Goal: Task Accomplishment & Management: Manage account settings

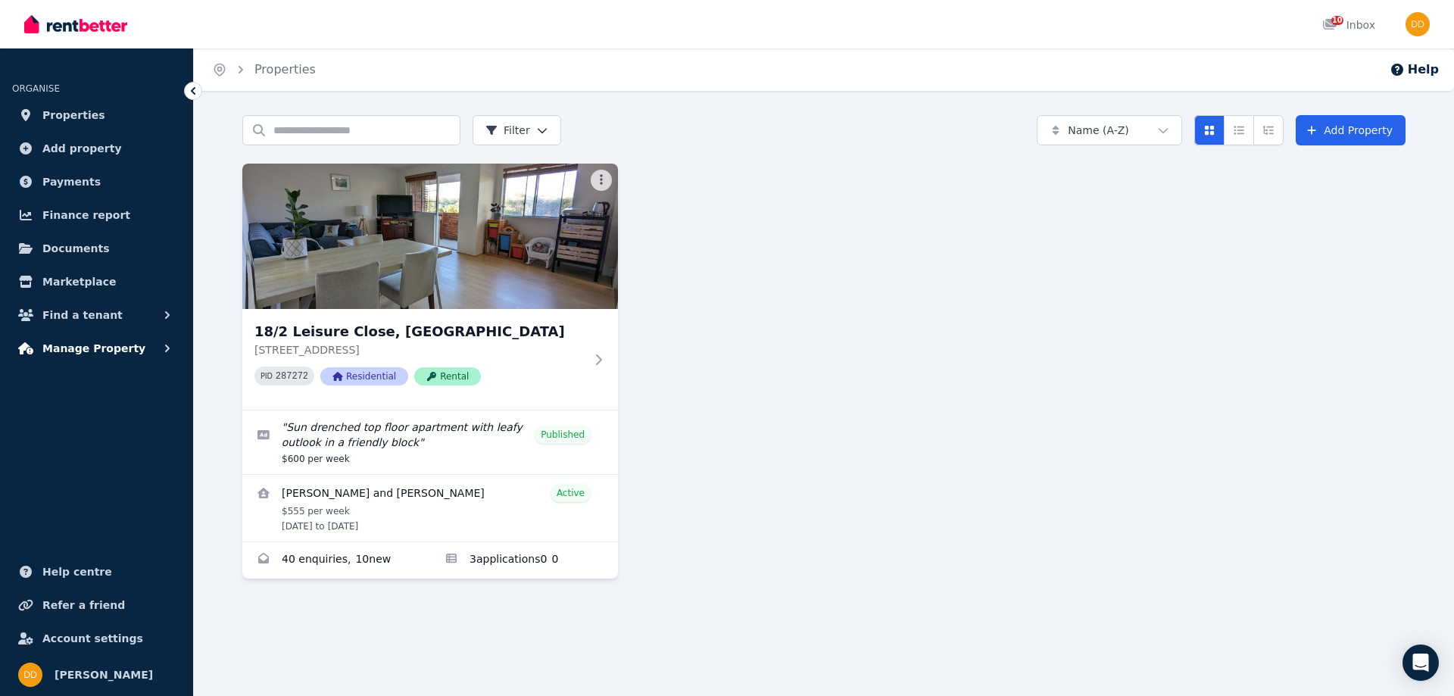
click at [162, 348] on icon "button" at bounding box center [167, 348] width 15 height 15
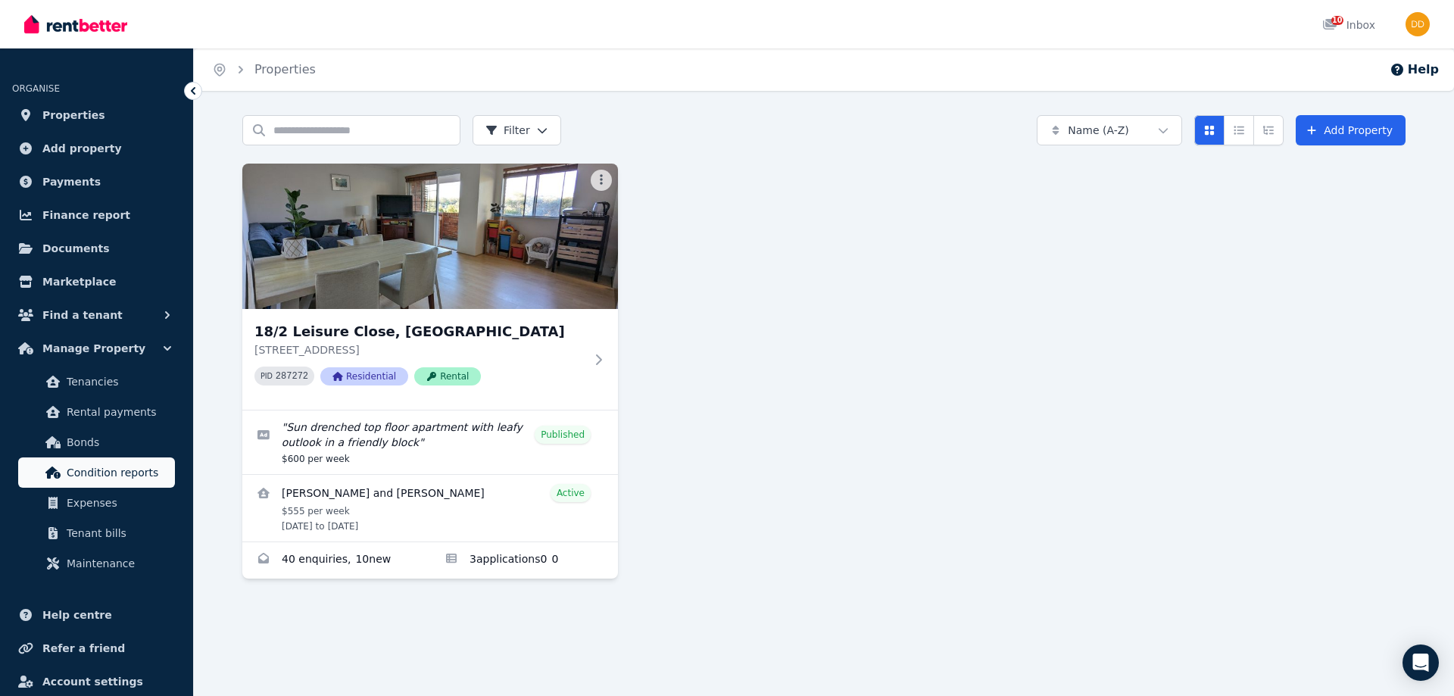
click at [124, 477] on span "Condition reports" at bounding box center [118, 472] width 102 height 18
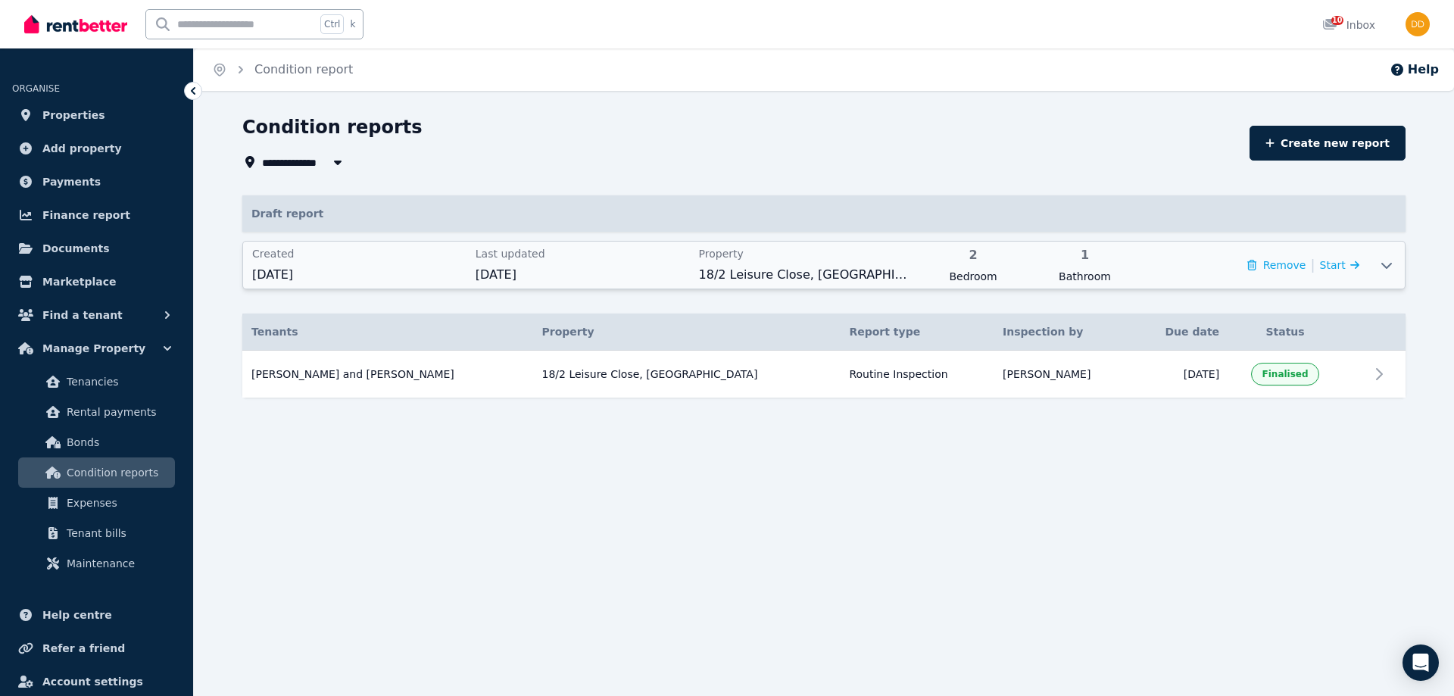
click at [1387, 264] on icon at bounding box center [1387, 265] width 18 height 12
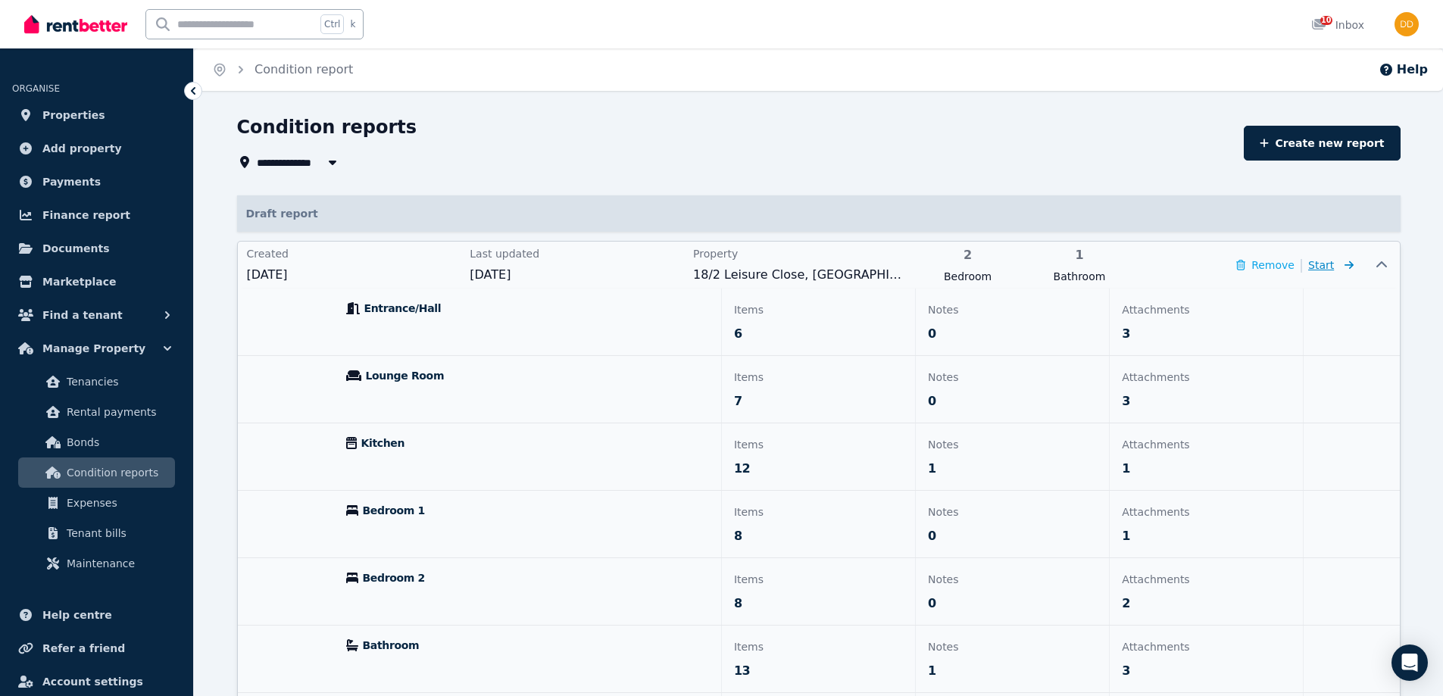
click at [1346, 264] on icon at bounding box center [1345, 265] width 15 height 11
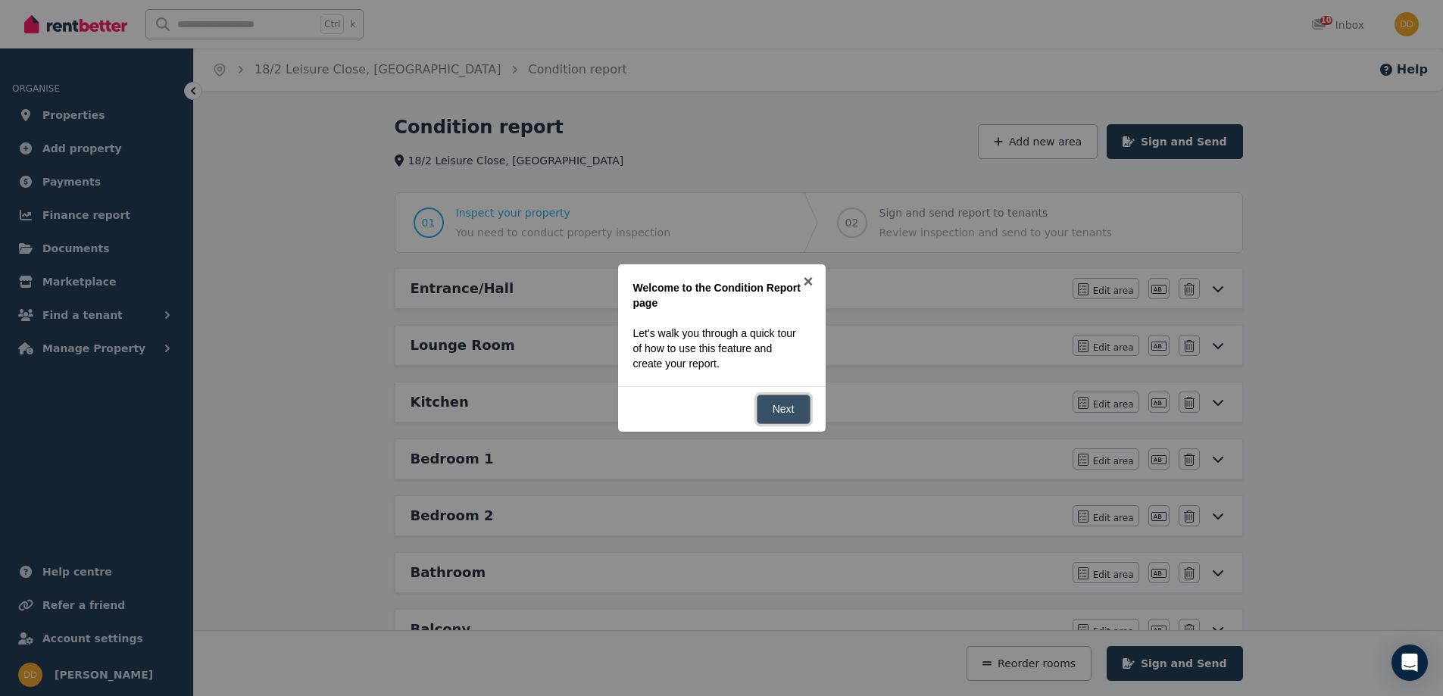
click at [787, 407] on link "Next" at bounding box center [784, 410] width 54 height 30
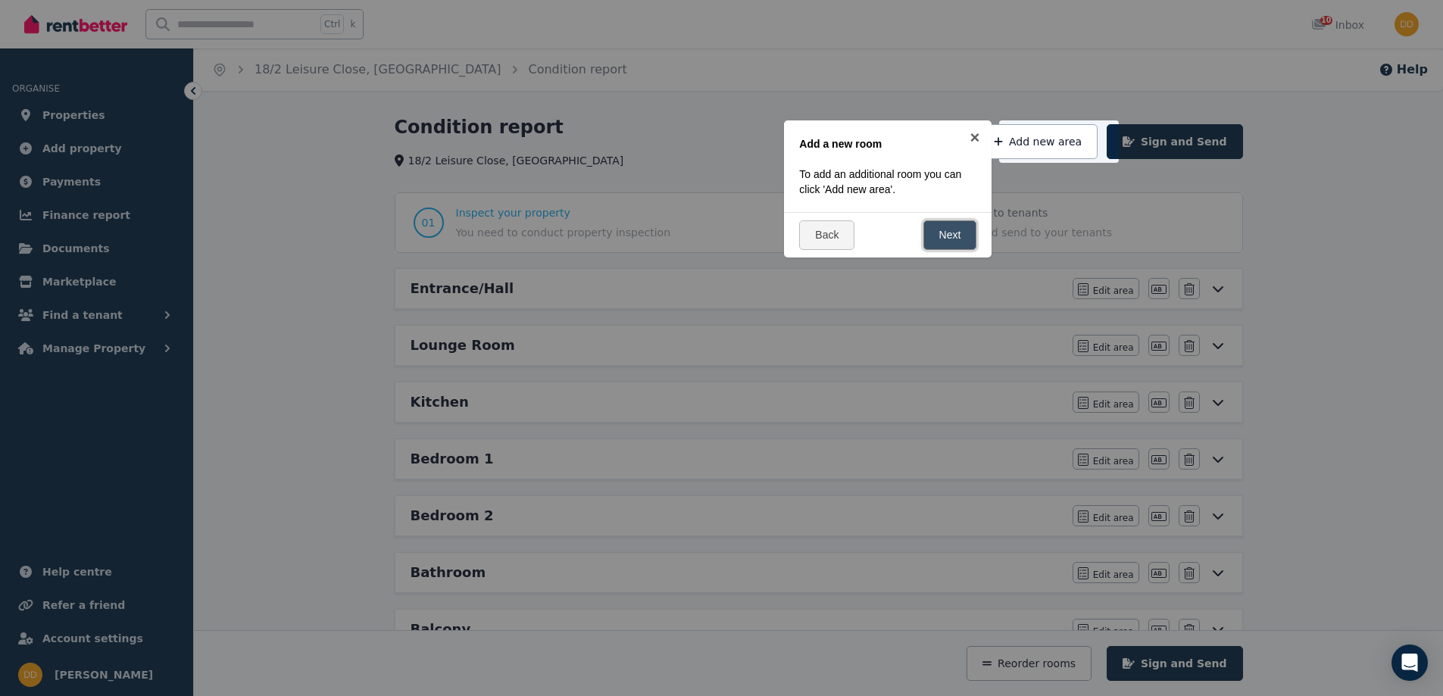
click at [950, 239] on link "Next" at bounding box center [950, 235] width 54 height 30
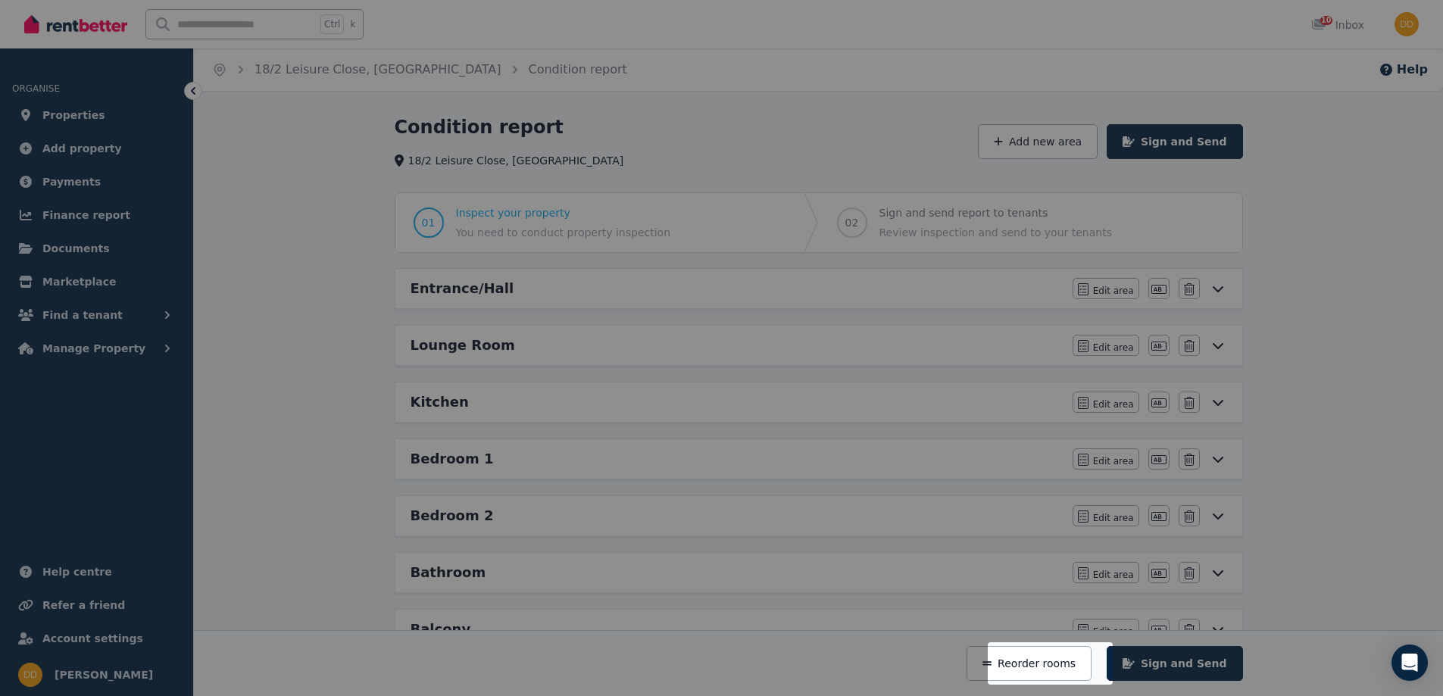
scroll to position [339, 0]
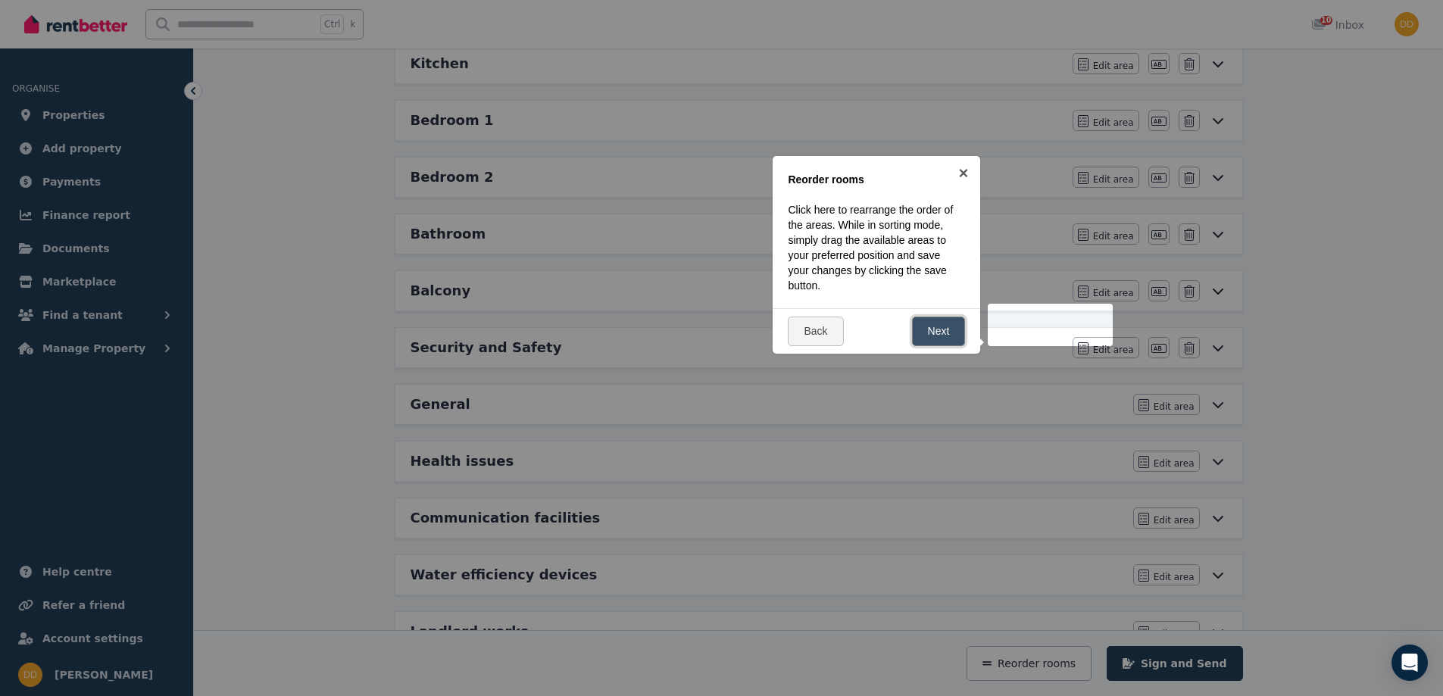
click at [938, 333] on link "Next" at bounding box center [939, 332] width 54 height 30
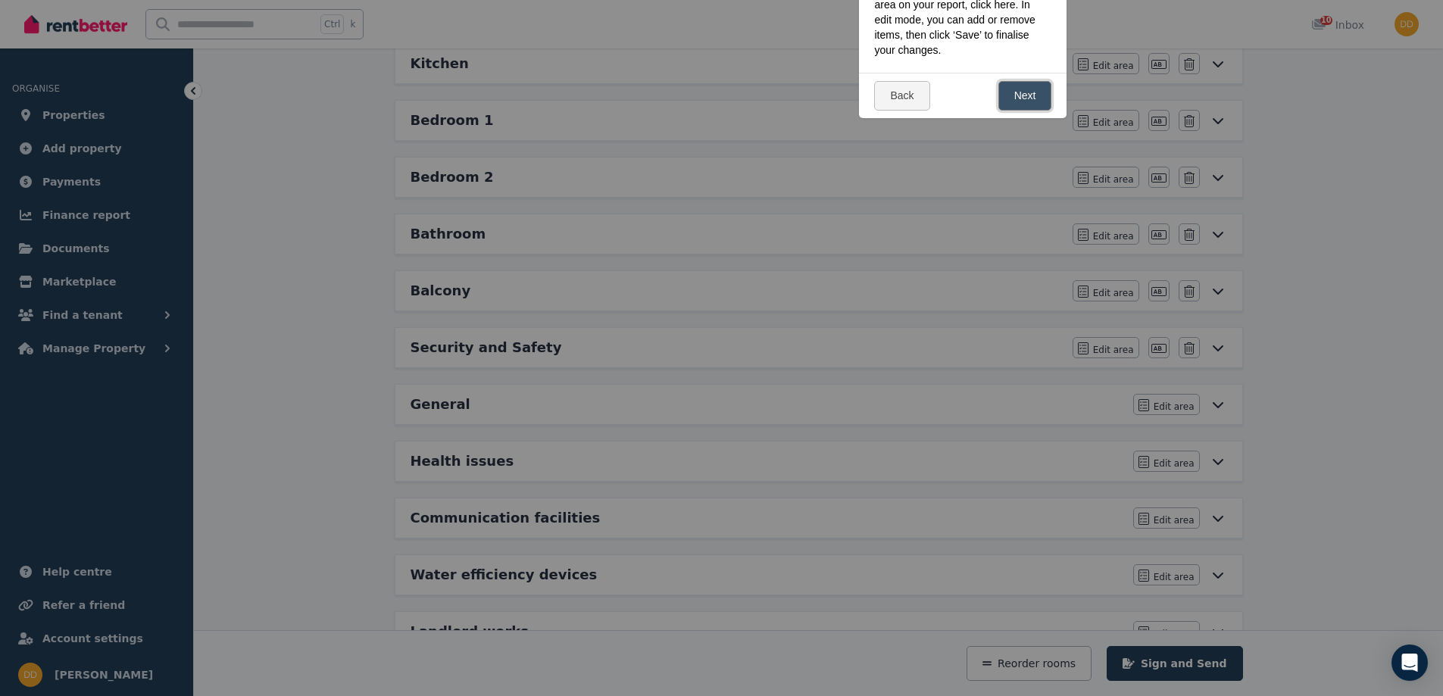
scroll to position [0, 0]
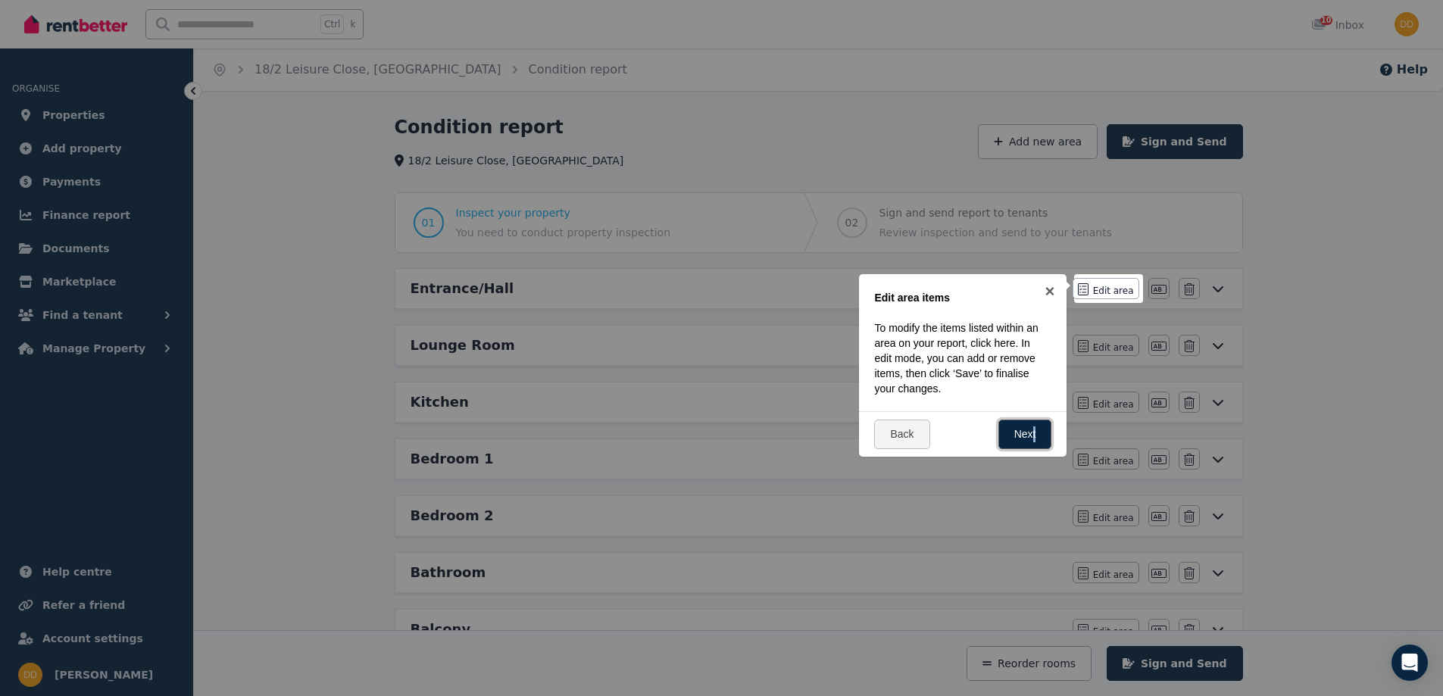
click at [1034, 435] on link "Next" at bounding box center [1025, 435] width 54 height 30
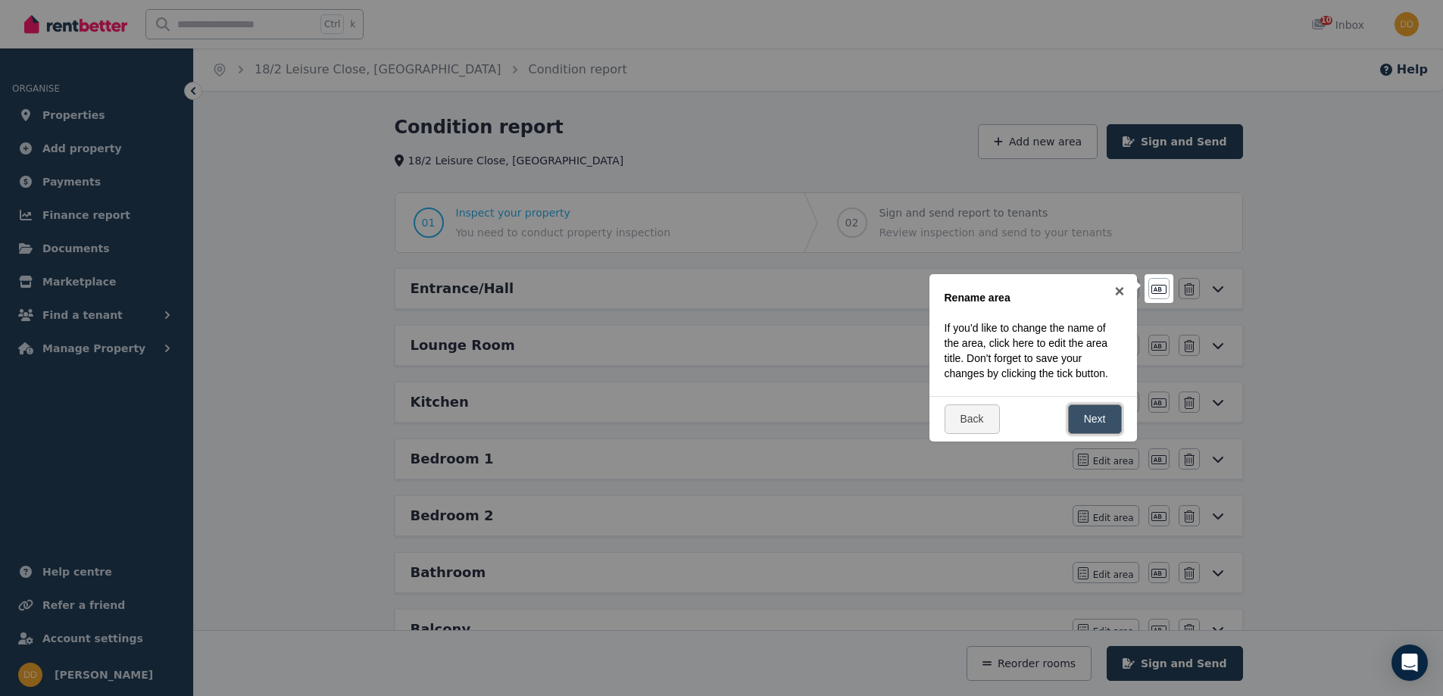
click at [1095, 419] on link "Next" at bounding box center [1095, 419] width 54 height 30
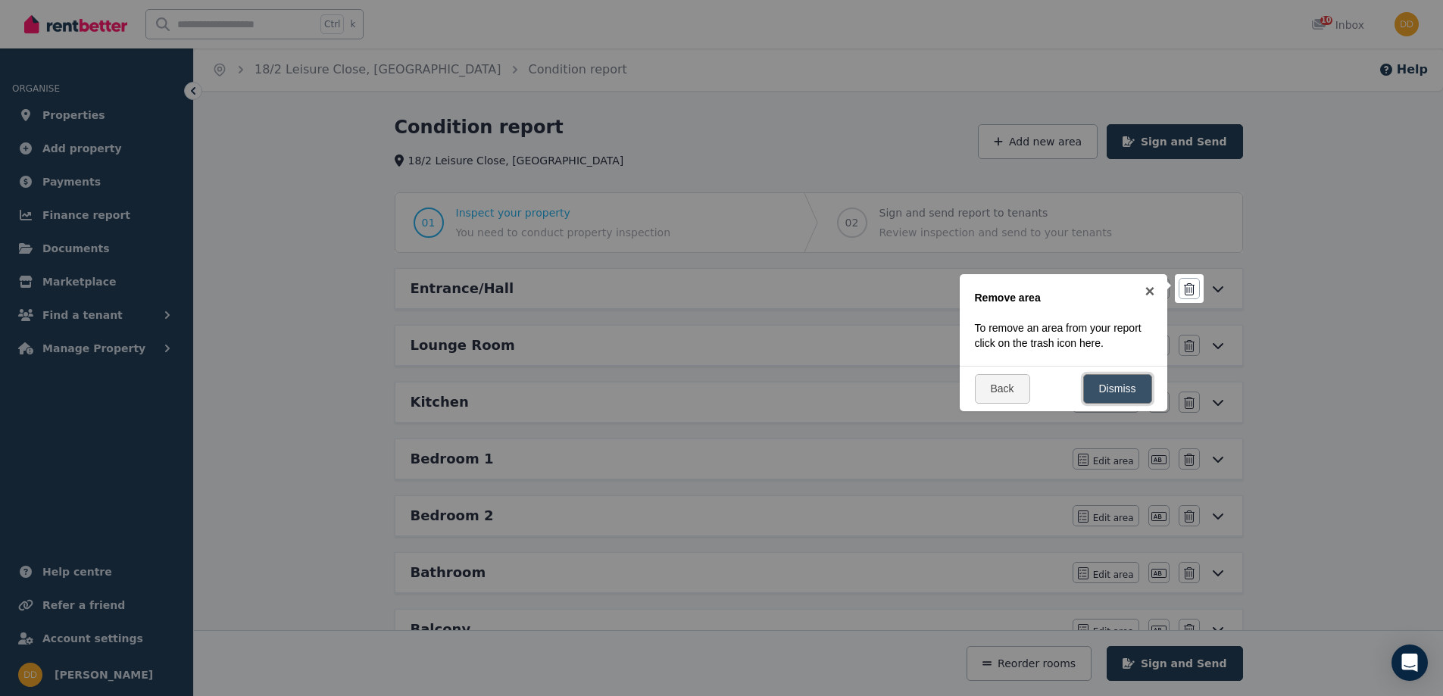
click at [1119, 387] on link "Dismiss" at bounding box center [1117, 389] width 69 height 30
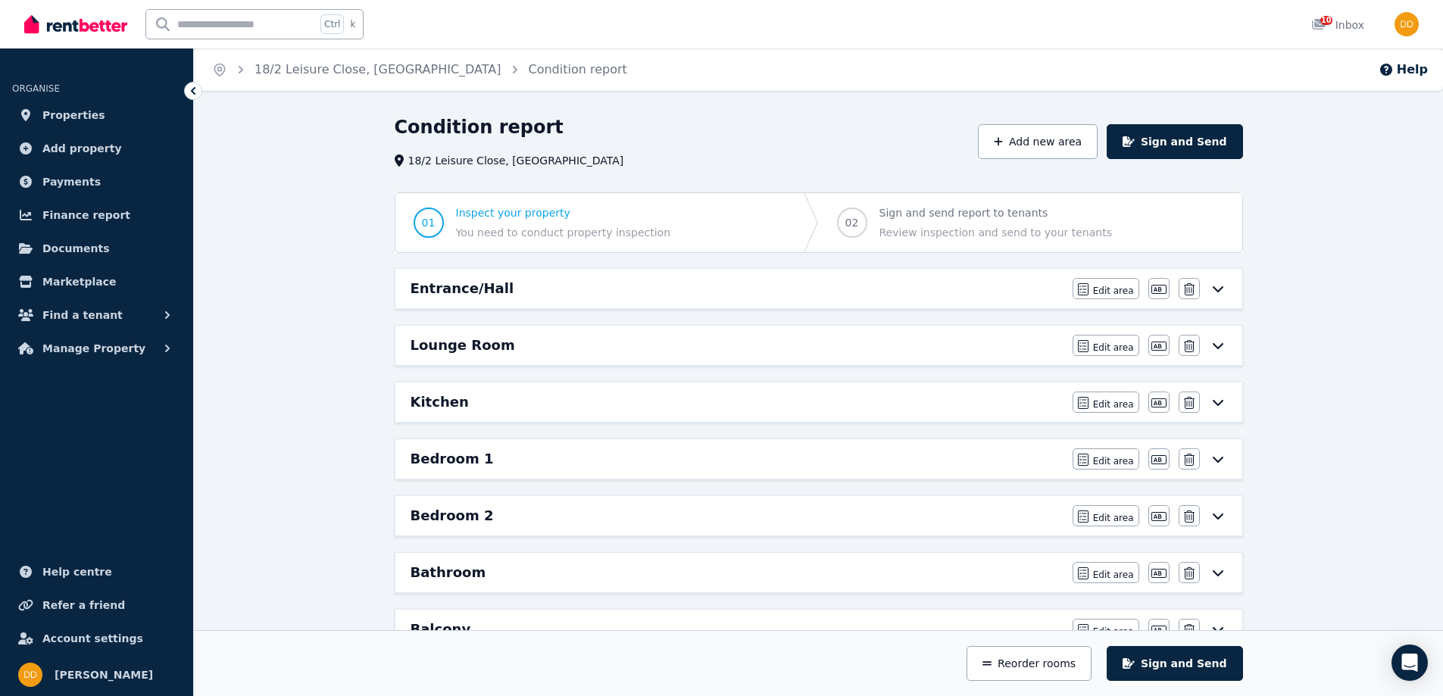
click at [875, 282] on div "Entrance/Hall" at bounding box center [736, 288] width 653 height 21
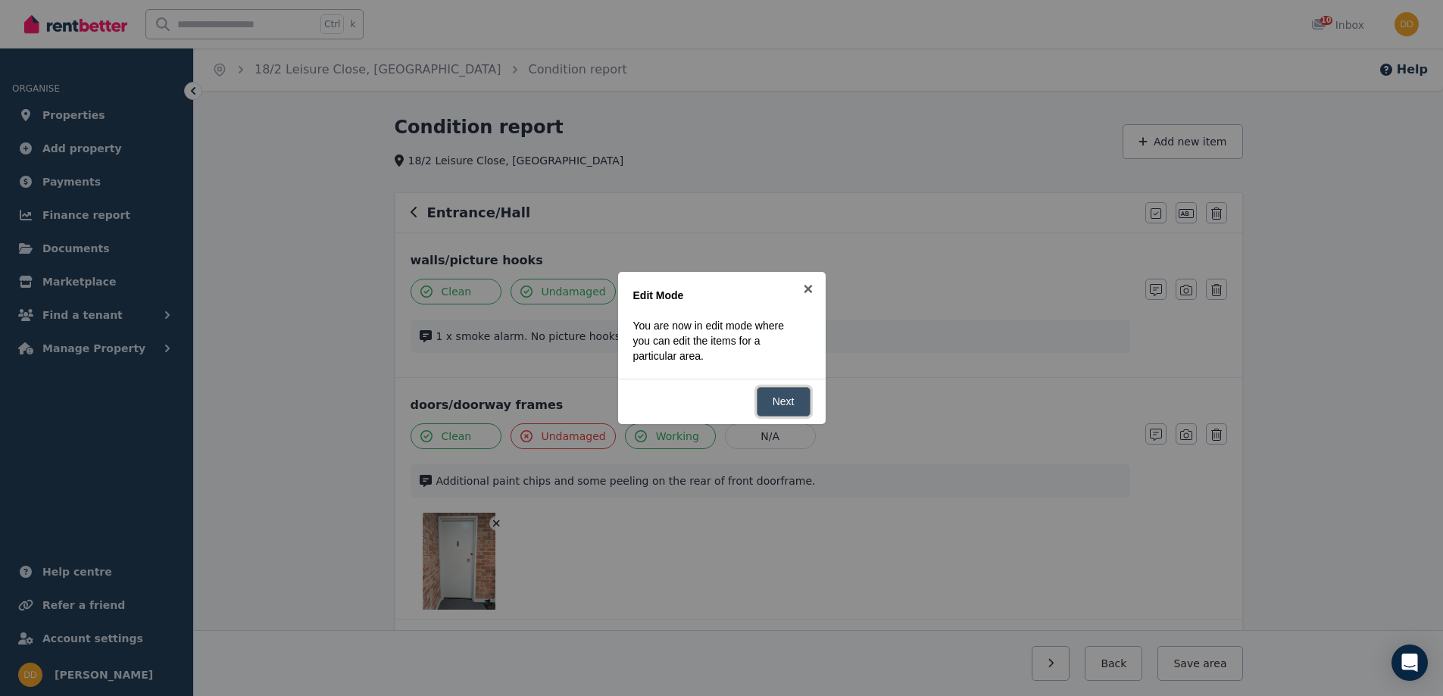
click at [784, 398] on link "Next" at bounding box center [784, 402] width 54 height 30
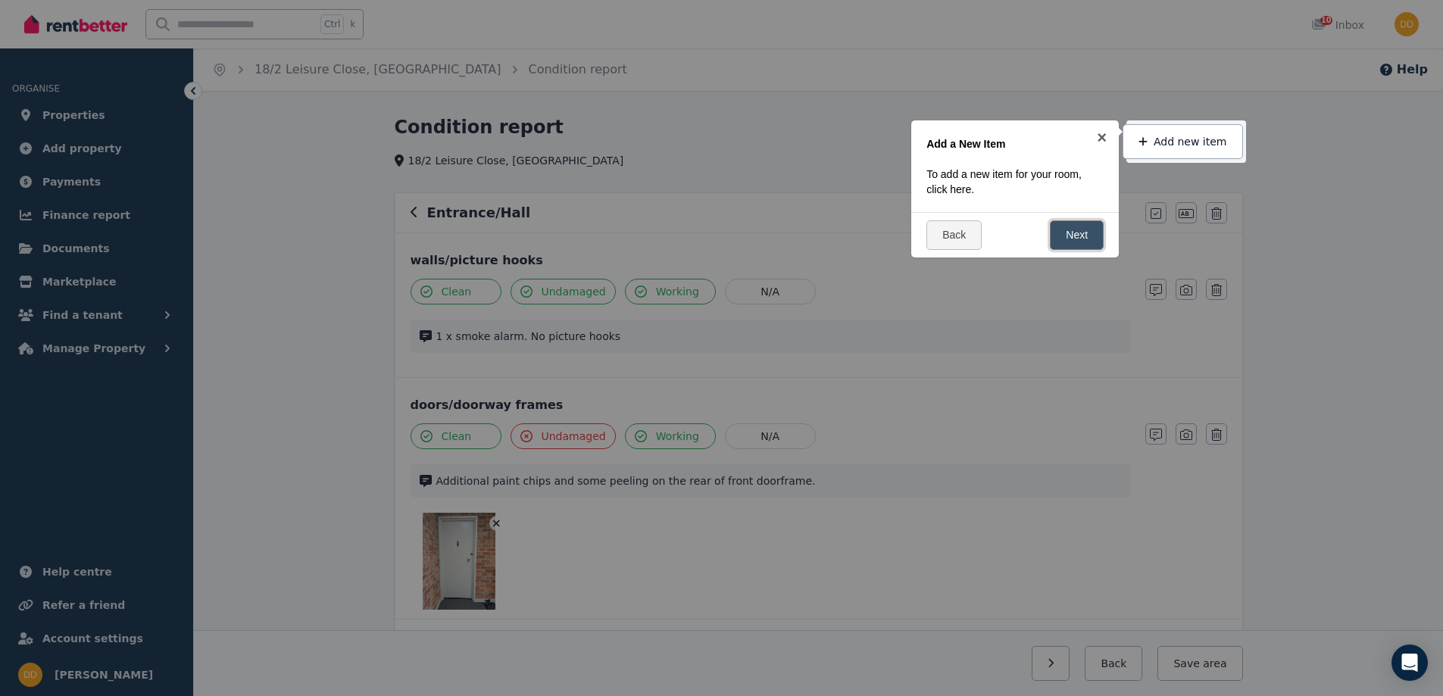
click at [1076, 232] on link "Next" at bounding box center [1077, 235] width 54 height 30
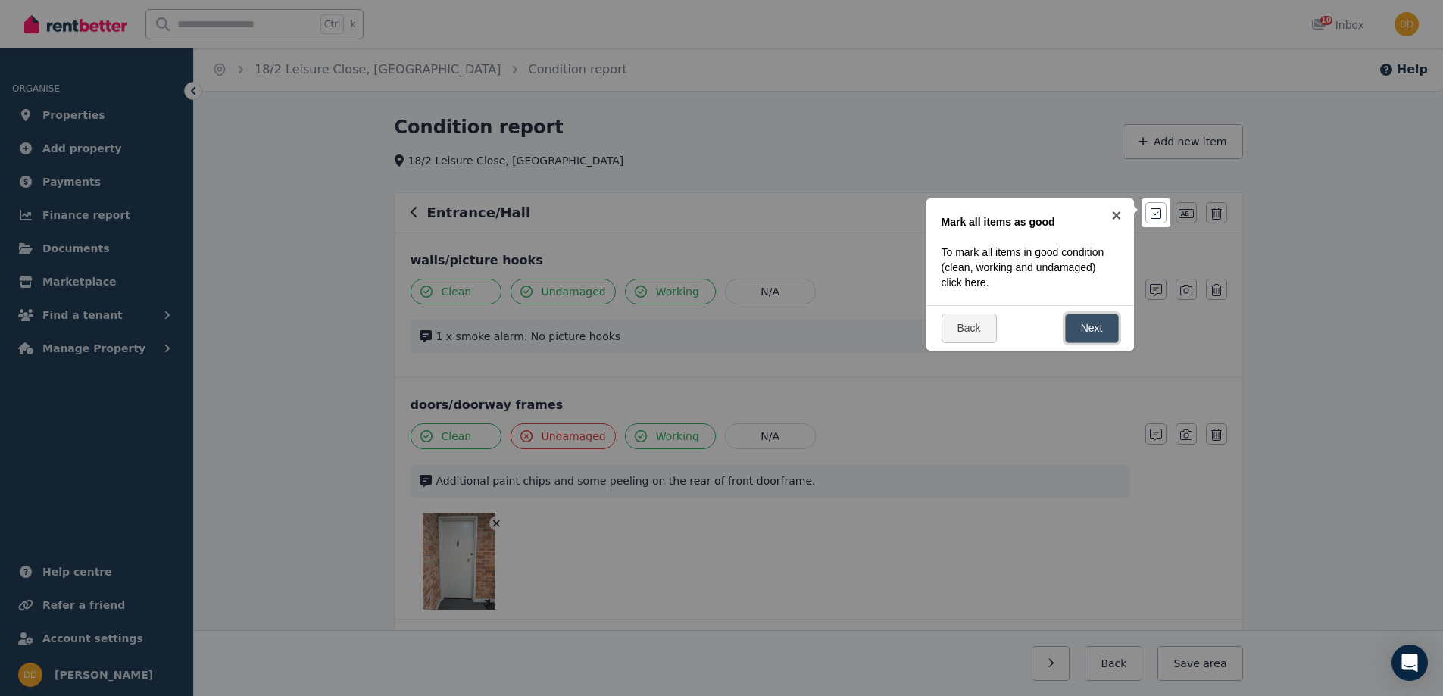
click at [1097, 327] on link "Next" at bounding box center [1092, 329] width 54 height 30
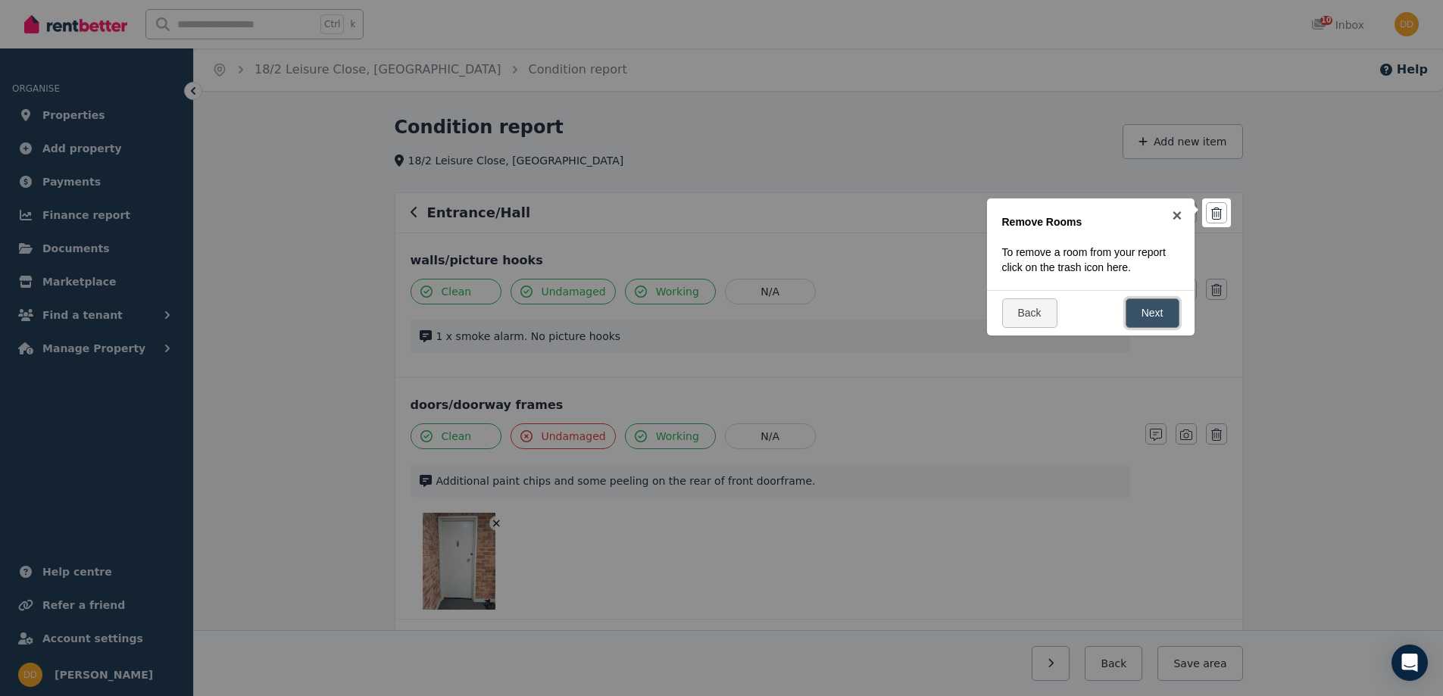
click at [1149, 314] on link "Next" at bounding box center [1152, 313] width 54 height 30
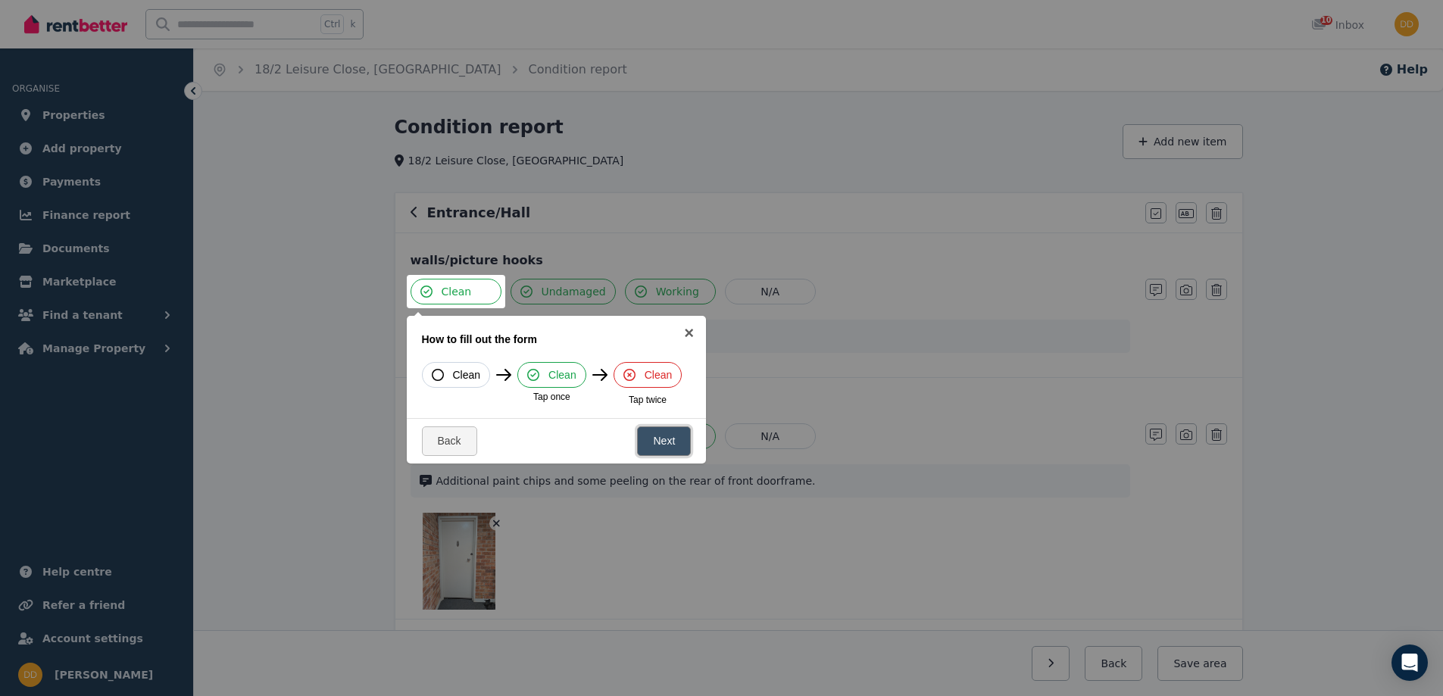
click at [666, 444] on link "Next" at bounding box center [664, 441] width 54 height 30
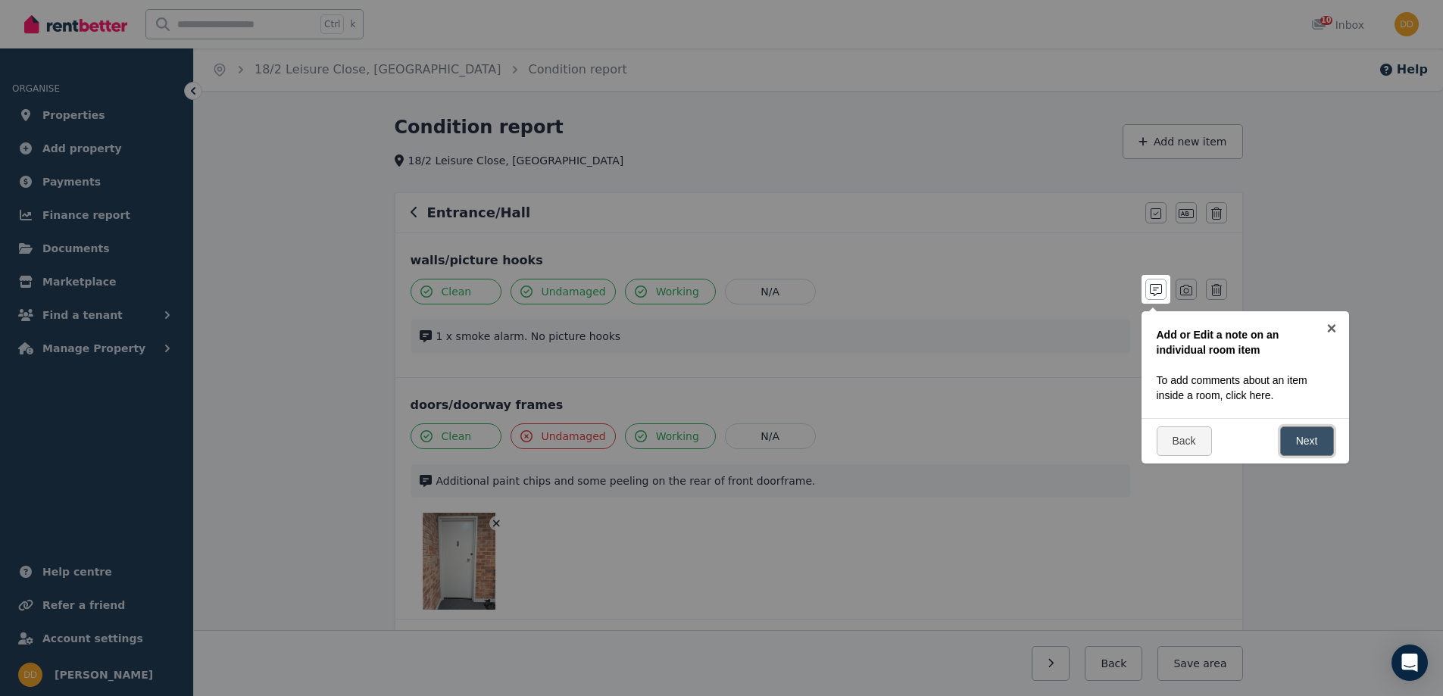
click at [1308, 444] on link "Next" at bounding box center [1307, 441] width 54 height 30
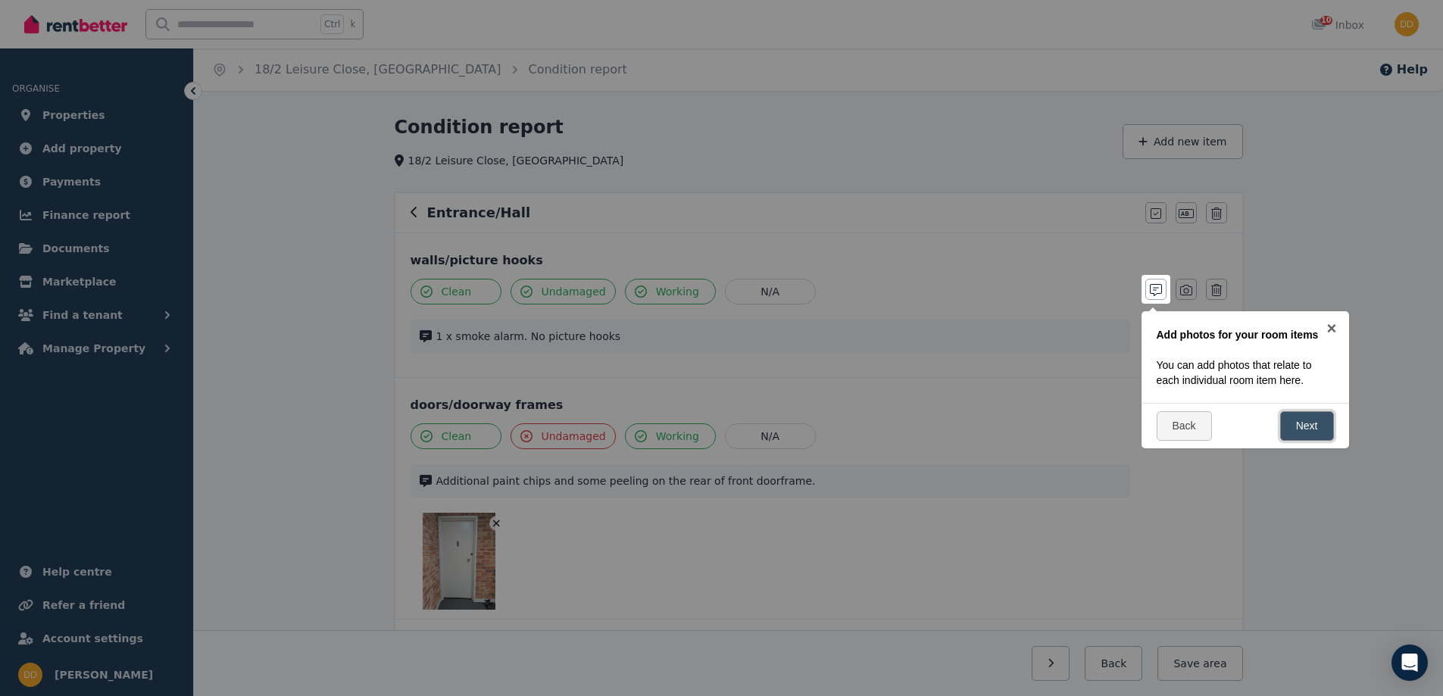
click at [1309, 423] on link "Next" at bounding box center [1307, 426] width 54 height 30
click at [1309, 442] on link "Next" at bounding box center [1307, 441] width 54 height 30
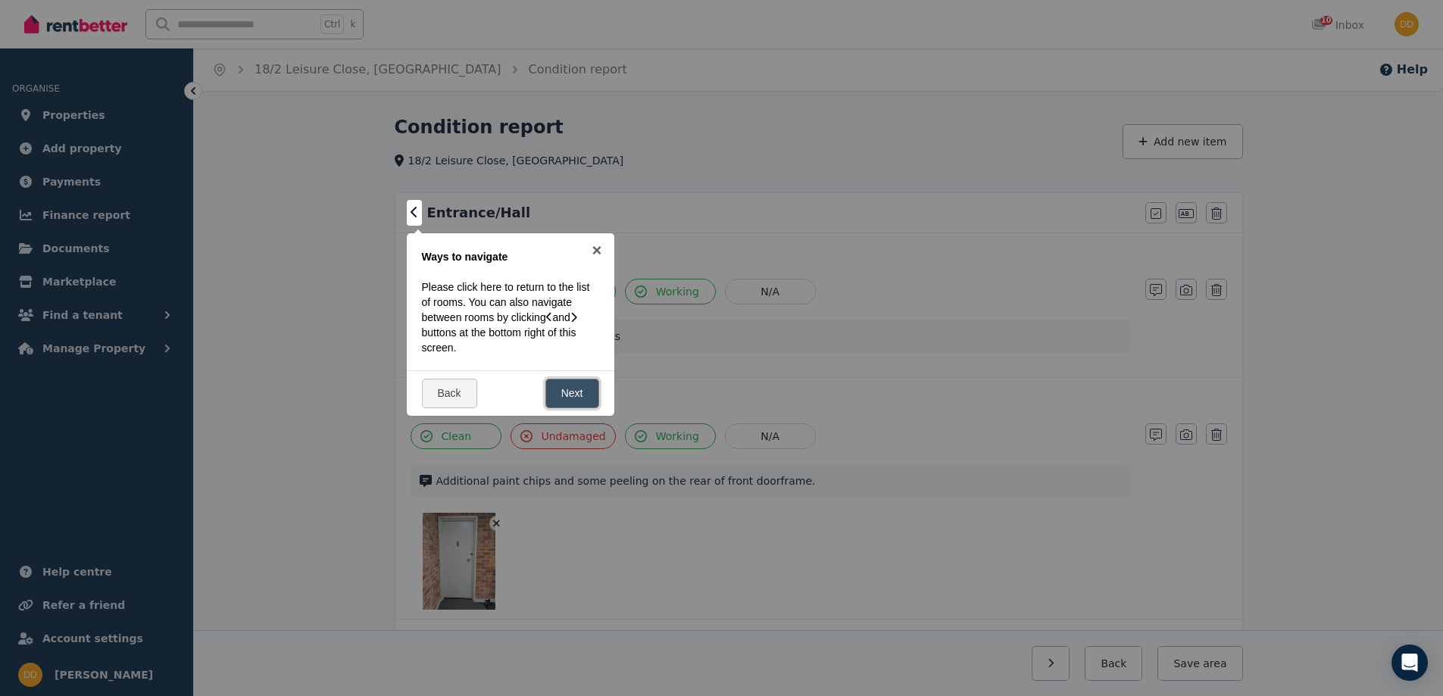
click at [571, 385] on link "Next" at bounding box center [572, 394] width 54 height 30
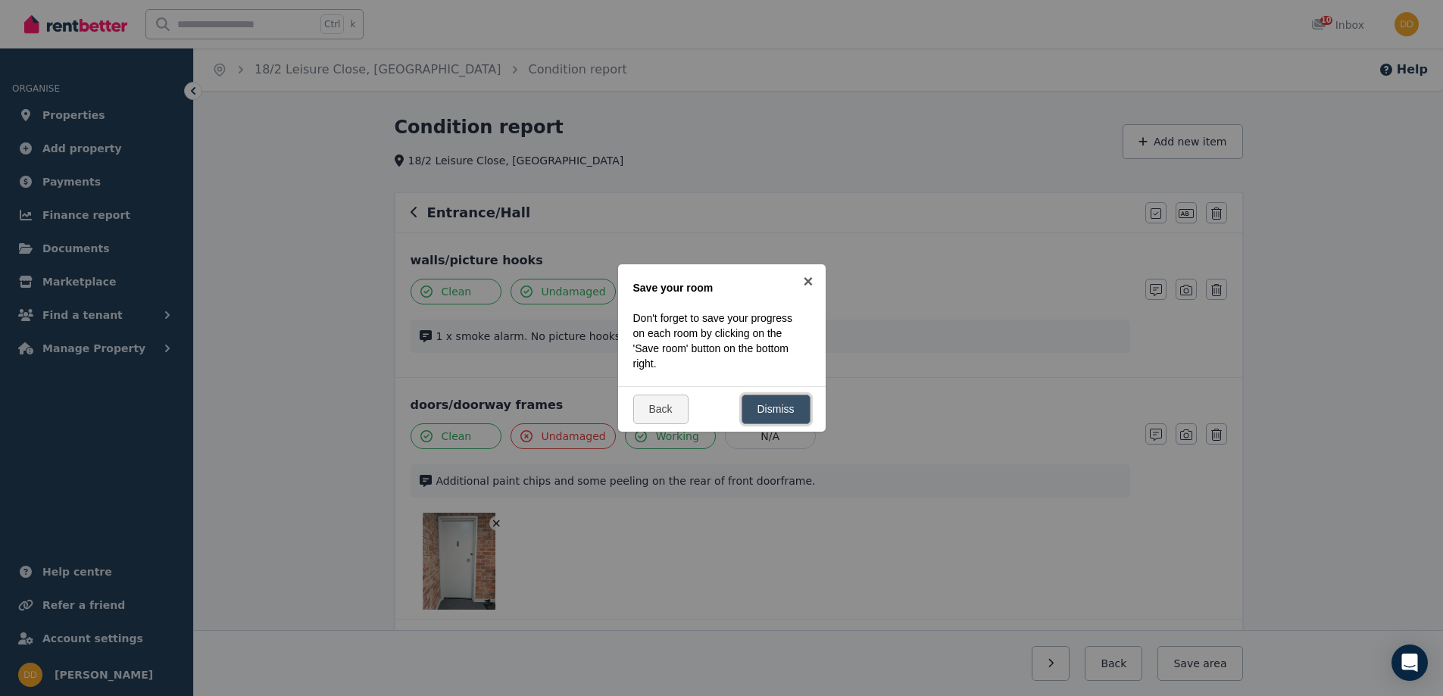
click at [771, 410] on link "Dismiss" at bounding box center [775, 410] width 69 height 30
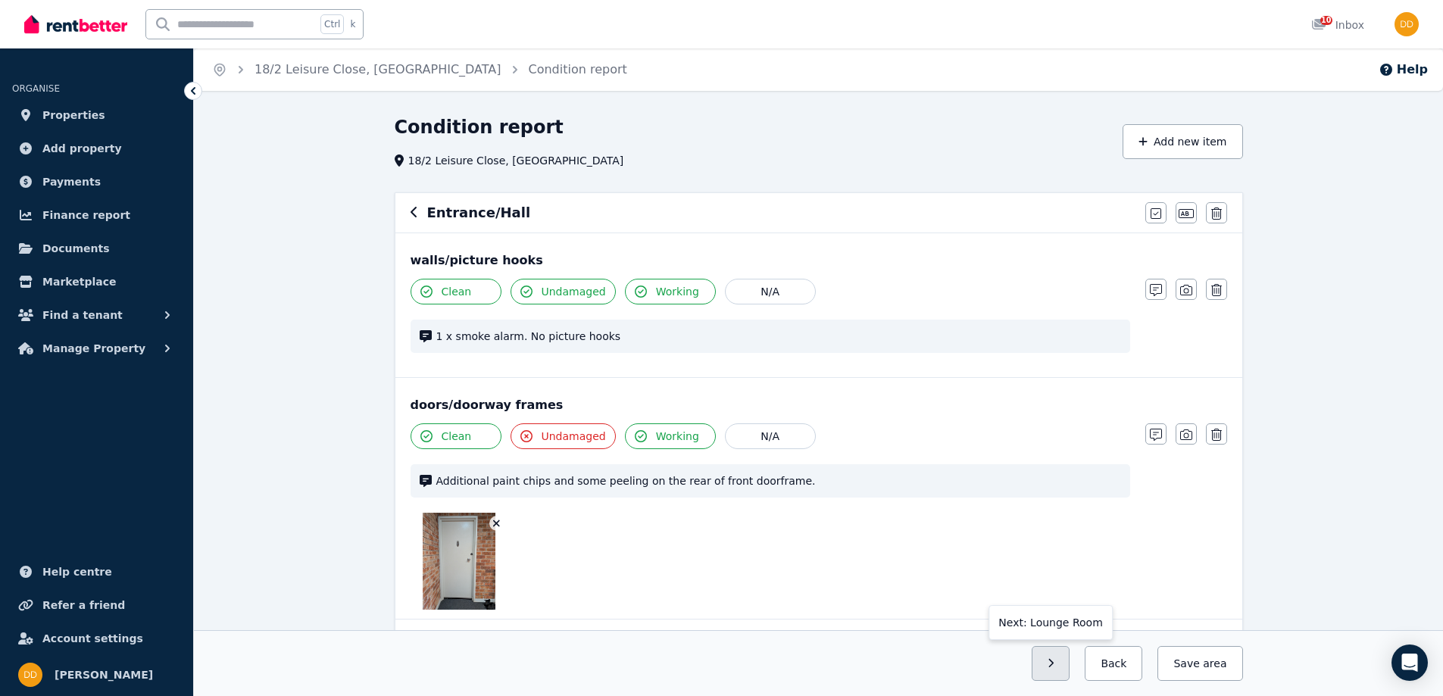
click at [1057, 660] on button "button" at bounding box center [1050, 663] width 39 height 35
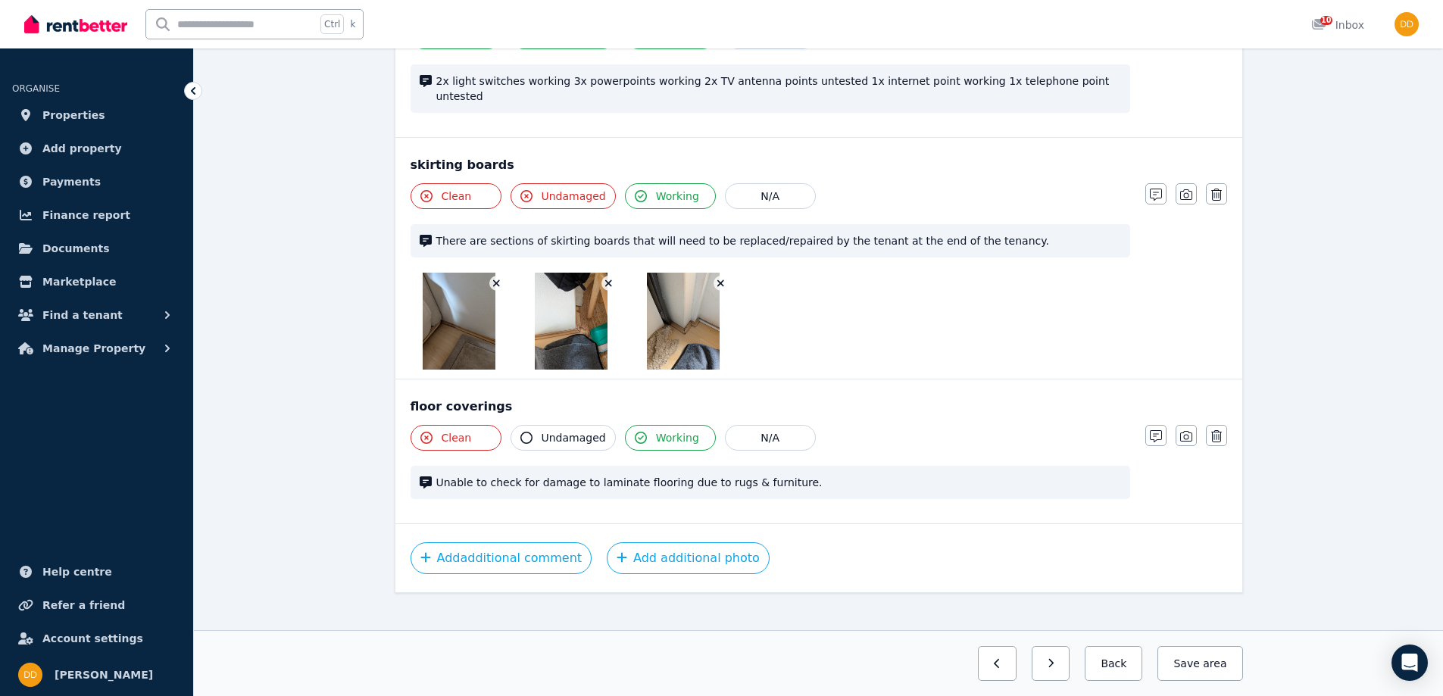
scroll to position [806, 0]
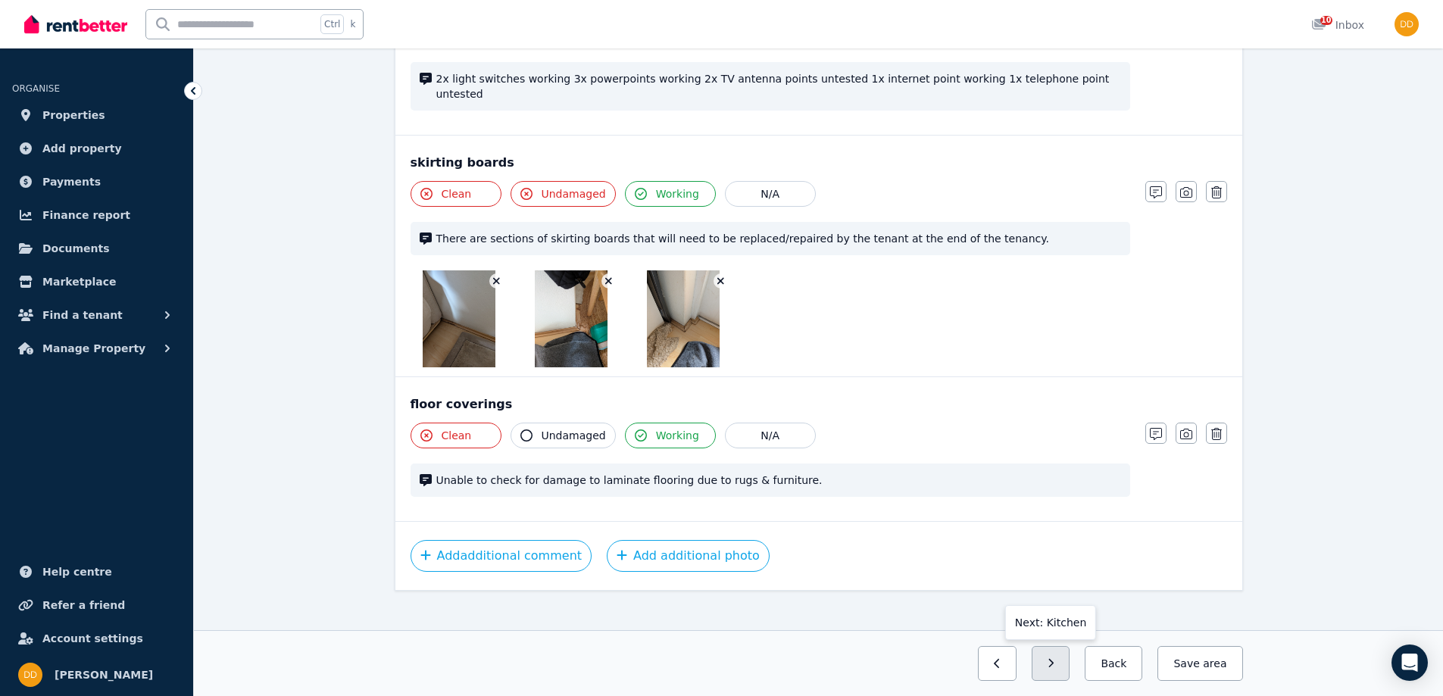
click at [1056, 665] on button "button" at bounding box center [1050, 663] width 39 height 35
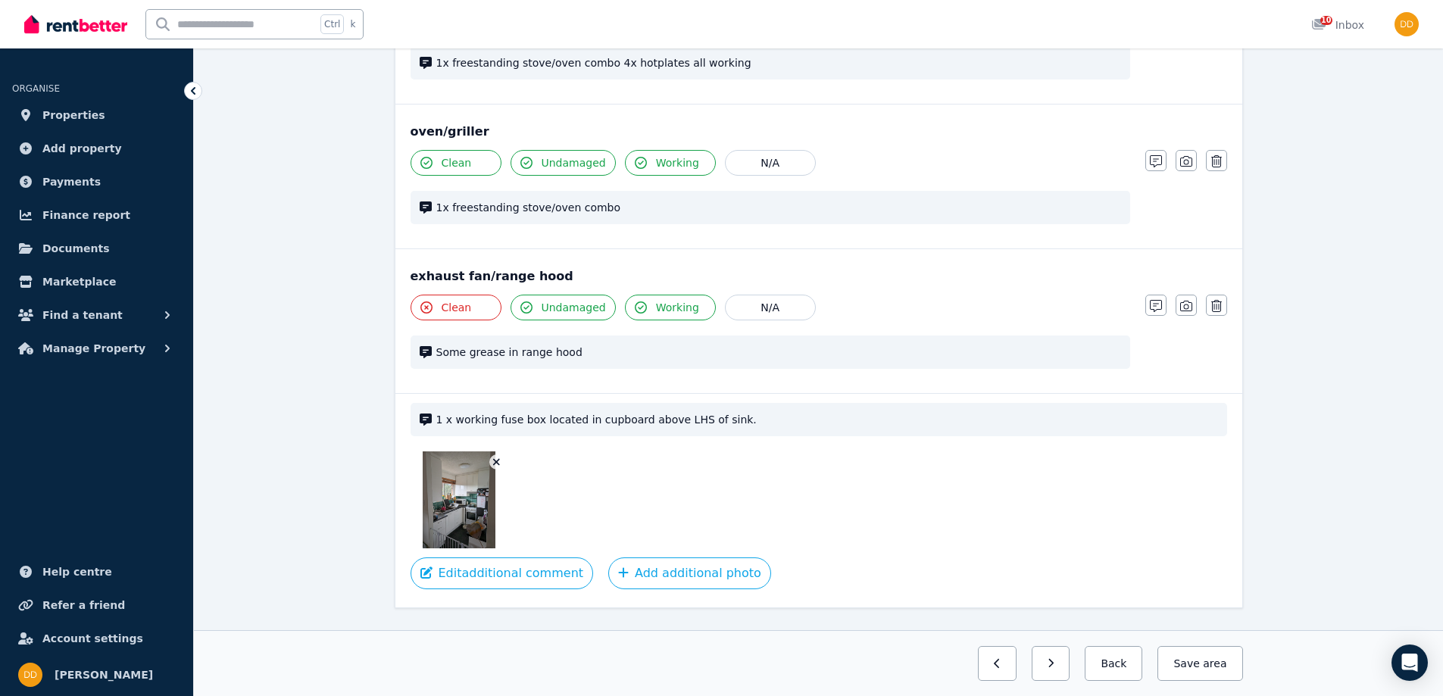
scroll to position [1547, 0]
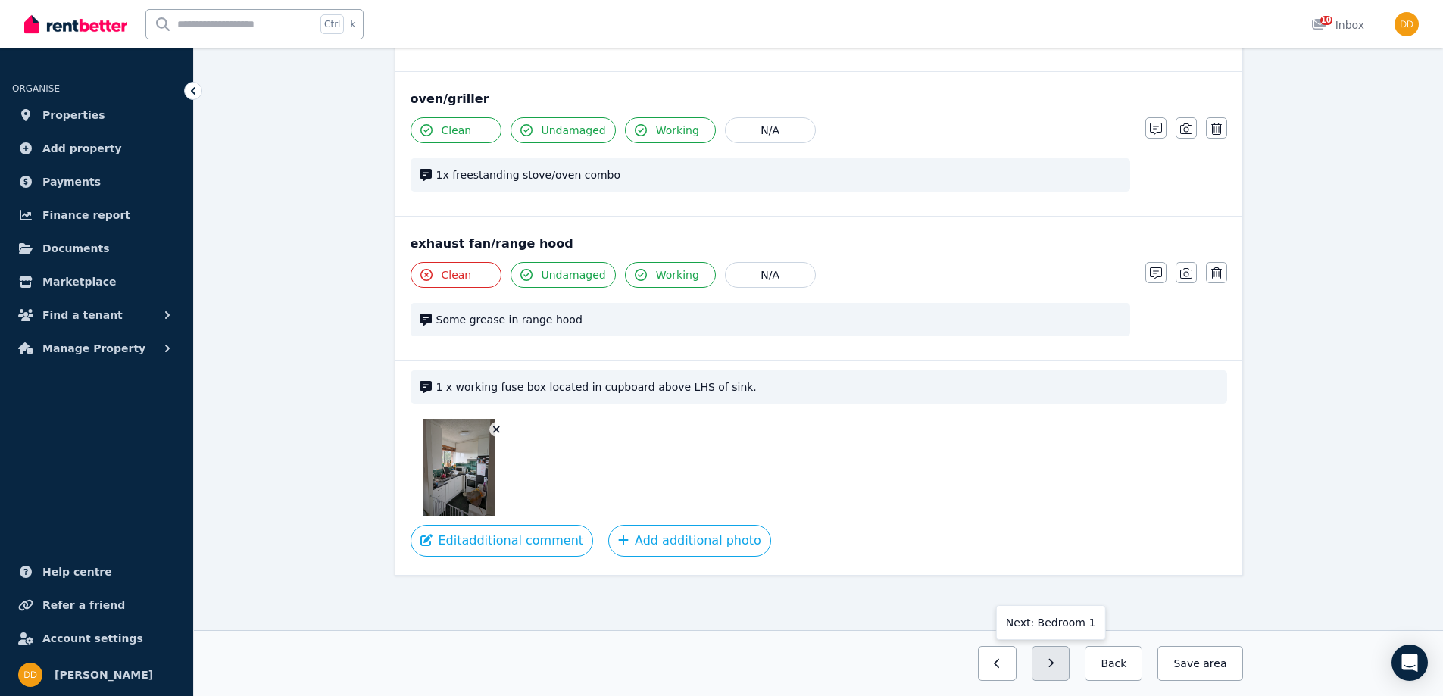
click at [1053, 662] on button "button" at bounding box center [1050, 663] width 39 height 35
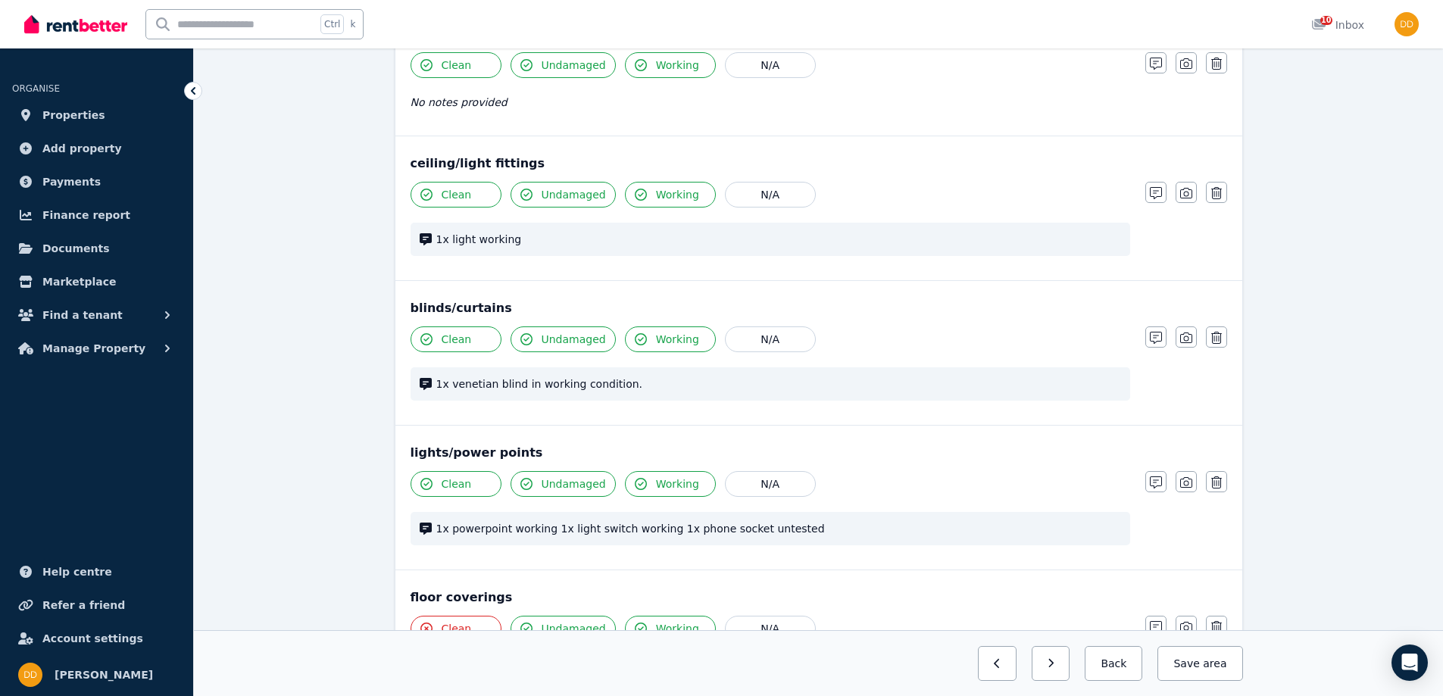
scroll to position [966, 0]
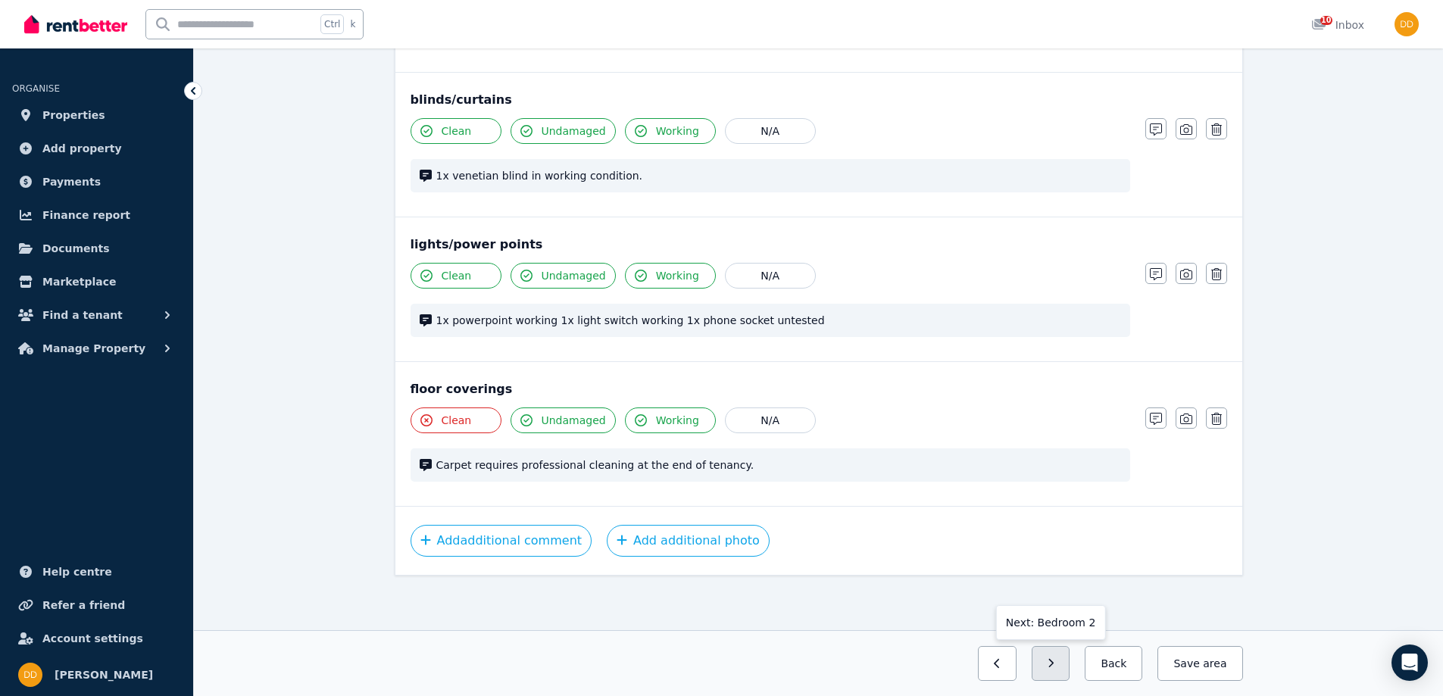
click at [1054, 661] on icon "button" at bounding box center [1050, 663] width 7 height 11
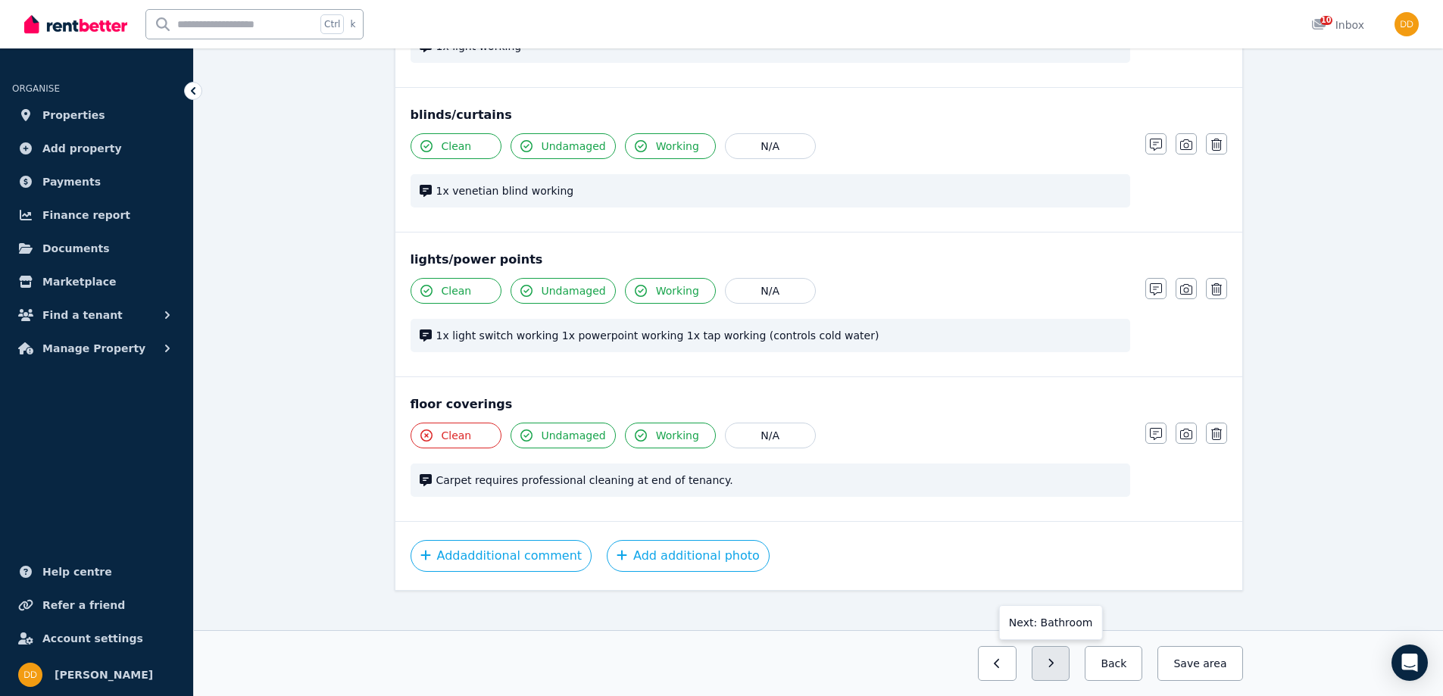
click at [1054, 663] on button "button" at bounding box center [1050, 663] width 39 height 35
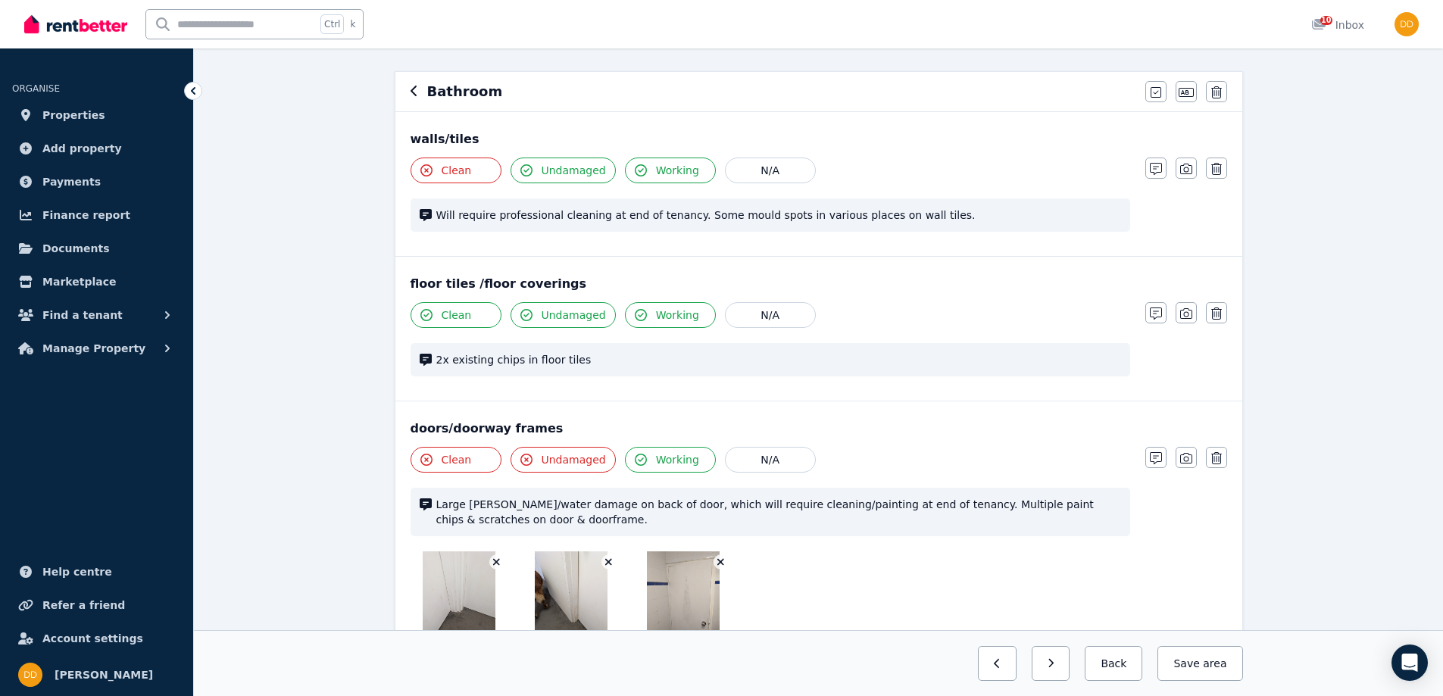
scroll to position [114, 0]
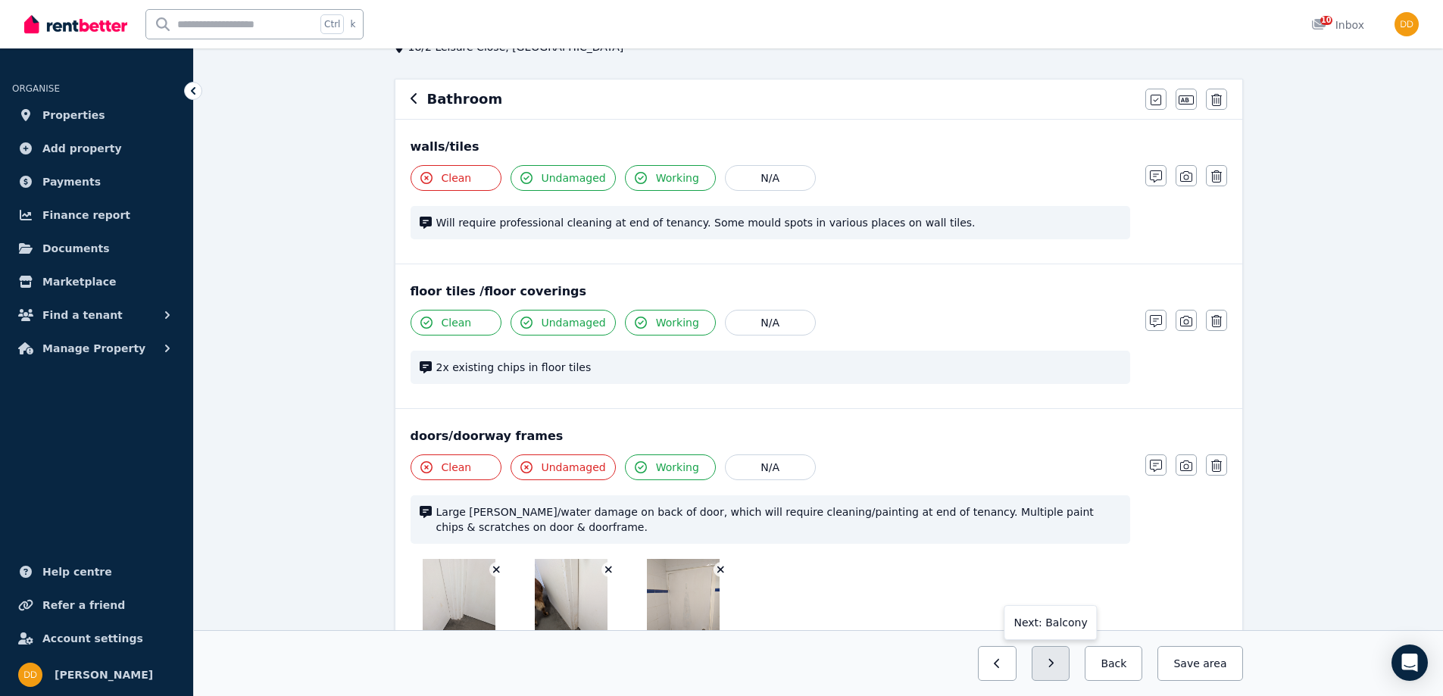
click at [1069, 655] on button "button" at bounding box center [1050, 663] width 39 height 35
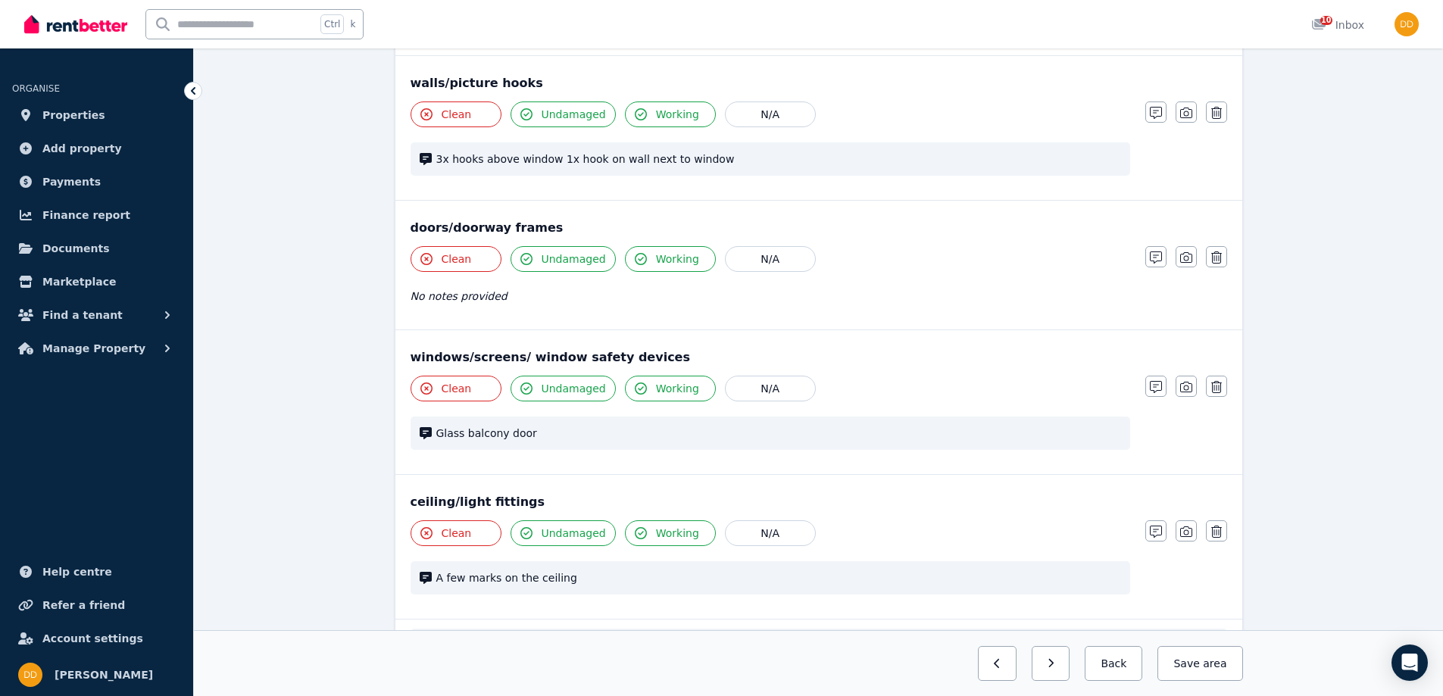
scroll to position [0, 0]
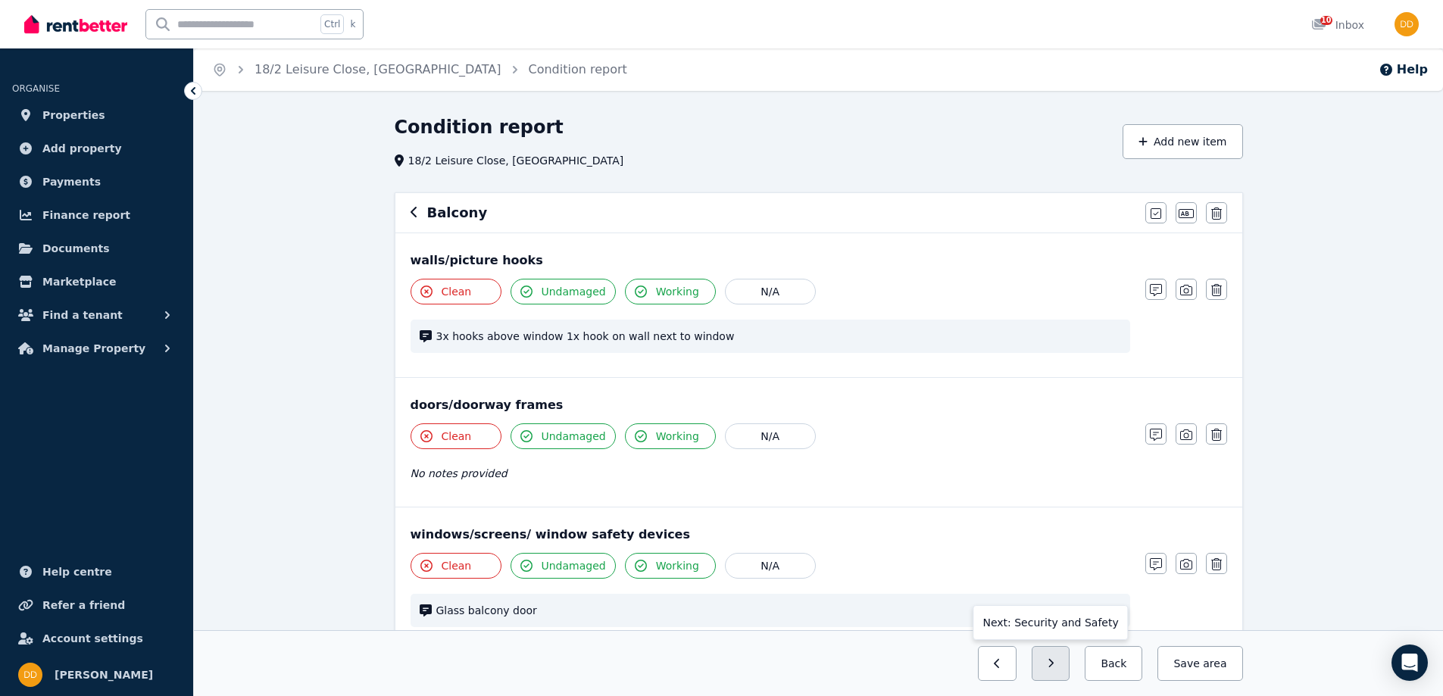
click at [1067, 663] on button "button" at bounding box center [1050, 663] width 39 height 35
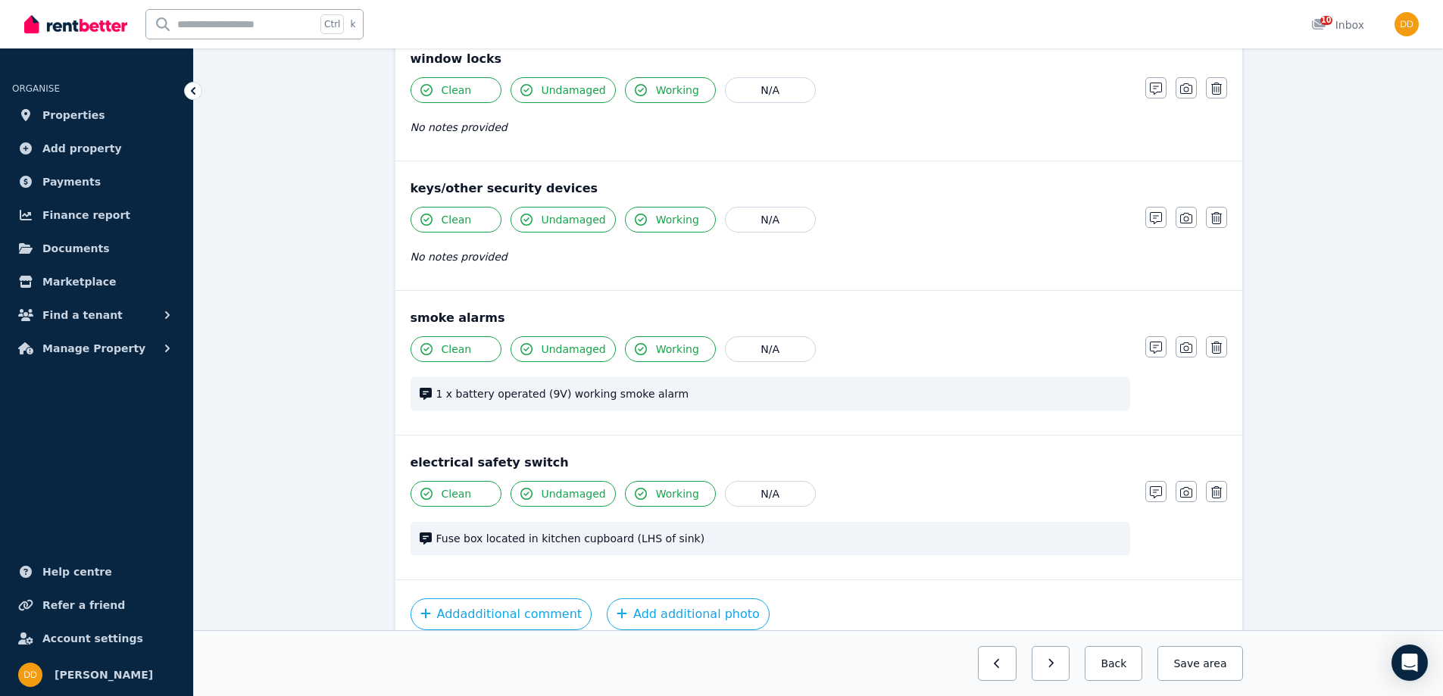
scroll to position [404, 0]
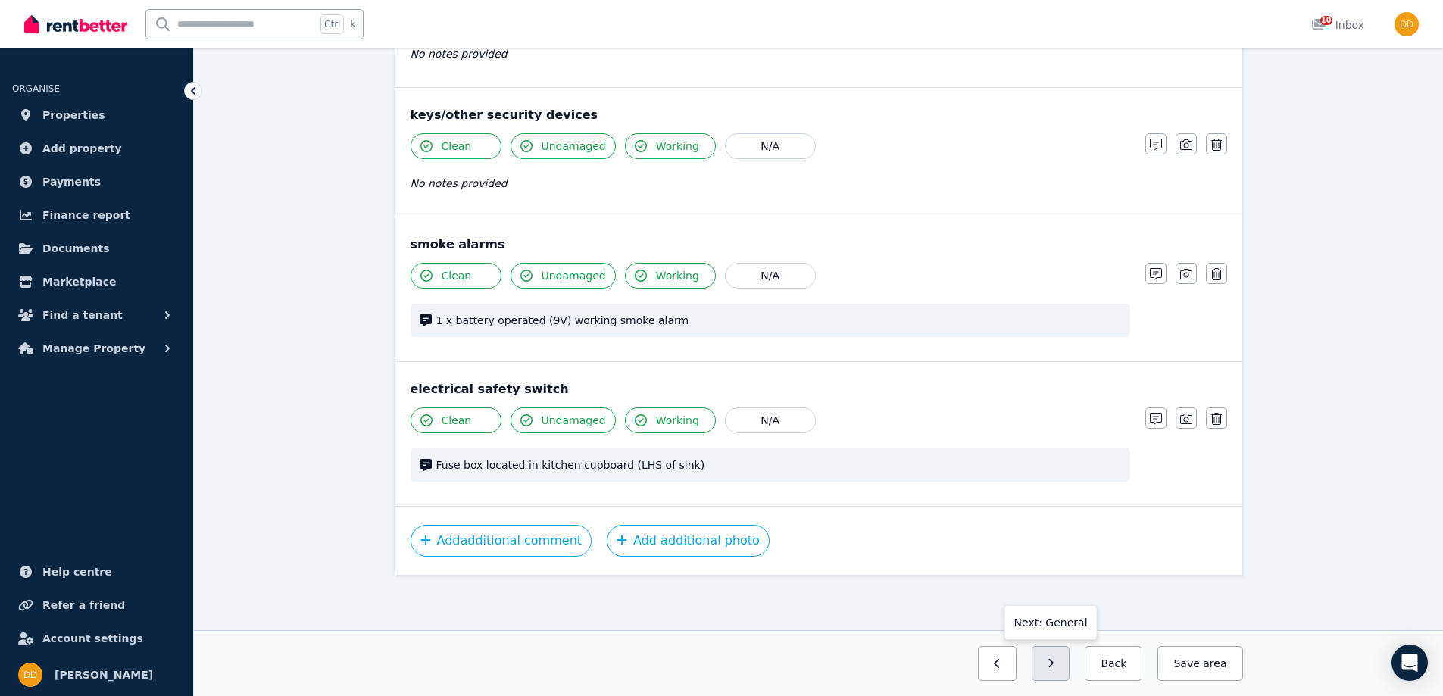
click at [1070, 664] on button "button" at bounding box center [1050, 663] width 39 height 35
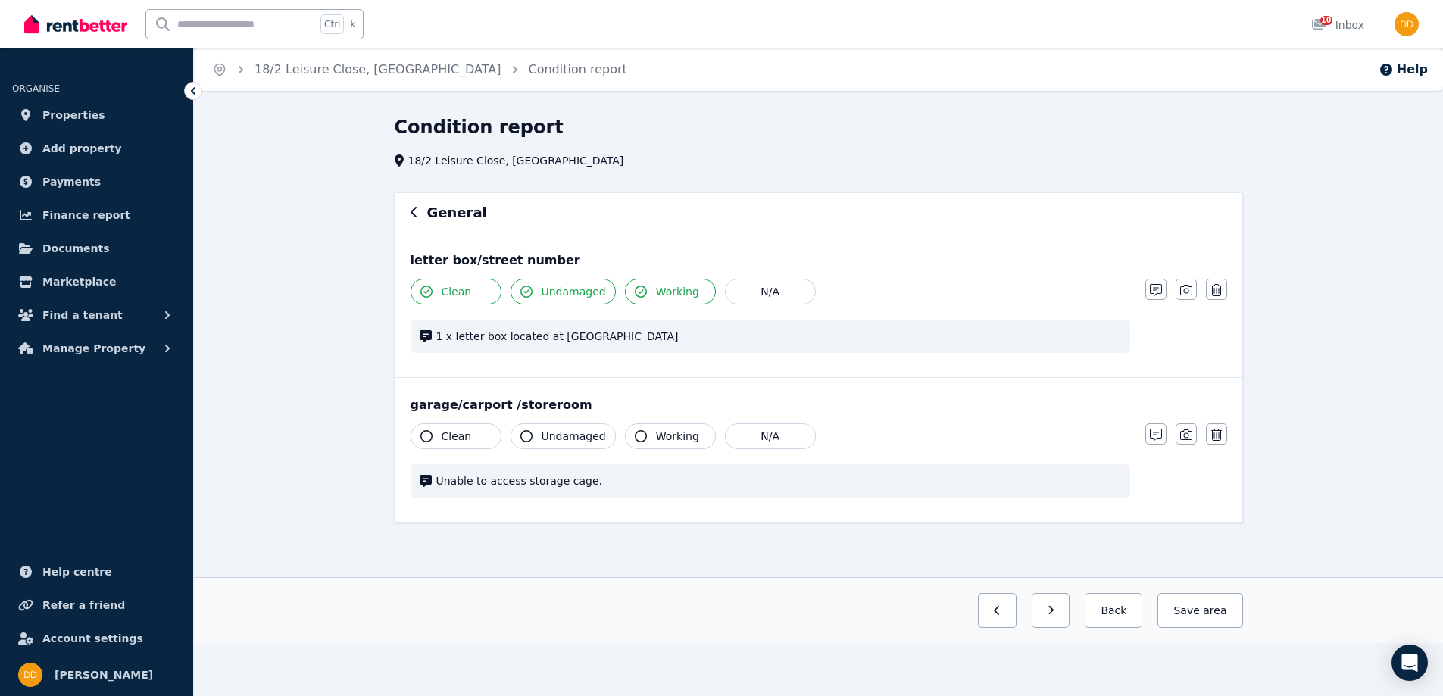
scroll to position [0, 0]
click at [1062, 604] on button "button" at bounding box center [1056, 610] width 39 height 35
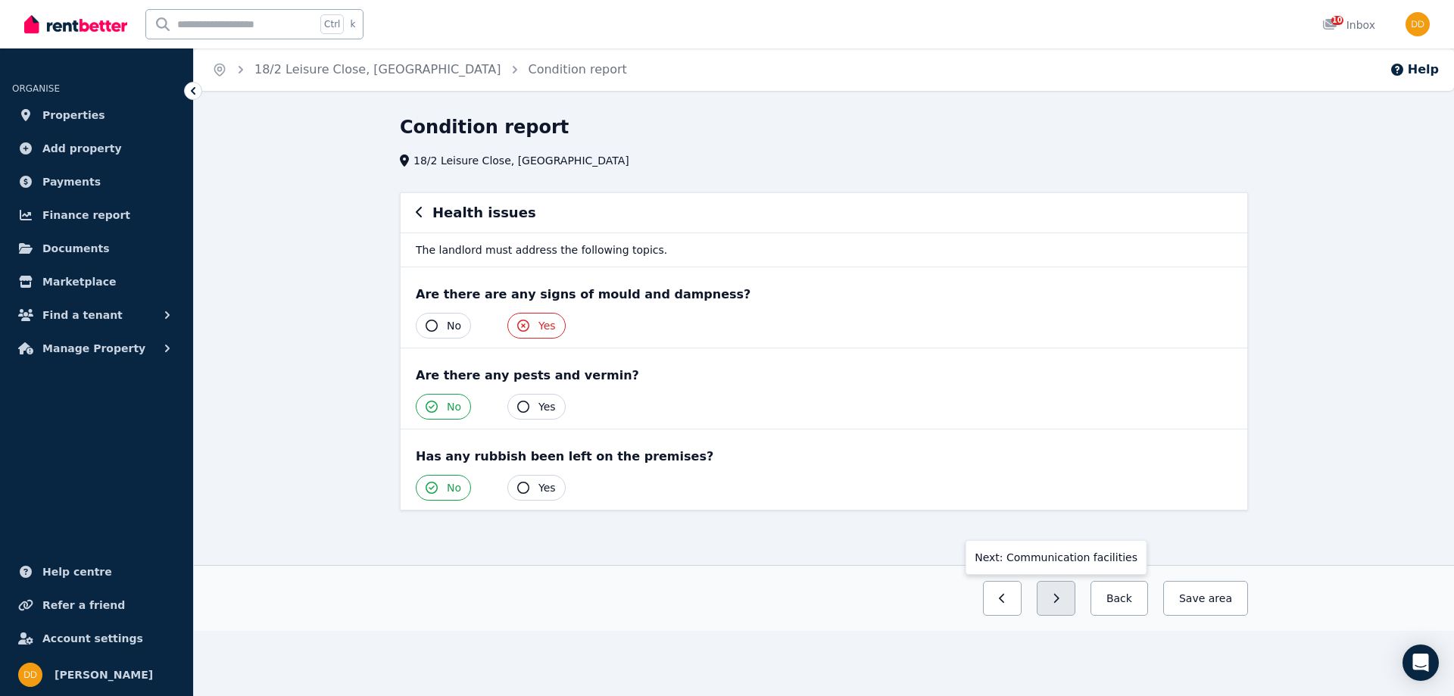
click at [1064, 605] on button "button" at bounding box center [1056, 598] width 39 height 35
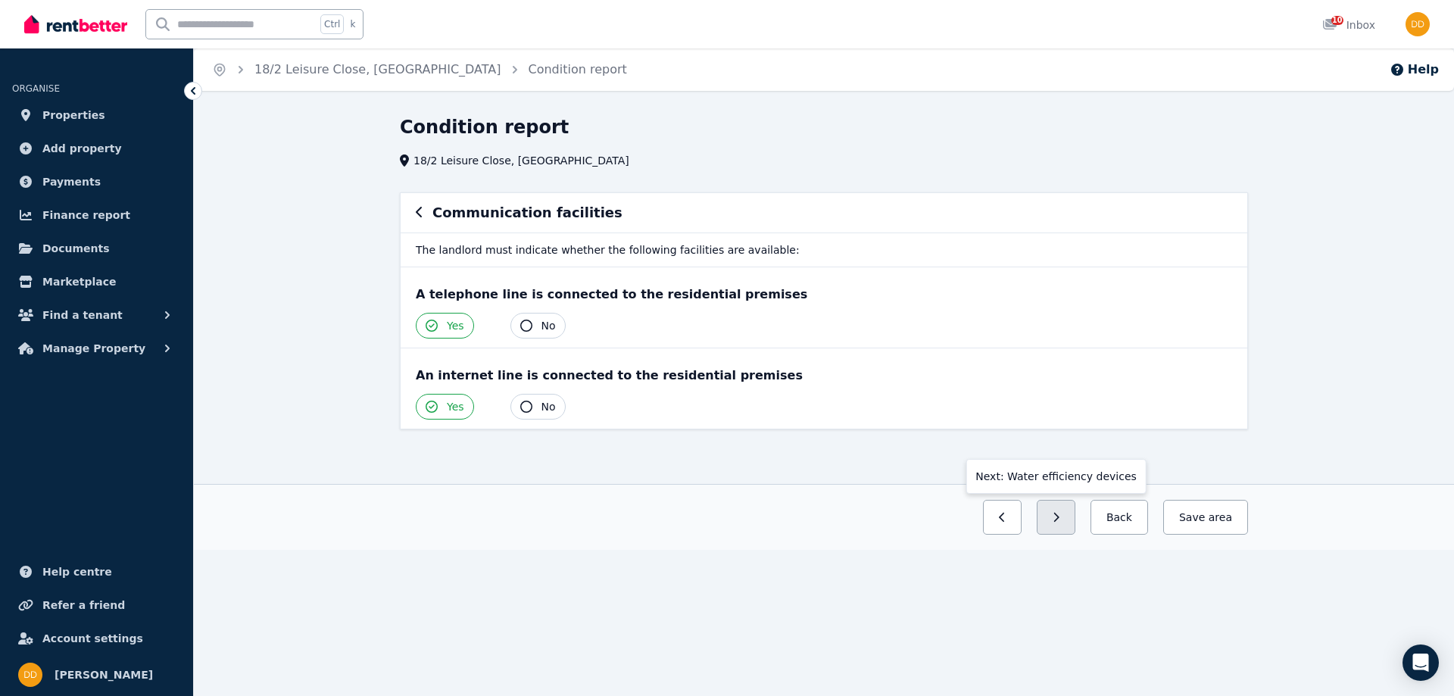
click at [1075, 514] on button "button" at bounding box center [1056, 517] width 39 height 35
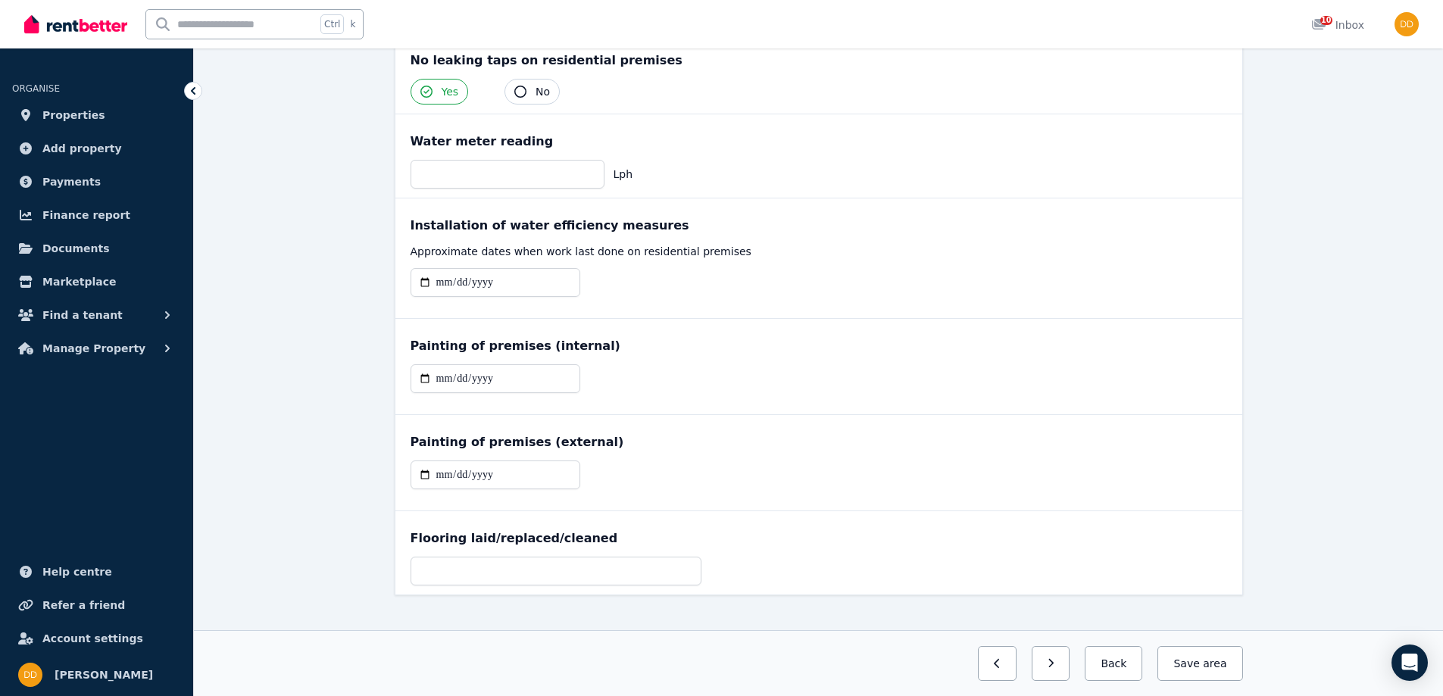
scroll to position [431, 0]
click at [1070, 663] on button "button" at bounding box center [1050, 663] width 39 height 35
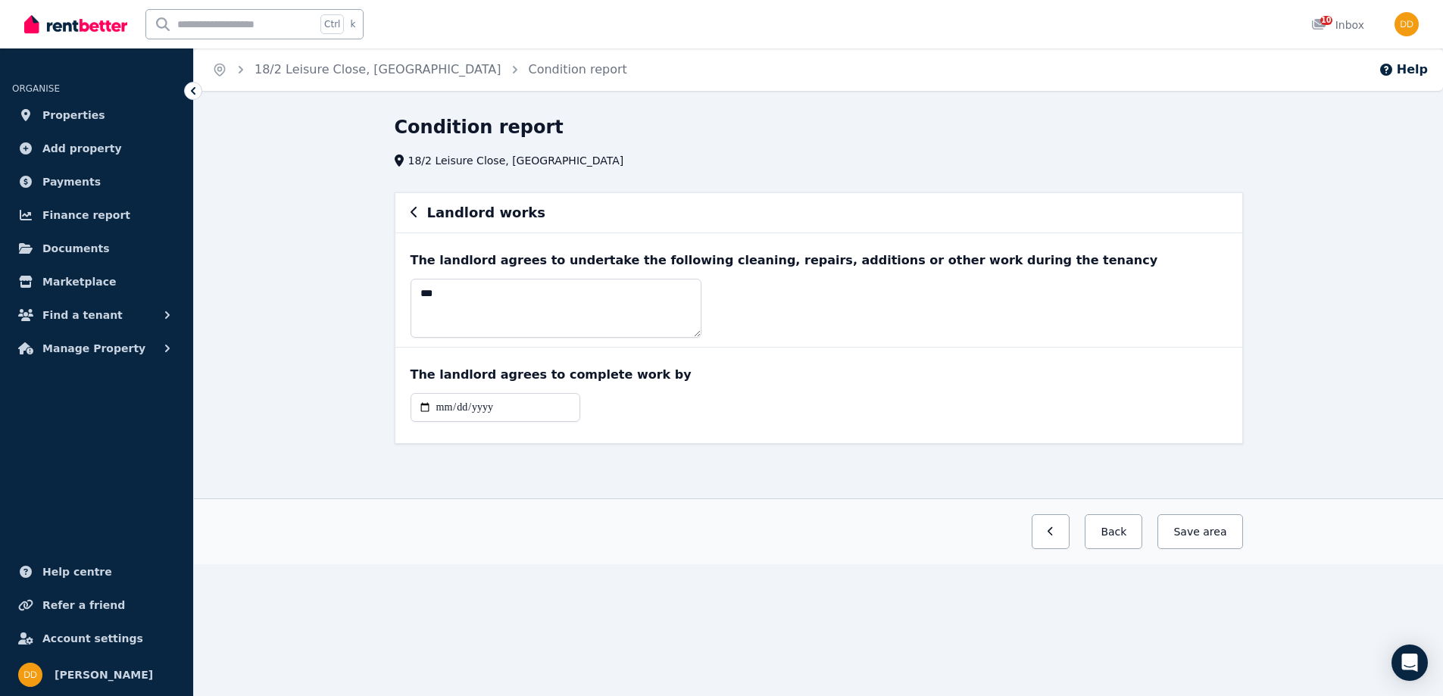
scroll to position [0, 0]
click at [420, 213] on icon "button" at bounding box center [420, 212] width 8 height 12
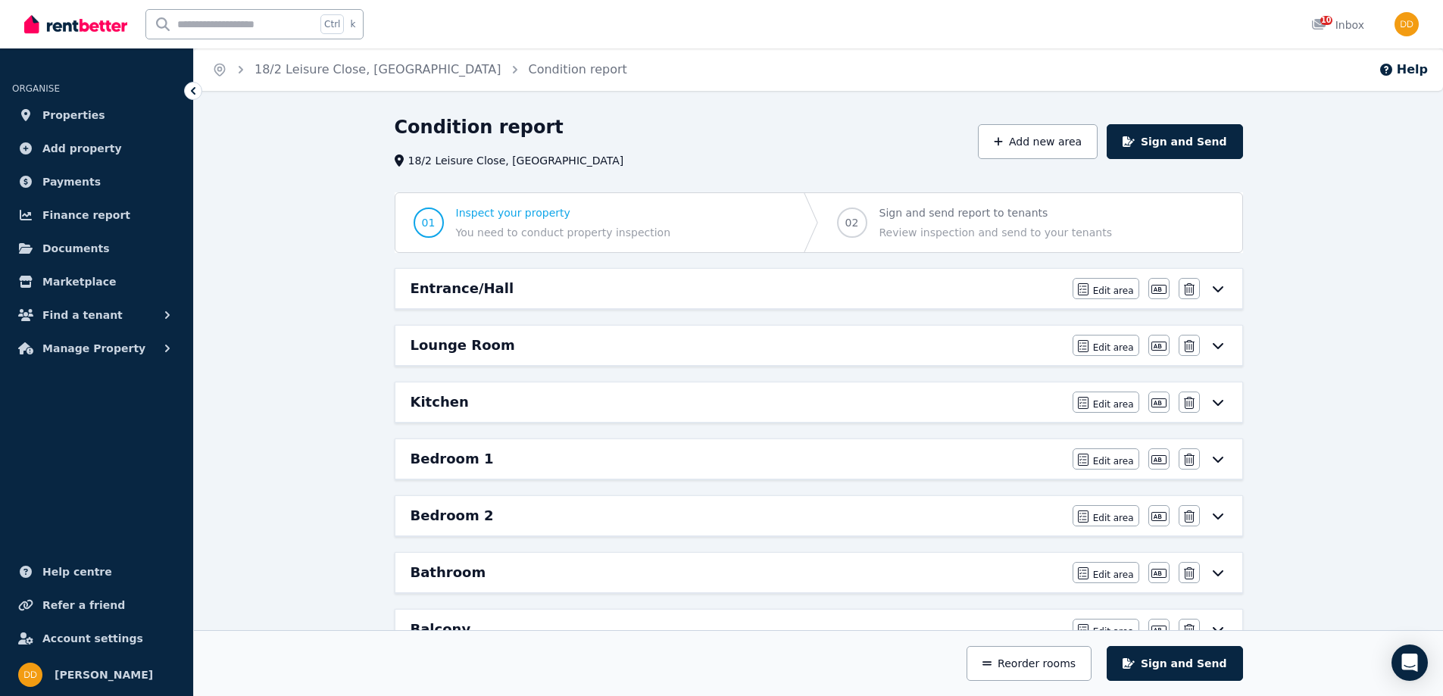
click at [1219, 288] on icon at bounding box center [1218, 288] width 18 height 12
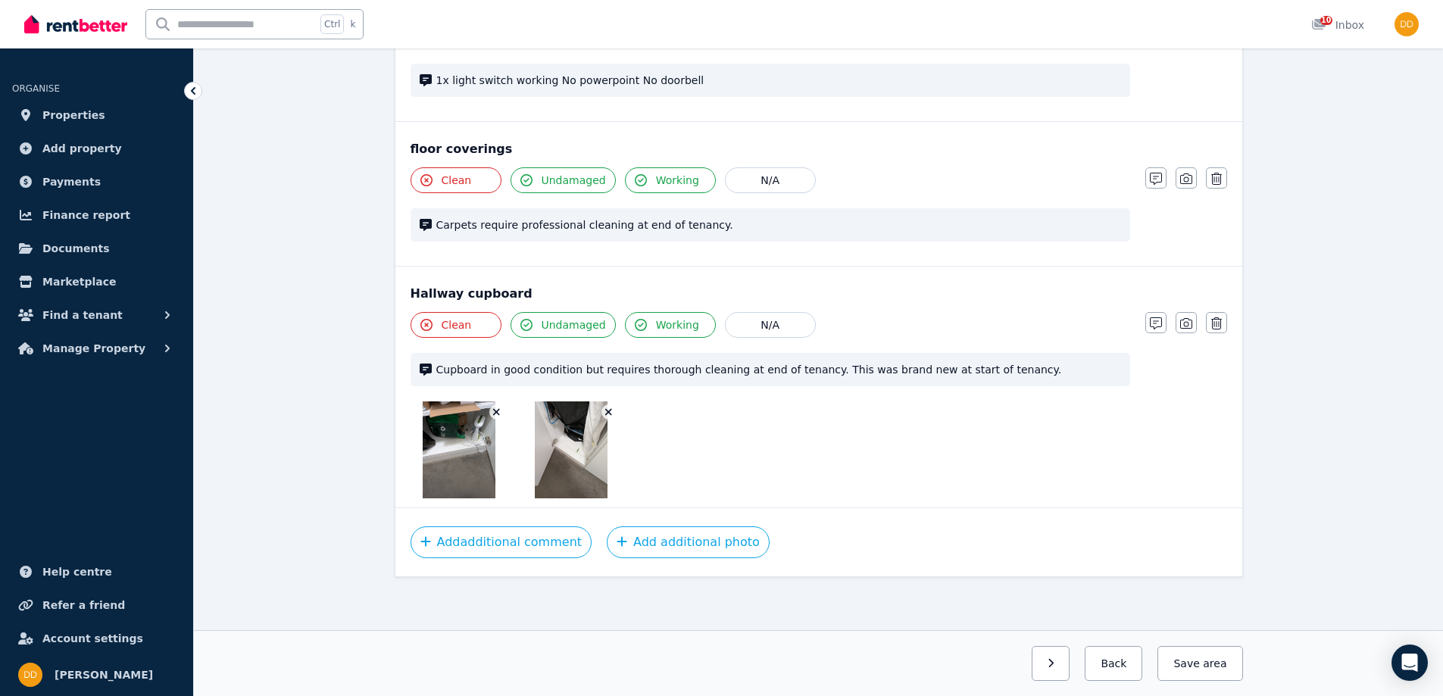
scroll to position [788, 0]
click at [1053, 660] on icon "button" at bounding box center [1050, 663] width 5 height 9
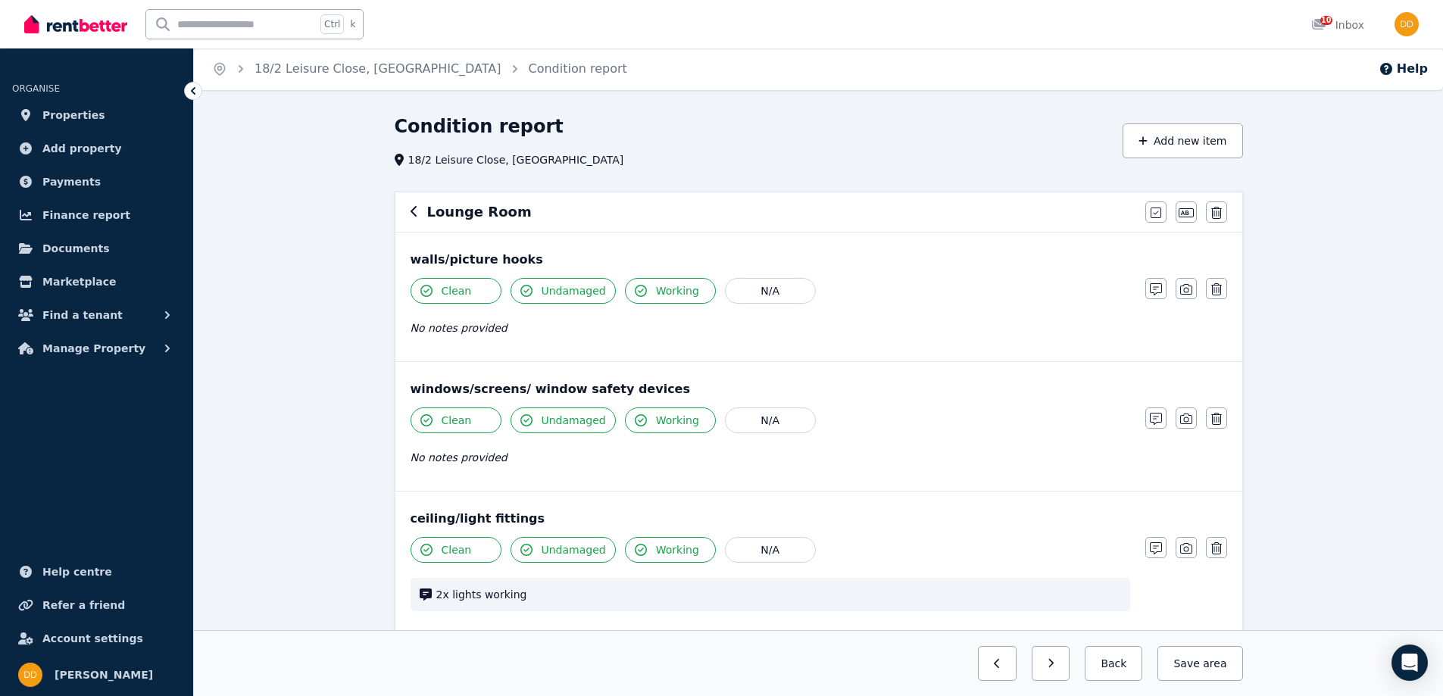
scroll to position [0, 0]
click at [1054, 668] on icon "button" at bounding box center [1050, 663] width 7 height 11
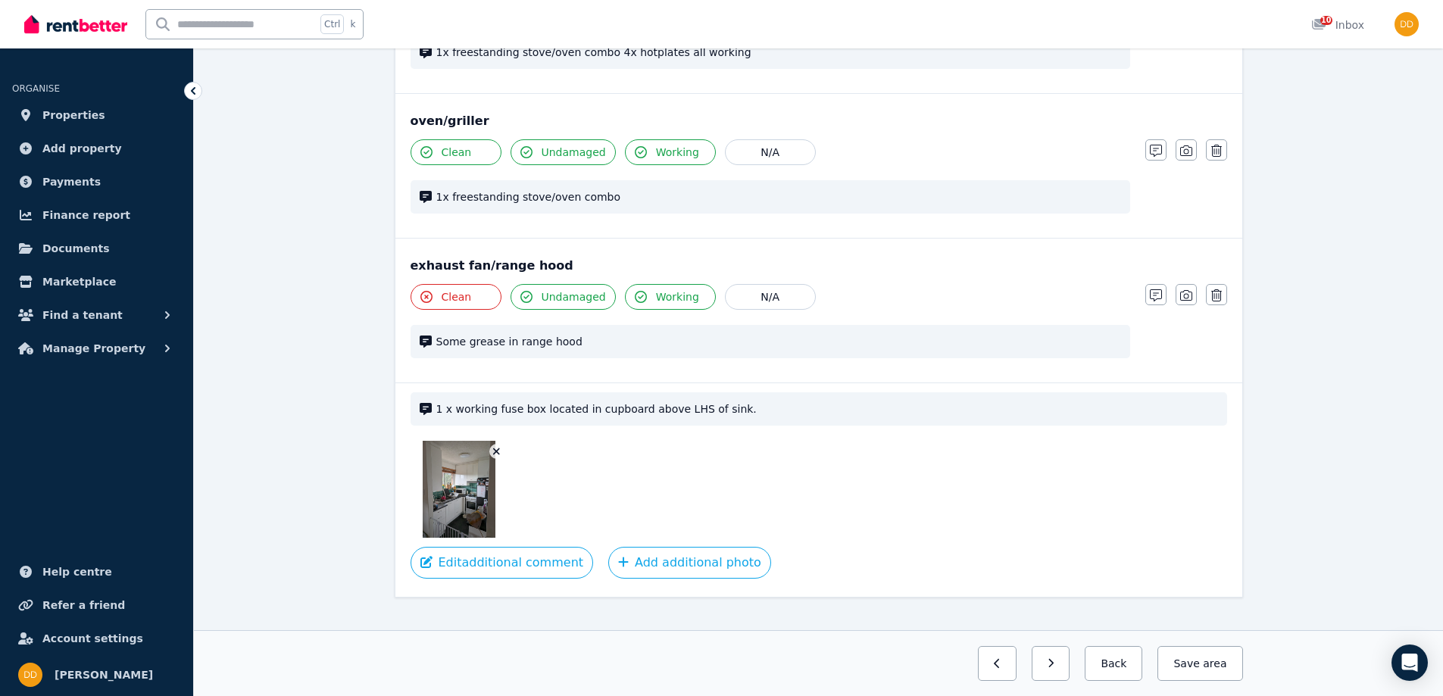
scroll to position [1547, 0]
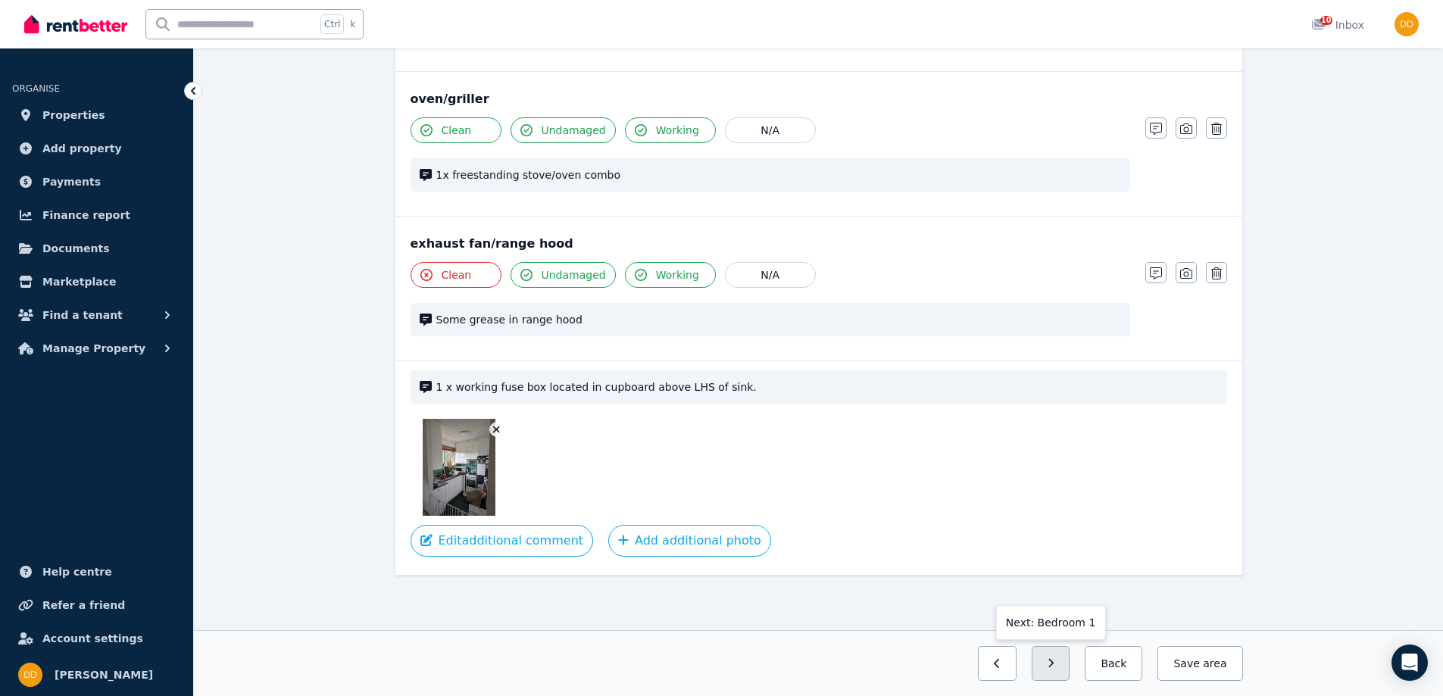
click at [1062, 657] on button "button" at bounding box center [1050, 663] width 39 height 35
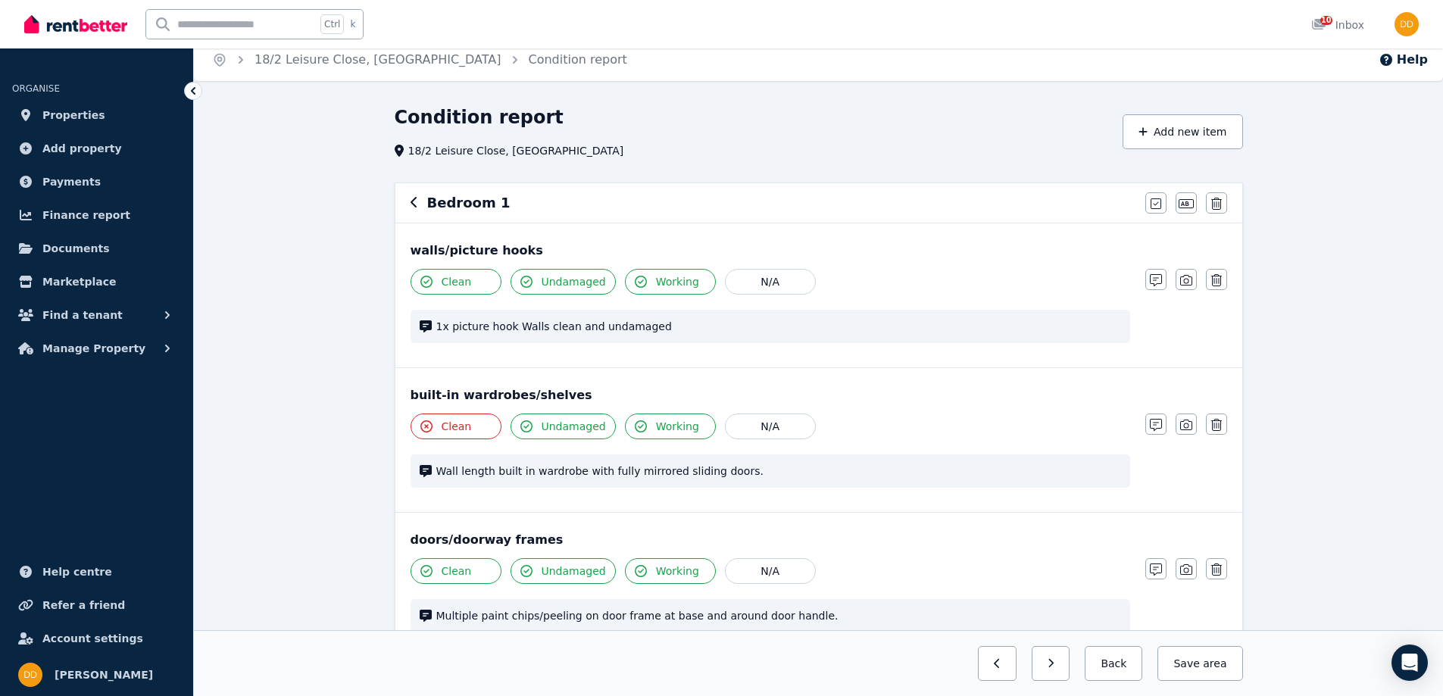
scroll to position [0, 0]
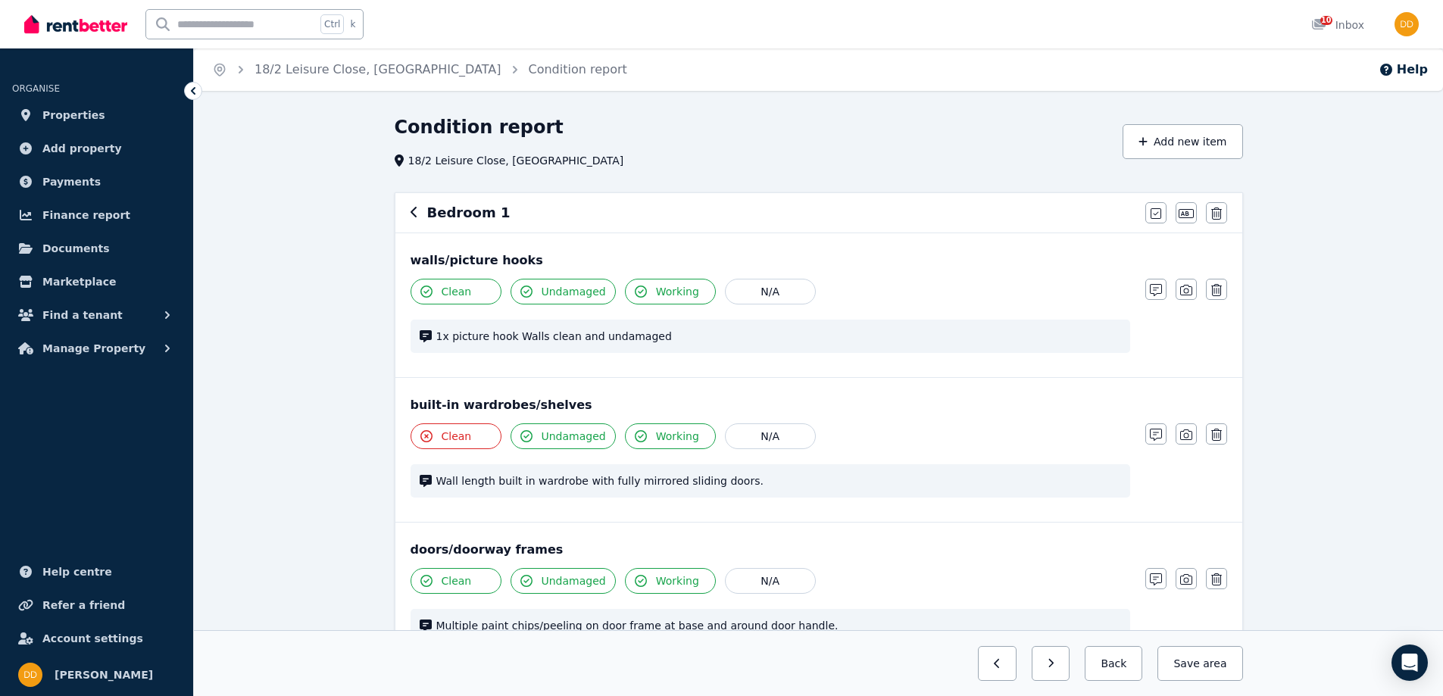
click at [410, 214] on icon "button" at bounding box center [414, 212] width 8 height 12
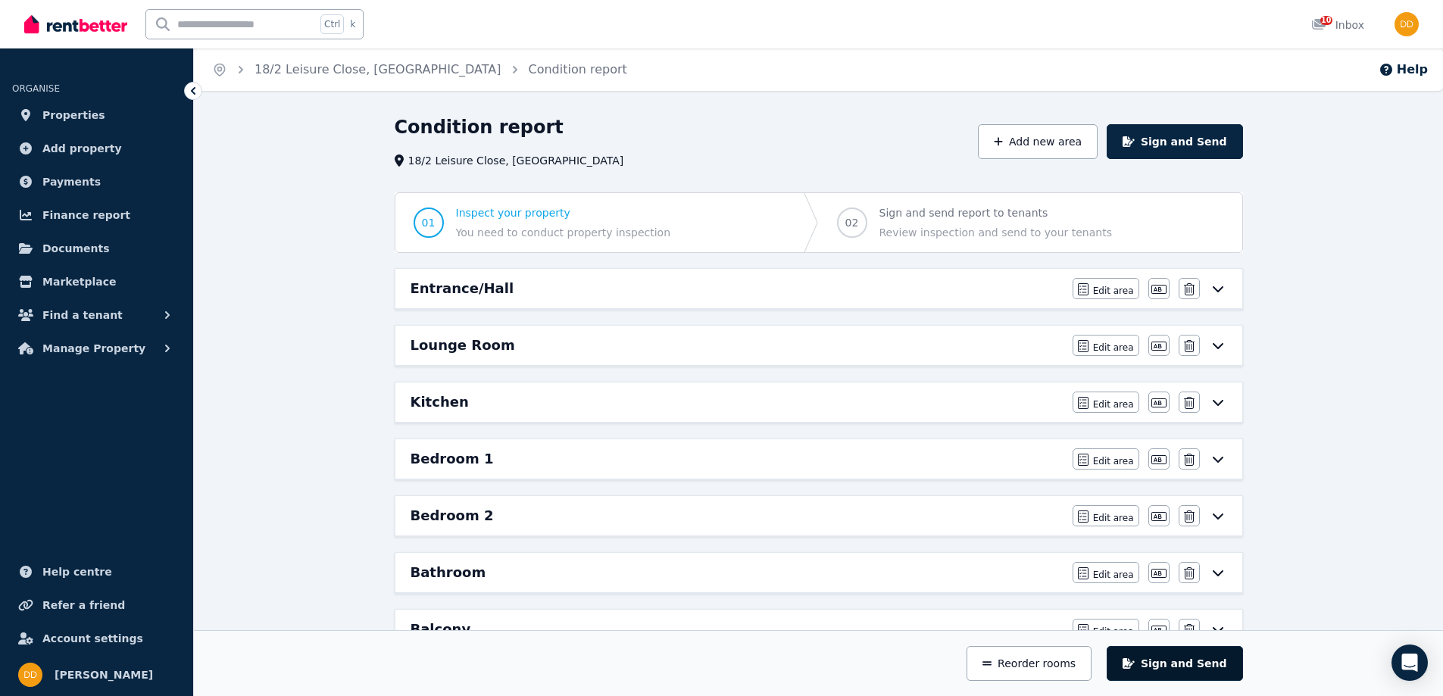
click at [1200, 662] on button "Sign and Send" at bounding box center [1174, 663] width 136 height 35
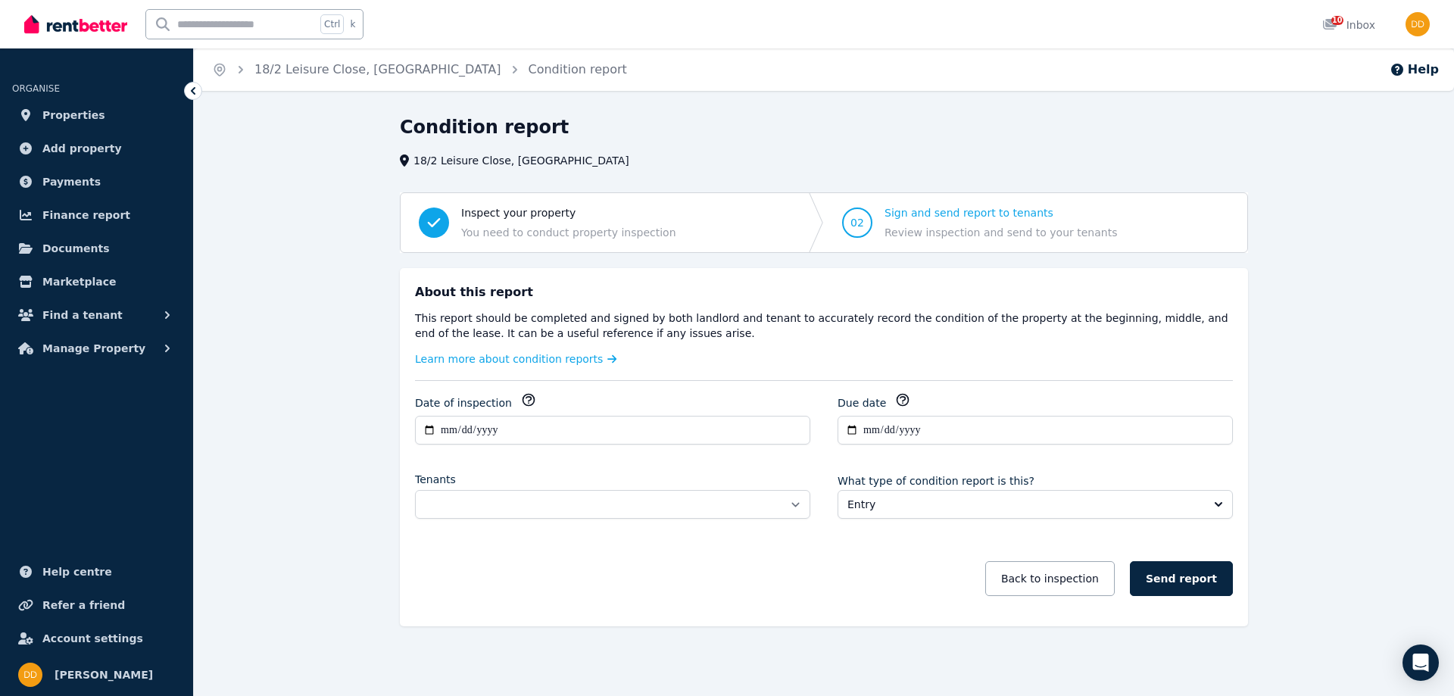
click at [521, 399] on icon "button" at bounding box center [528, 399] width 15 height 15
click at [515, 425] on input "**********" at bounding box center [612, 430] width 395 height 29
click at [425, 429] on input "**********" at bounding box center [612, 430] width 395 height 29
type input "**********"
click at [896, 399] on icon "button" at bounding box center [902, 399] width 15 height 15
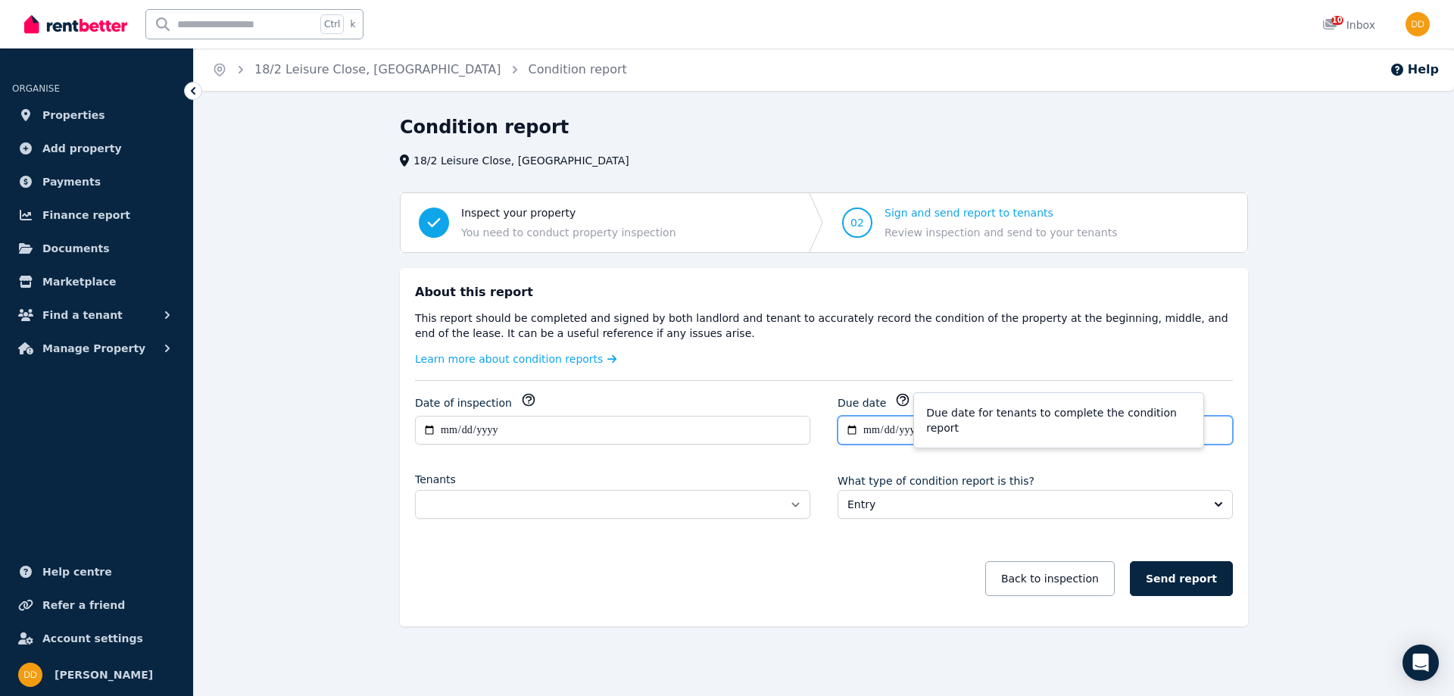
click at [850, 430] on input "**********" at bounding box center [1035, 430] width 395 height 29
type input "**********"
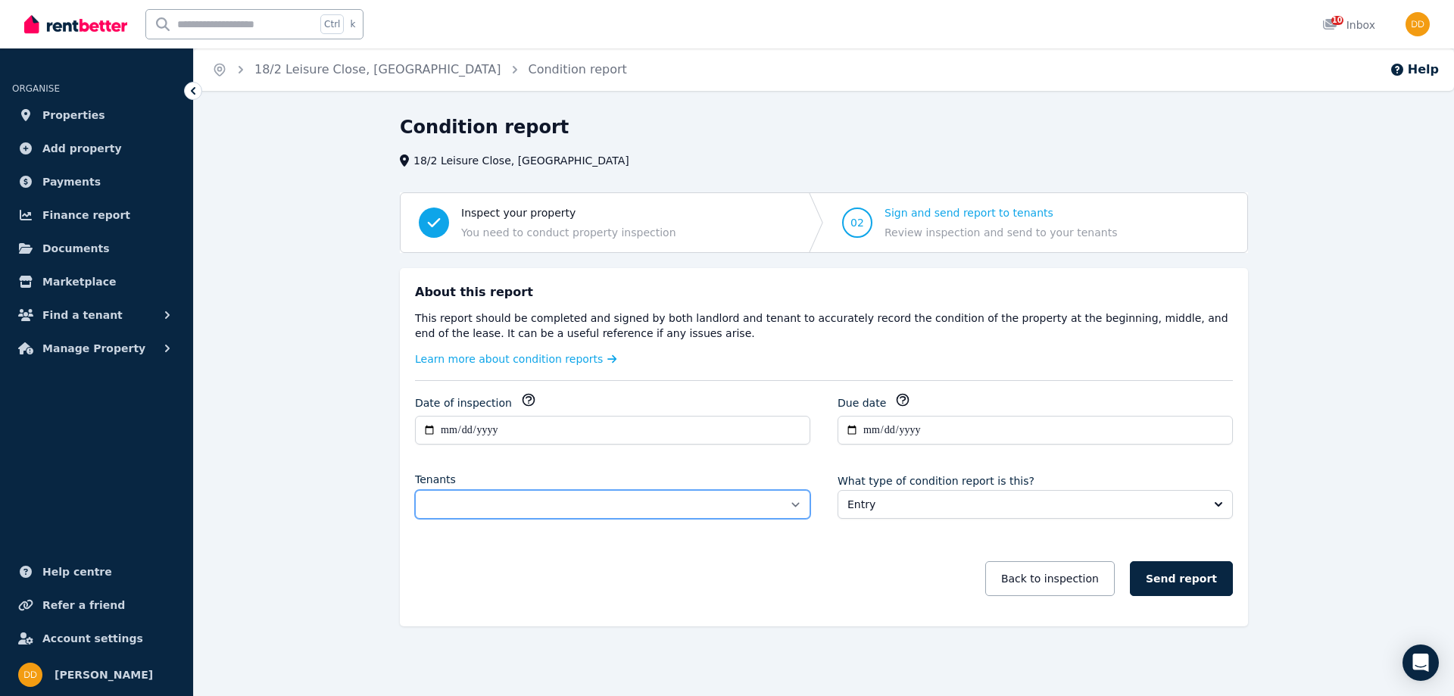
click at [788, 499] on select "**********" at bounding box center [612, 504] width 395 height 29
select select "**********"
click at [415, 490] on select "**********" at bounding box center [612, 504] width 395 height 29
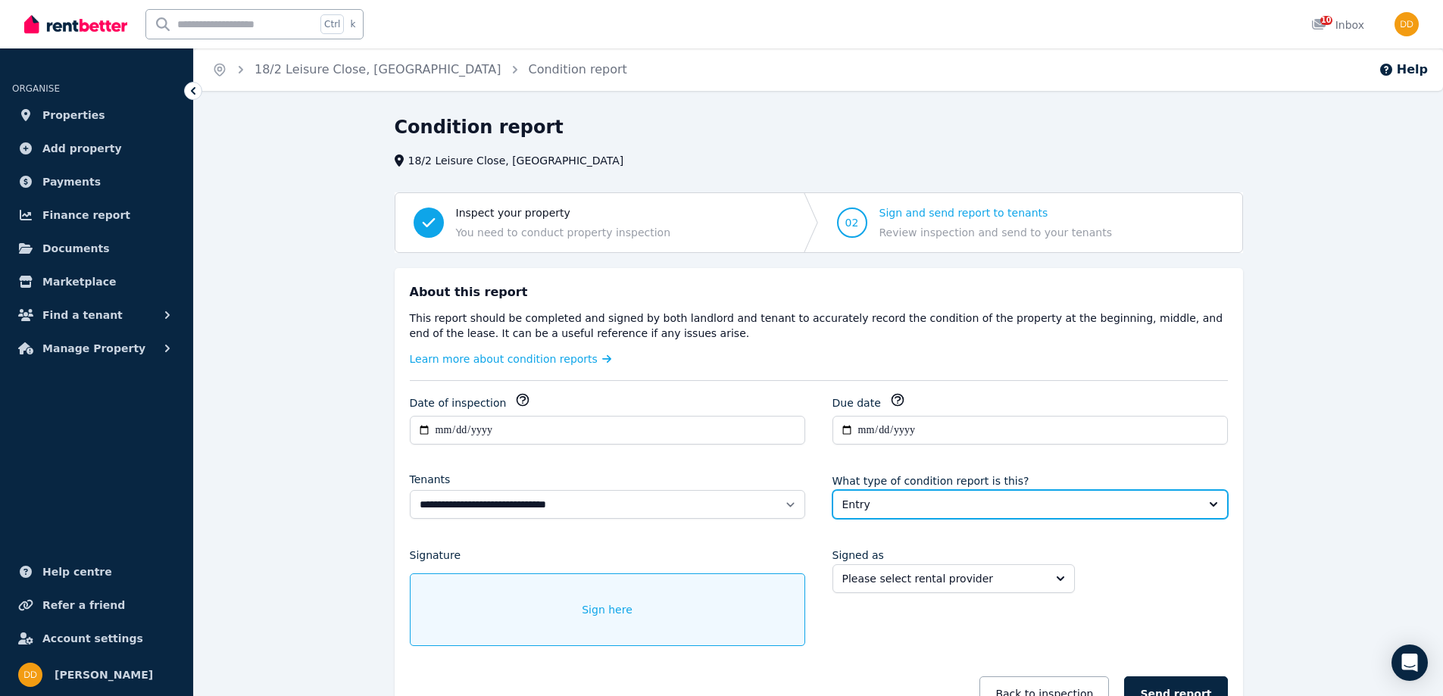
click at [887, 499] on span "Entry" at bounding box center [1019, 504] width 354 height 15
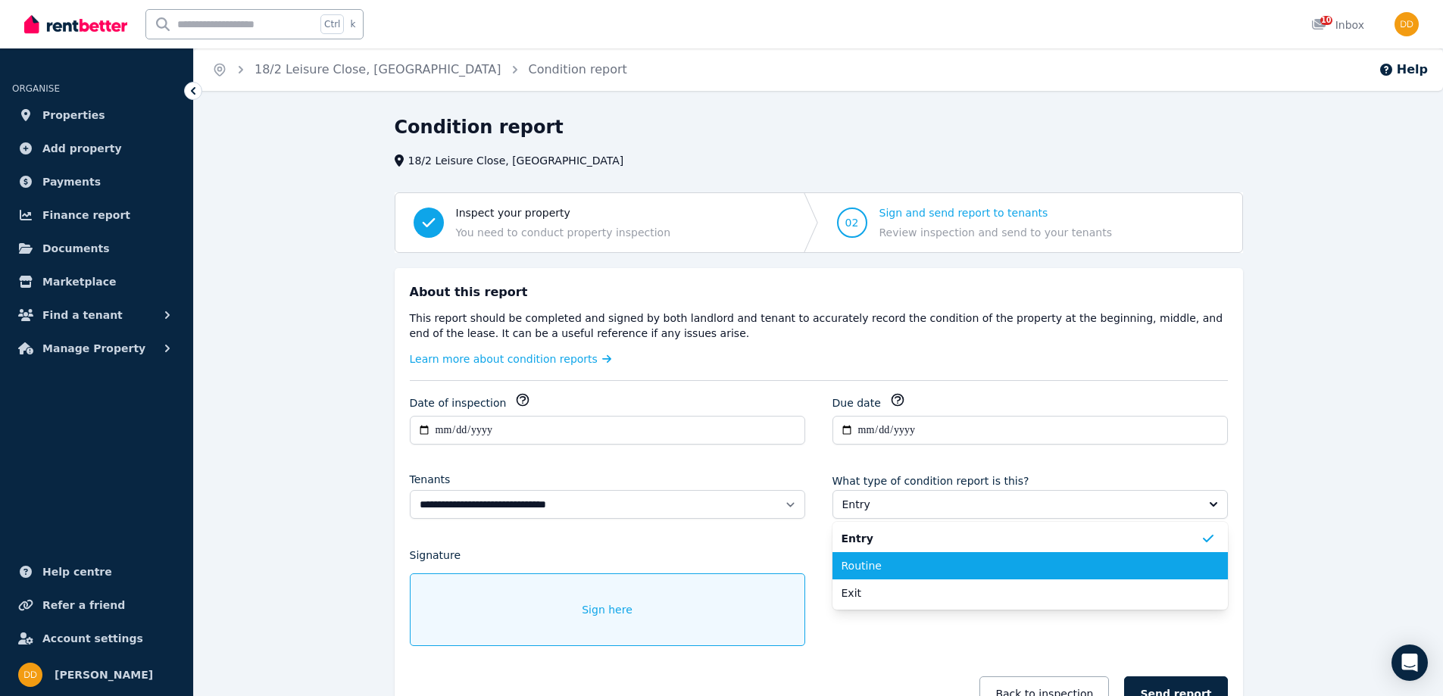
click at [873, 568] on span "Routine" at bounding box center [1020, 565] width 359 height 15
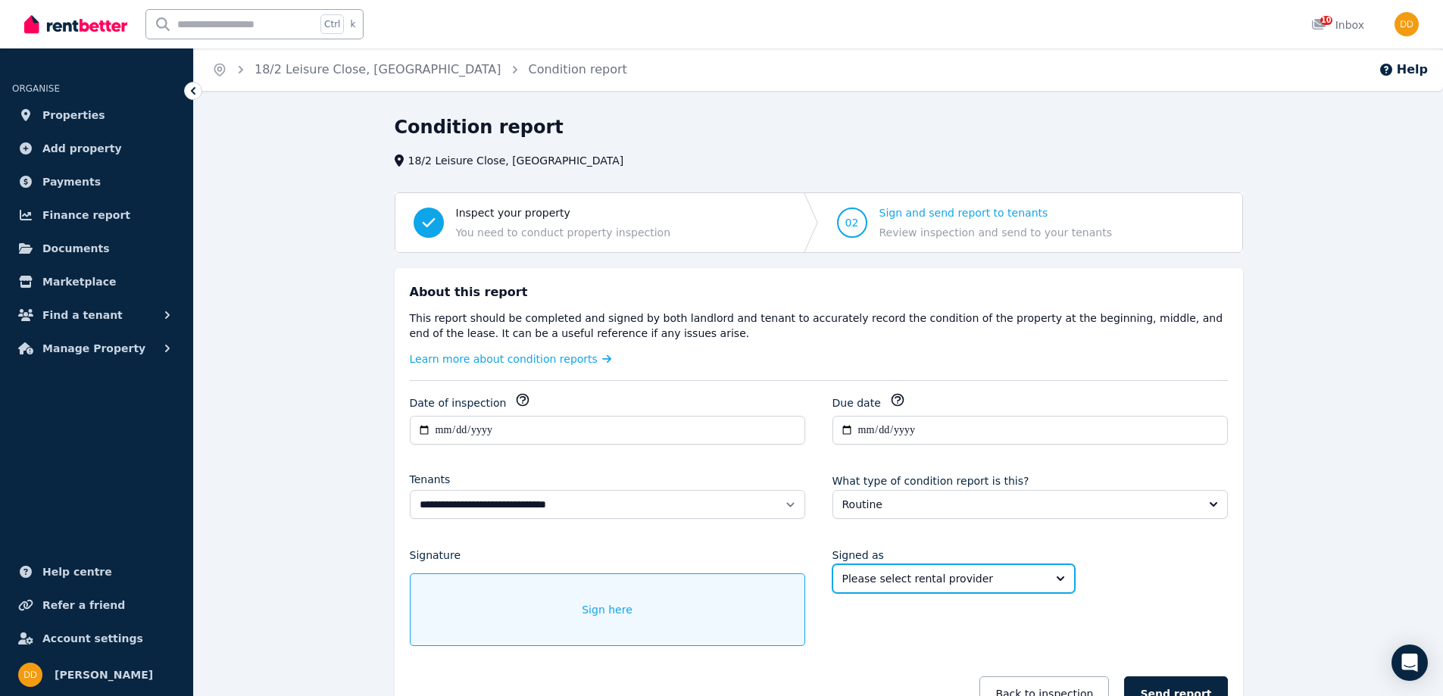
click at [977, 577] on span "Please select rental provider" at bounding box center [942, 578] width 201 height 15
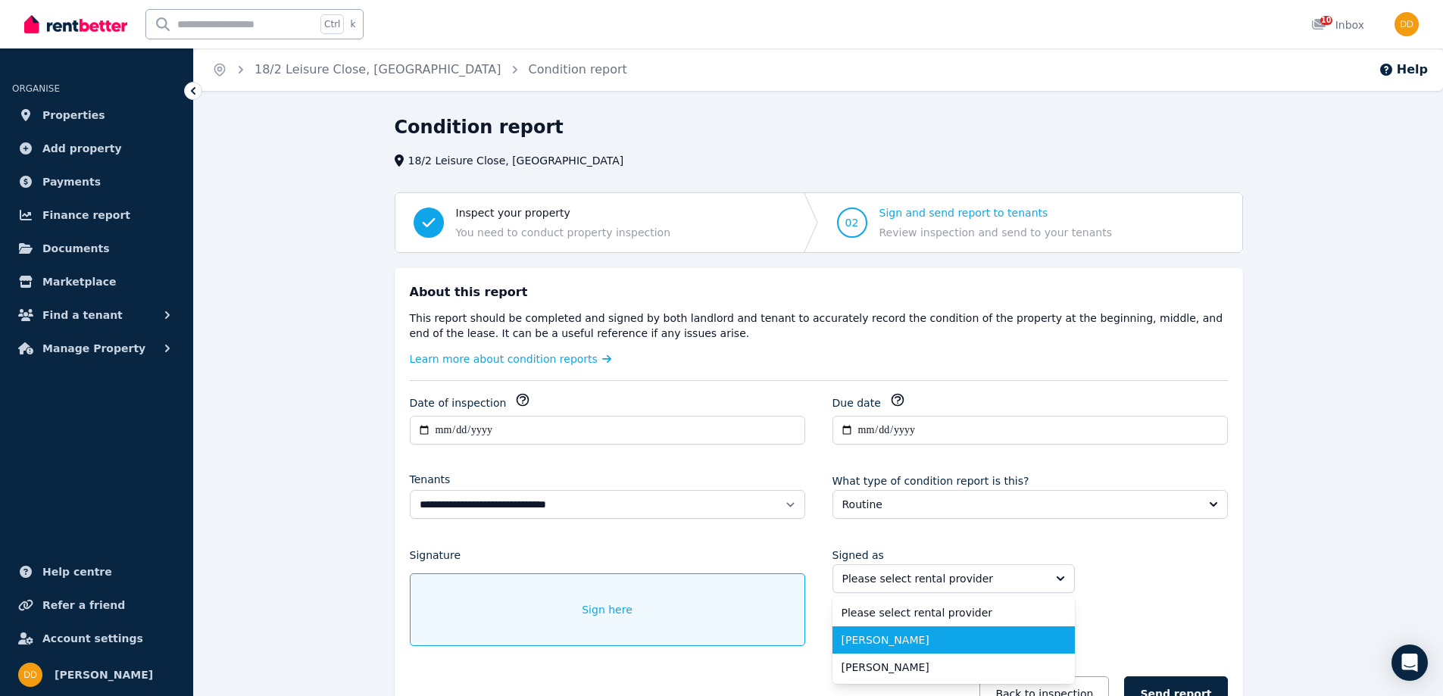
click at [963, 639] on span "Joshua Moule" at bounding box center [944, 639] width 206 height 15
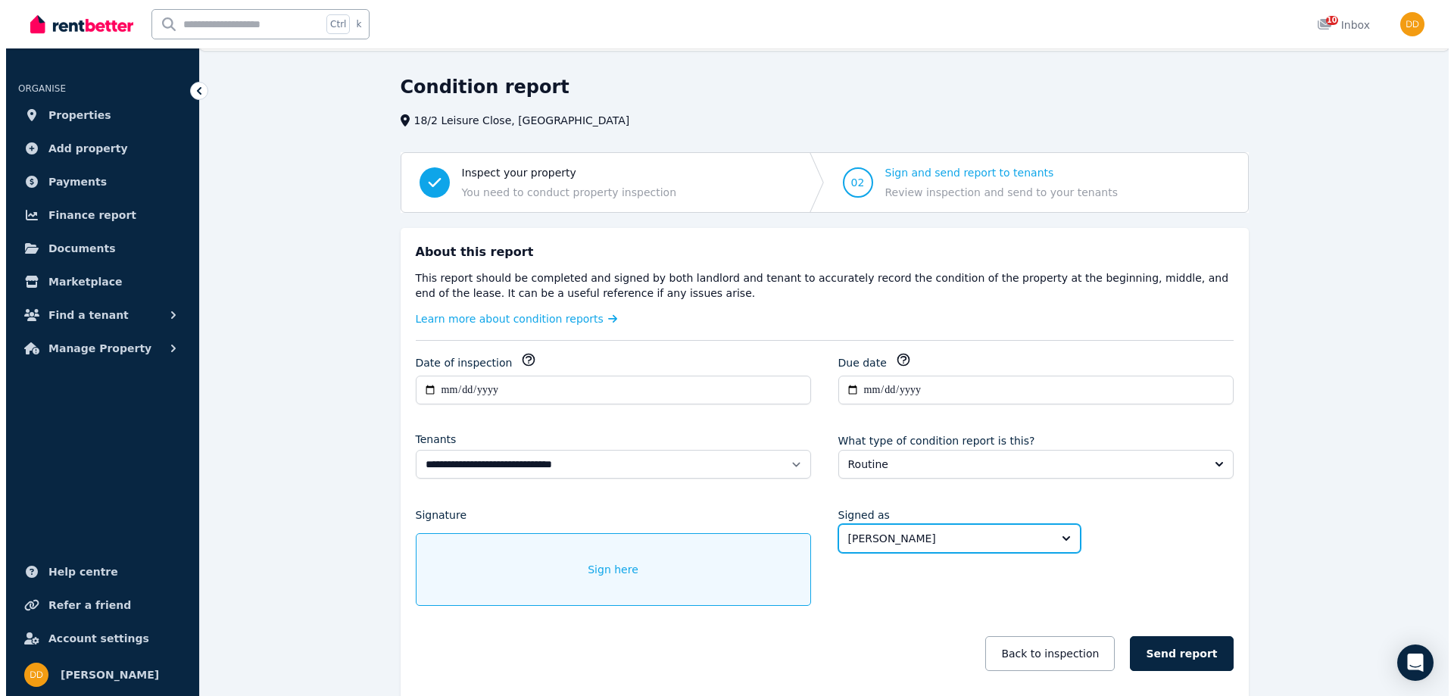
scroll to position [114, 0]
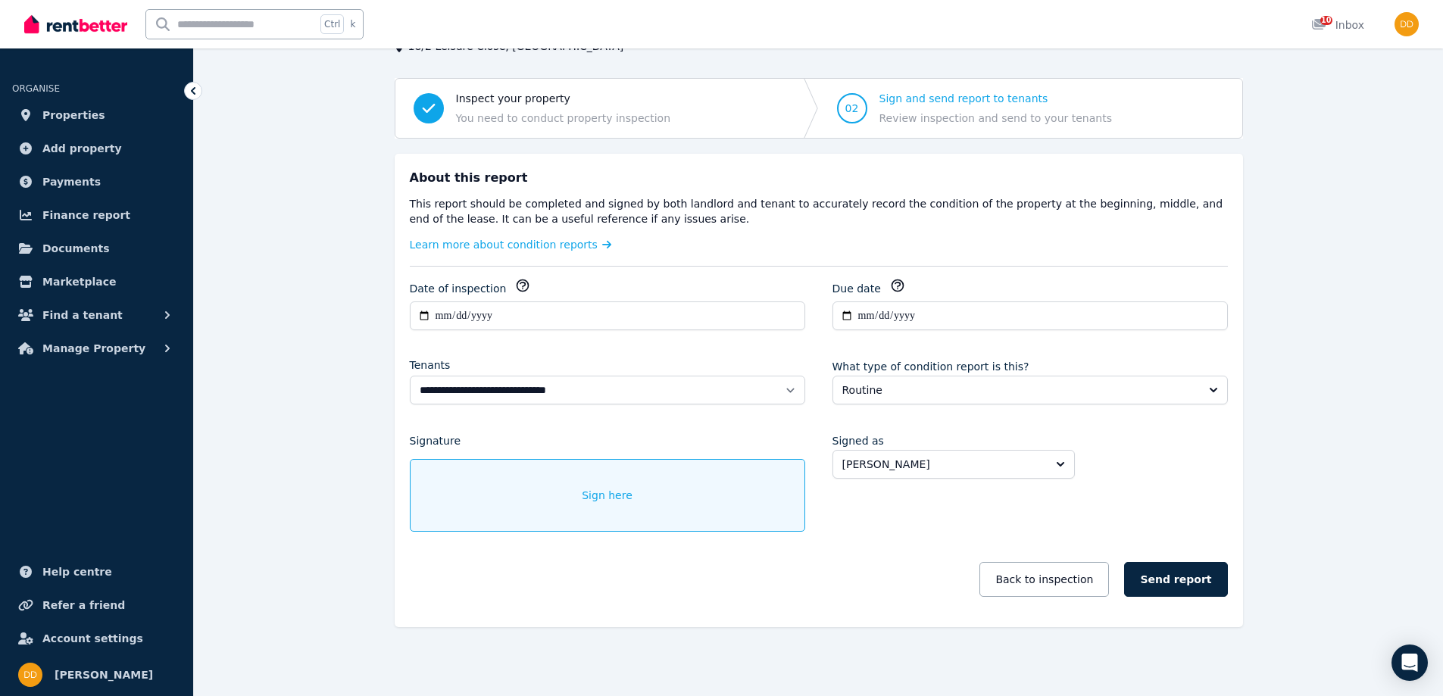
click at [588, 484] on div "Sign here" at bounding box center [607, 495] width 395 height 73
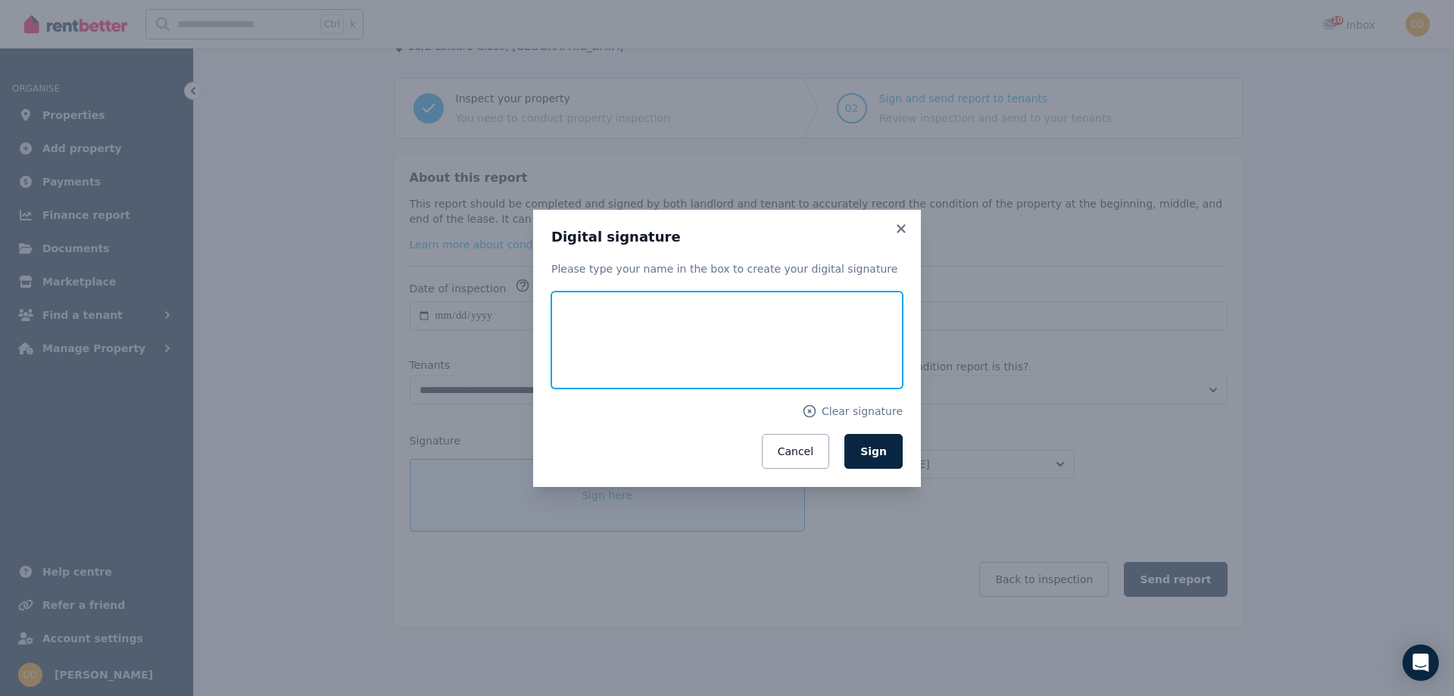
click at [655, 342] on input "text" at bounding box center [726, 340] width 351 height 97
type input "**********"
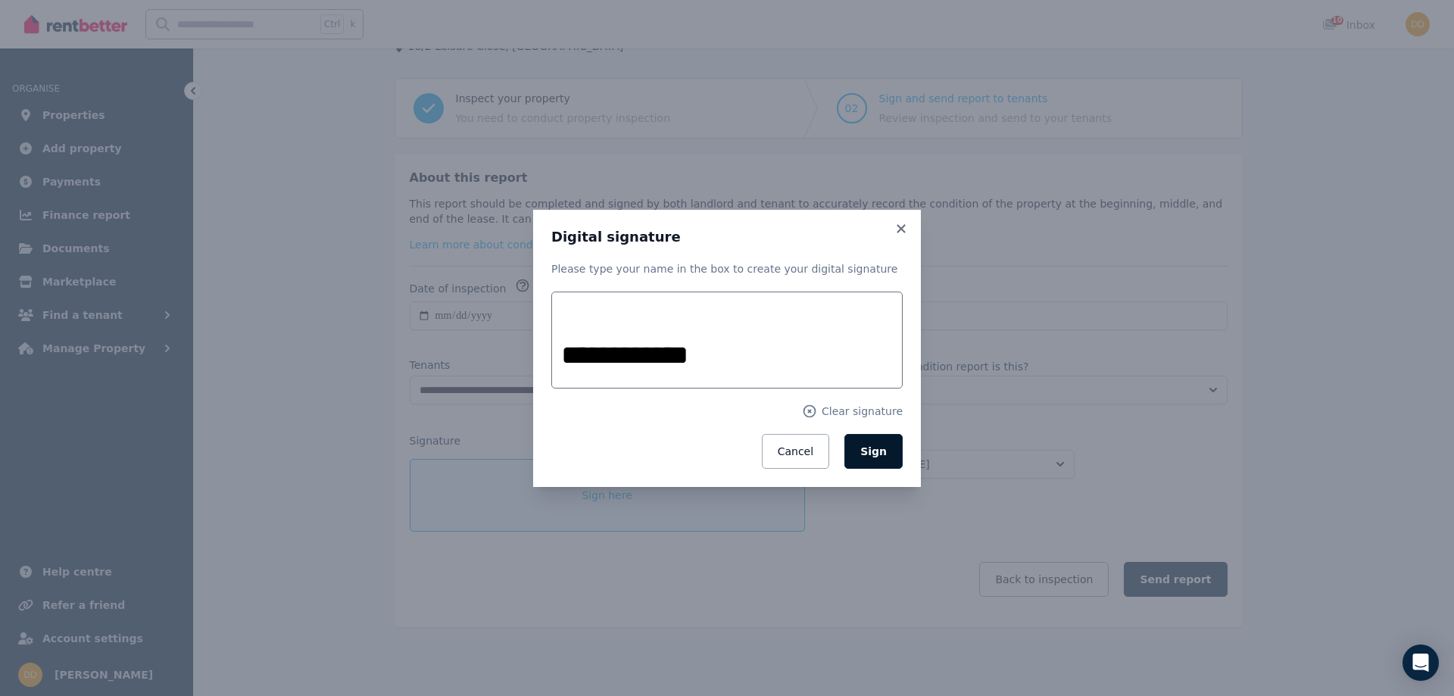
click at [873, 455] on span "Sign" at bounding box center [873, 451] width 27 height 12
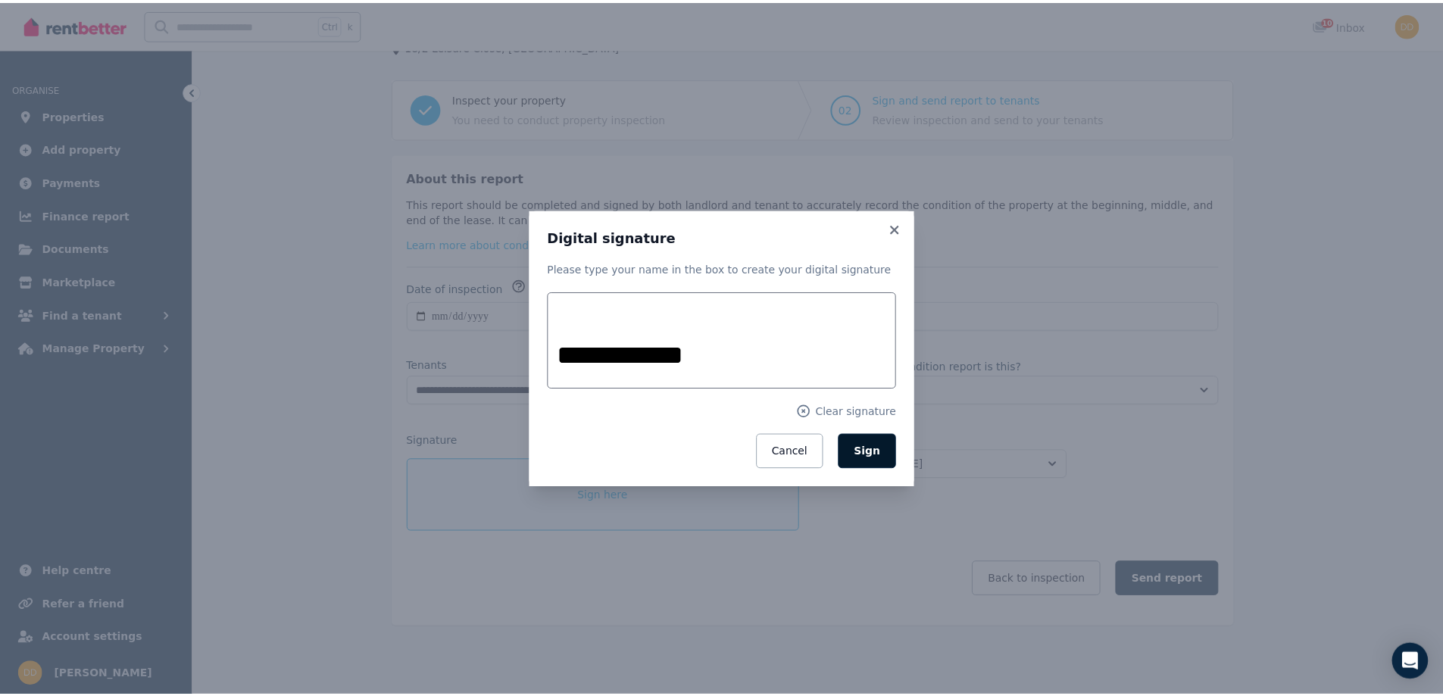
scroll to position [67, 0]
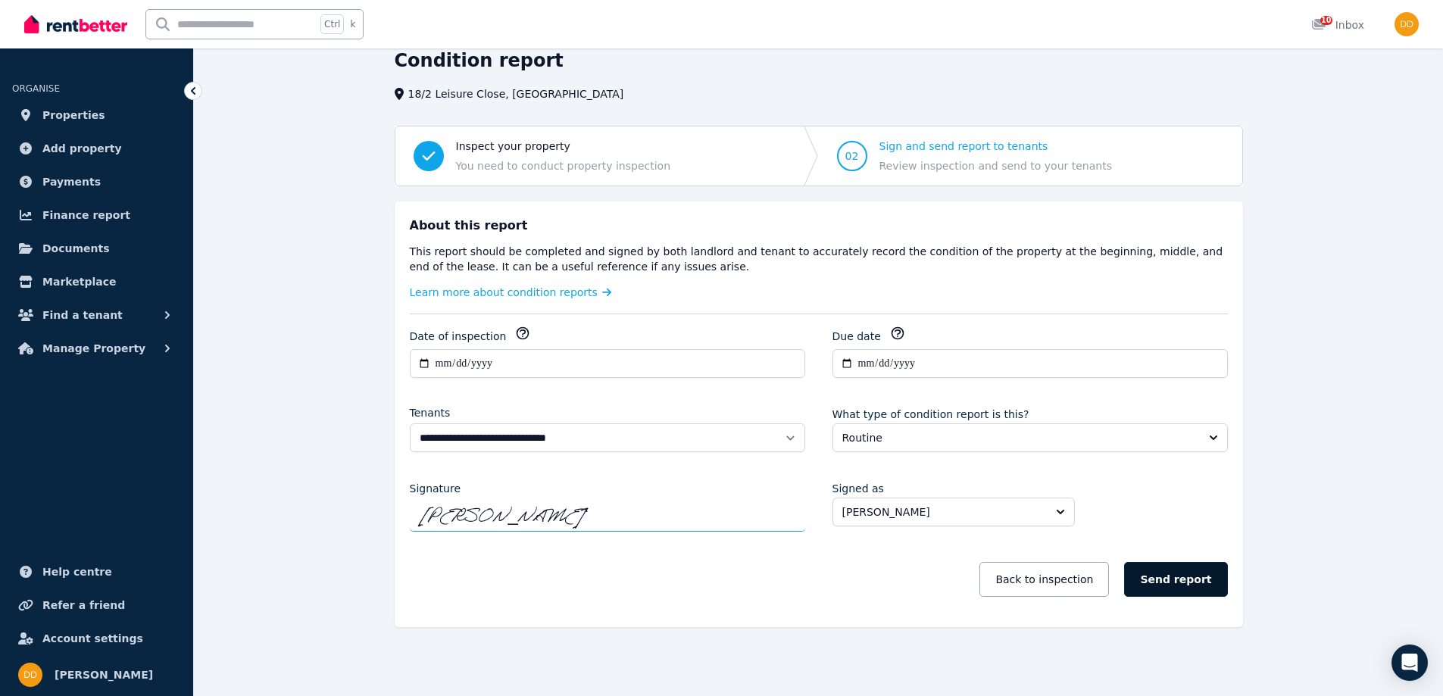
click at [1191, 579] on button "Send report" at bounding box center [1175, 579] width 103 height 35
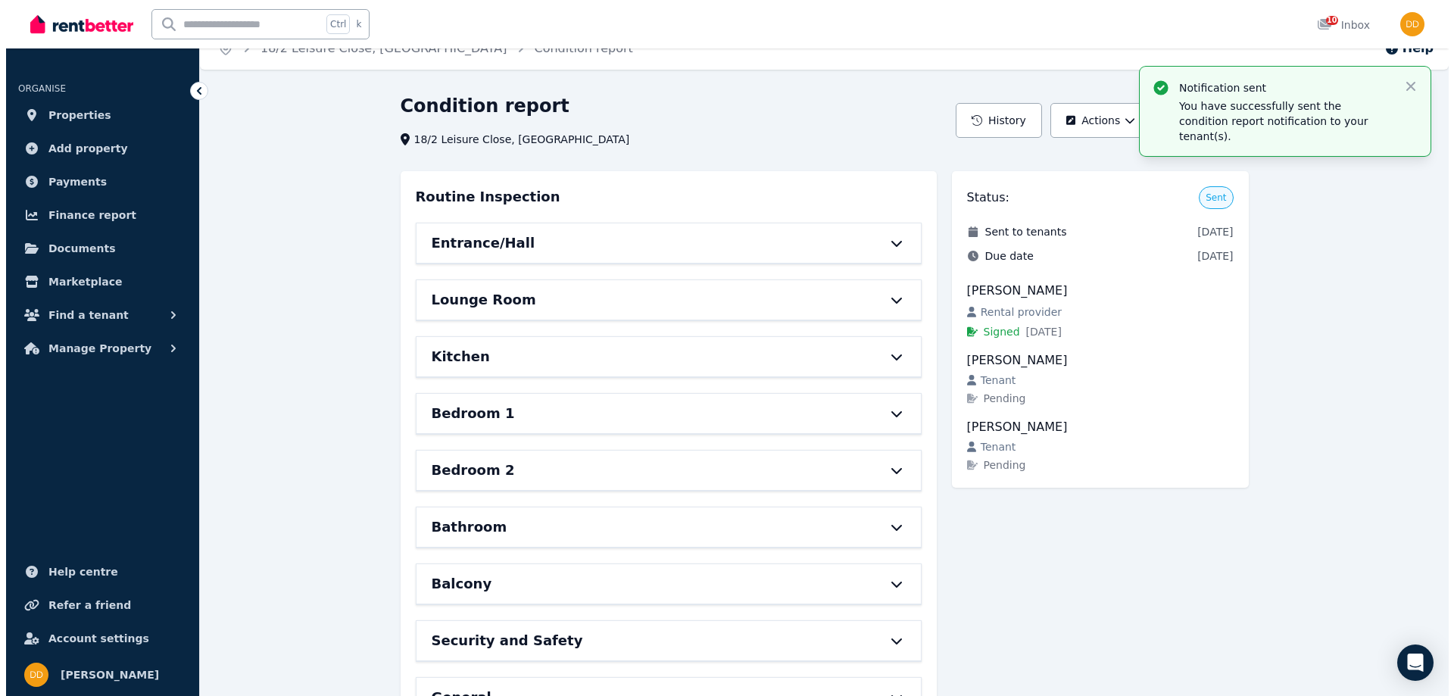
scroll to position [0, 0]
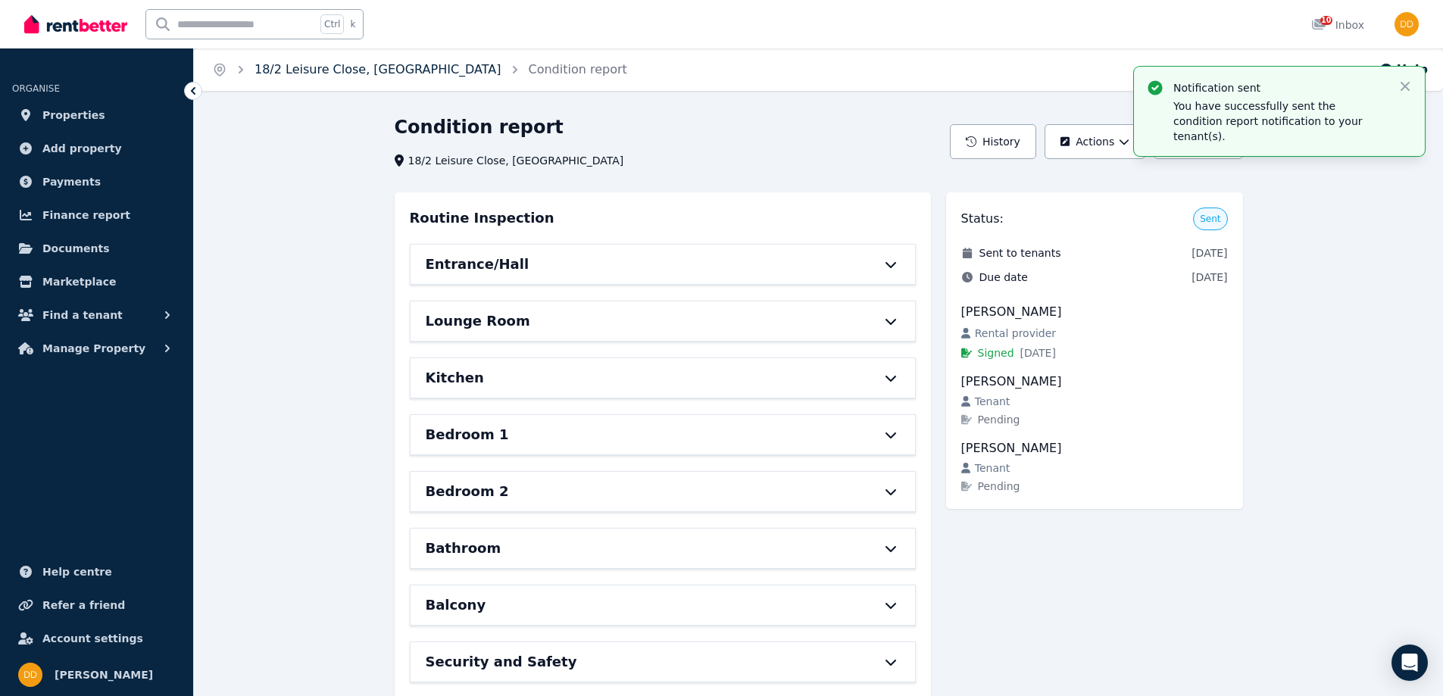
click at [417, 74] on link "18/2 Leisure Close, [GEOGRAPHIC_DATA]" at bounding box center [377, 69] width 247 height 14
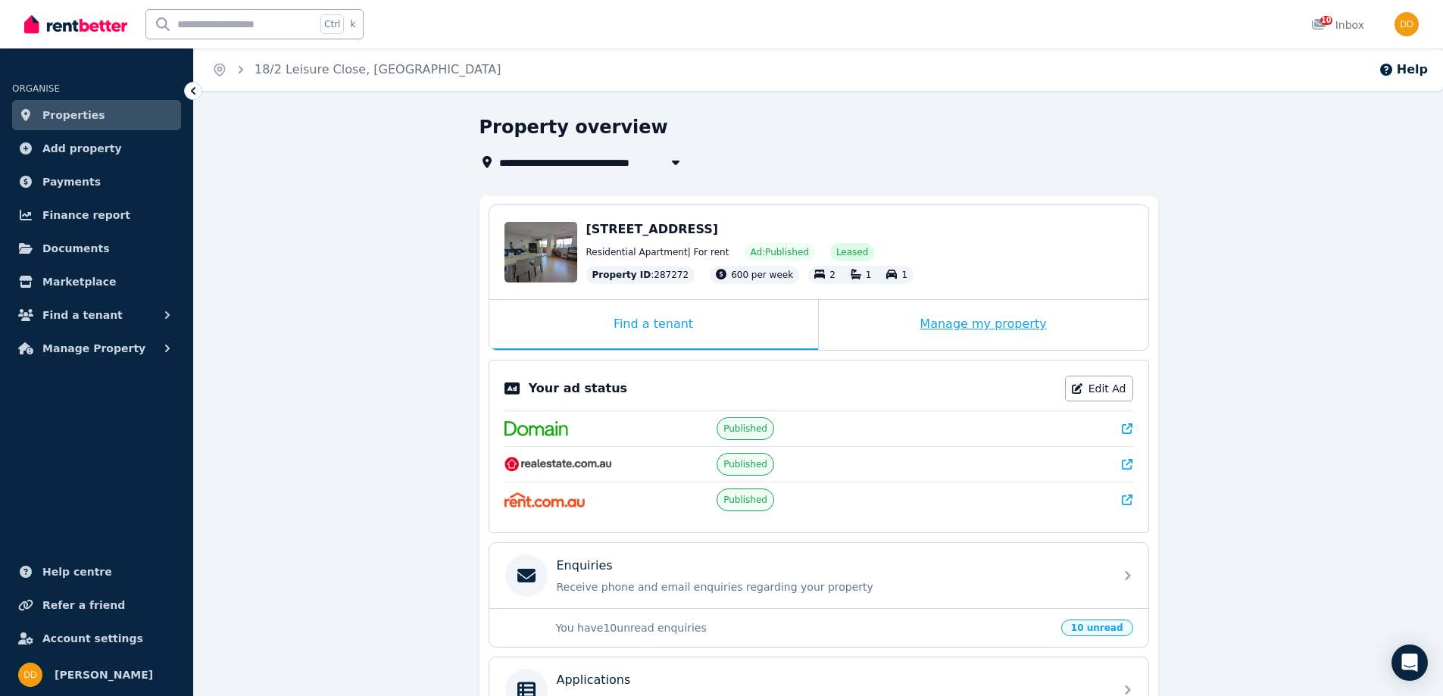
click at [1022, 314] on div "Manage my property" at bounding box center [983, 325] width 329 height 50
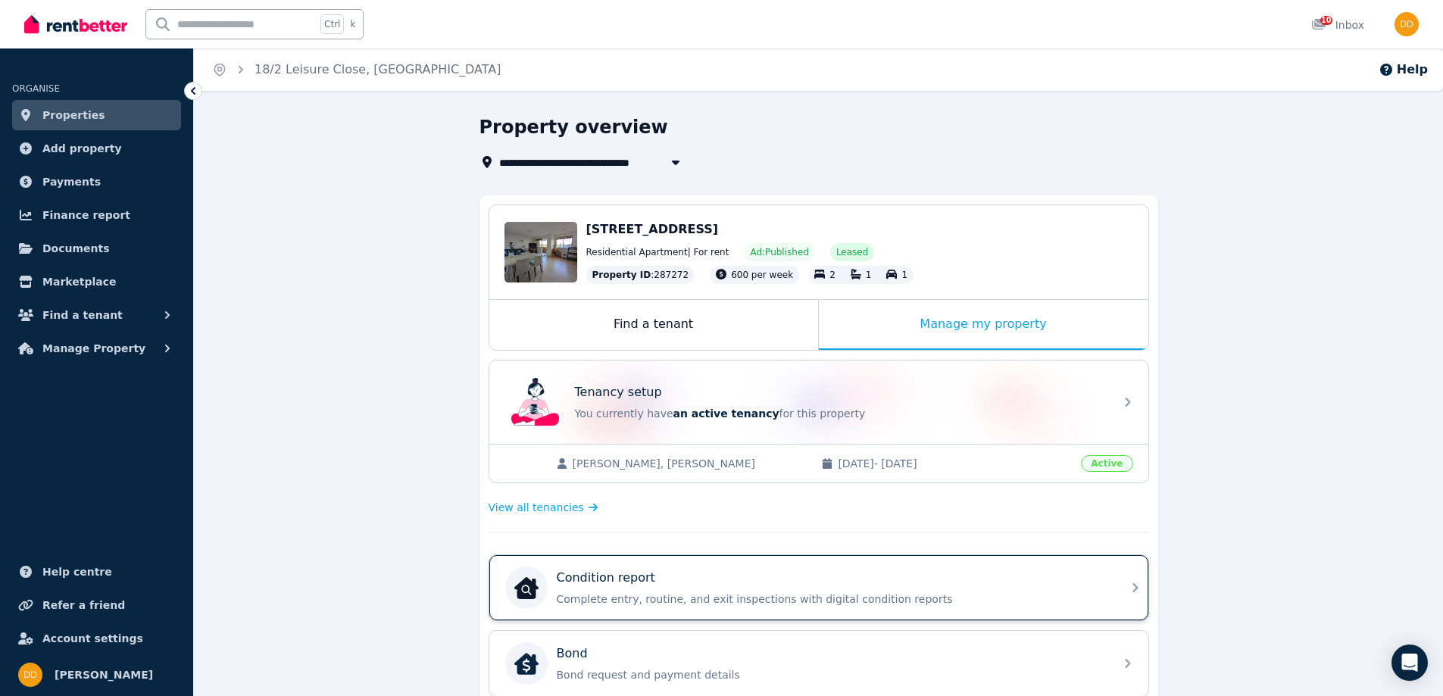
click at [641, 600] on p "Complete entry, routine, and exit inspections with digital condition reports" at bounding box center [831, 598] width 548 height 15
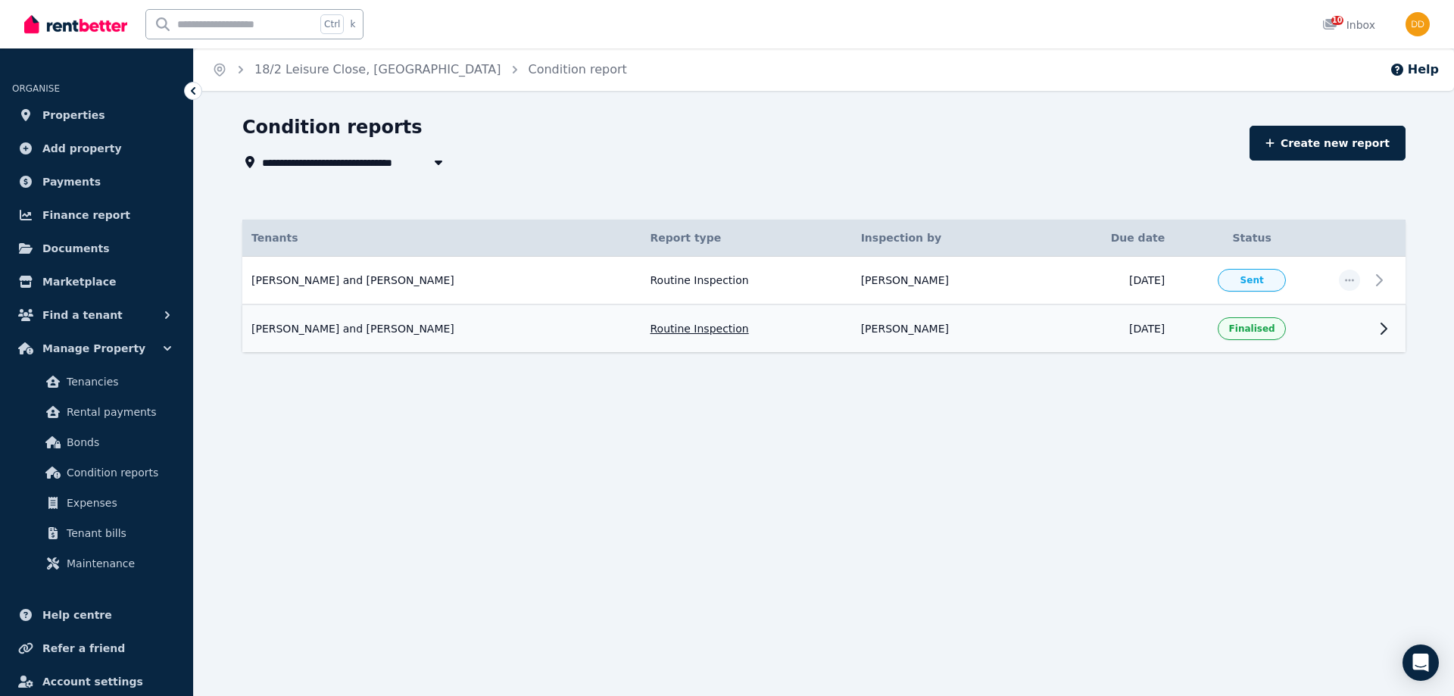
click at [1387, 329] on icon at bounding box center [1383, 328] width 5 height 11
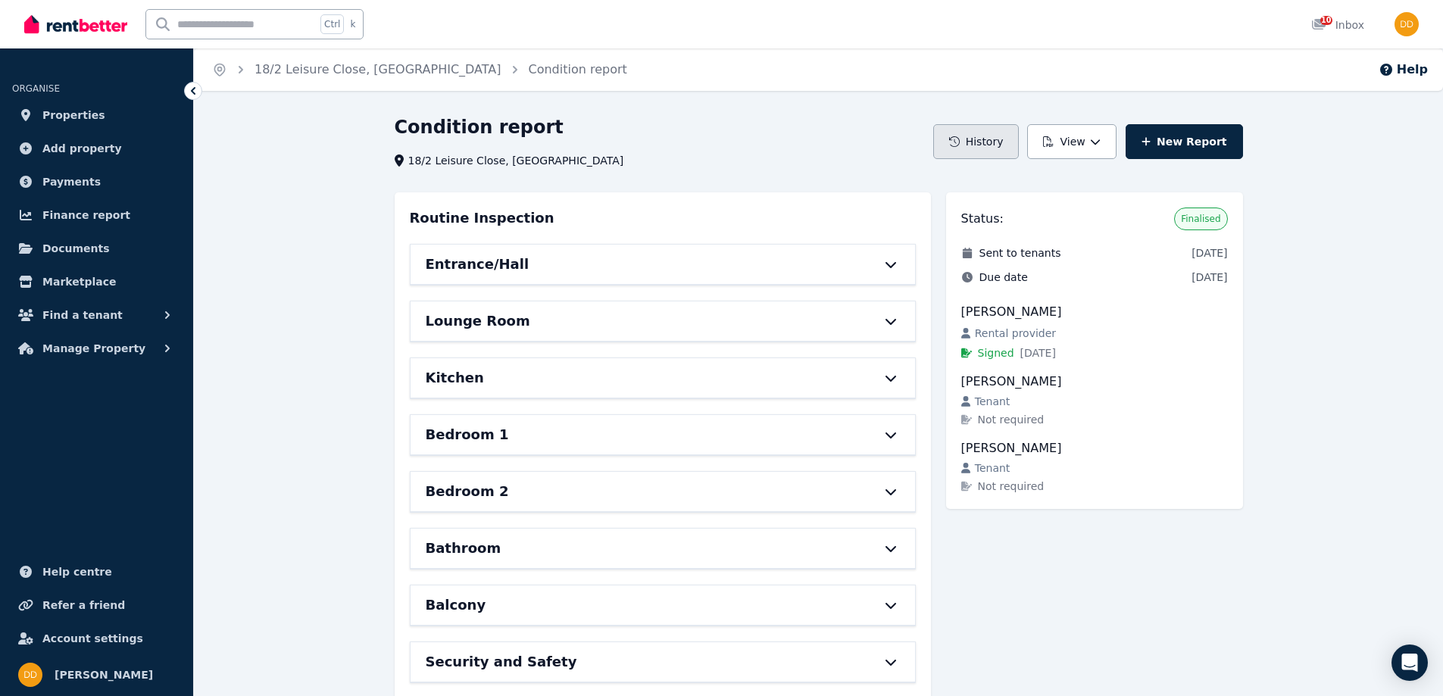
click at [986, 141] on button "History" at bounding box center [976, 141] width 86 height 35
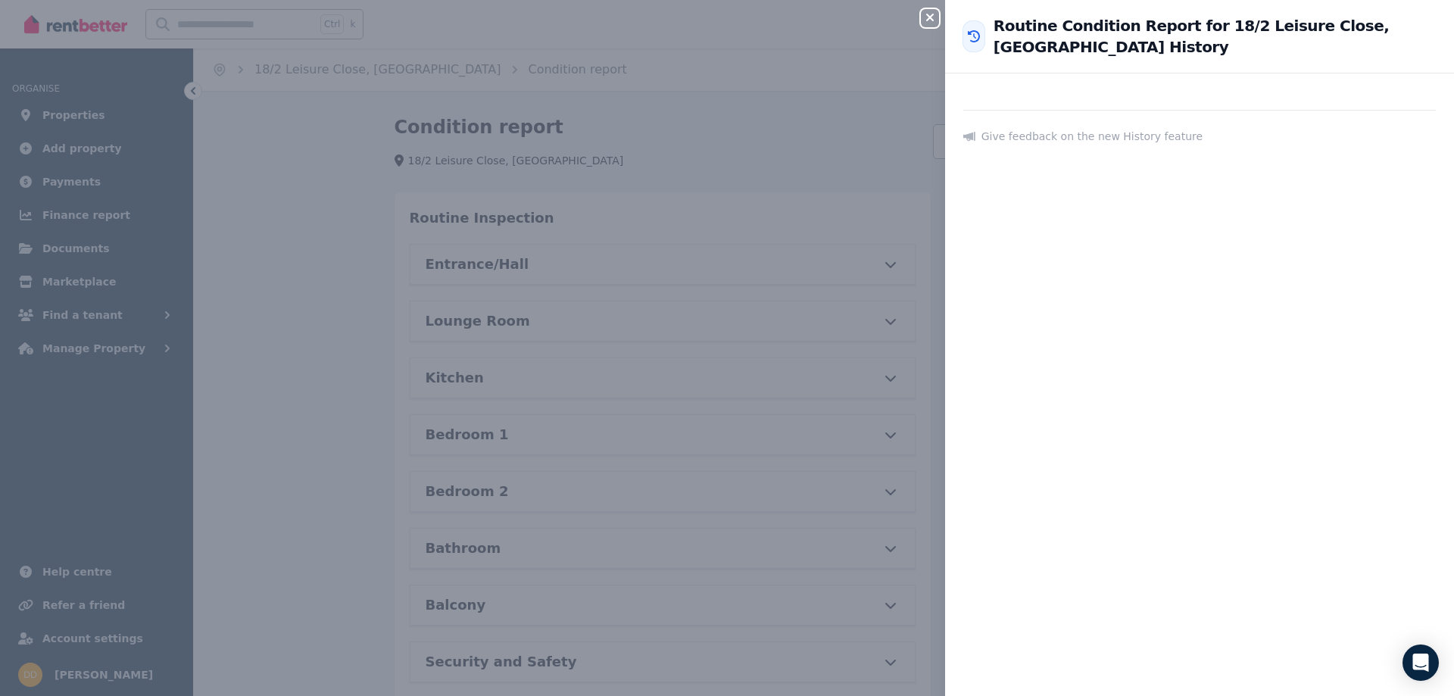
click at [927, 18] on icon "button" at bounding box center [930, 17] width 18 height 12
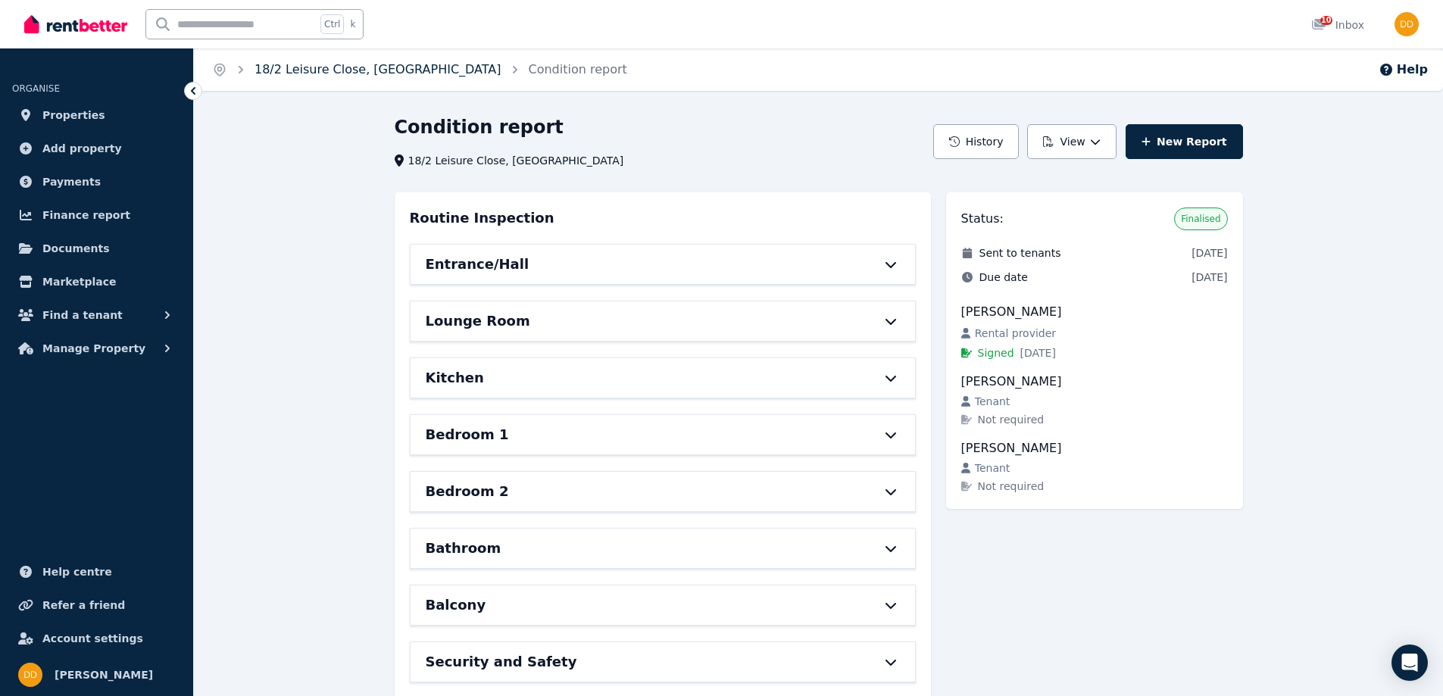
click at [336, 72] on link "18/2 Leisure Close, [GEOGRAPHIC_DATA]" at bounding box center [377, 69] width 247 height 14
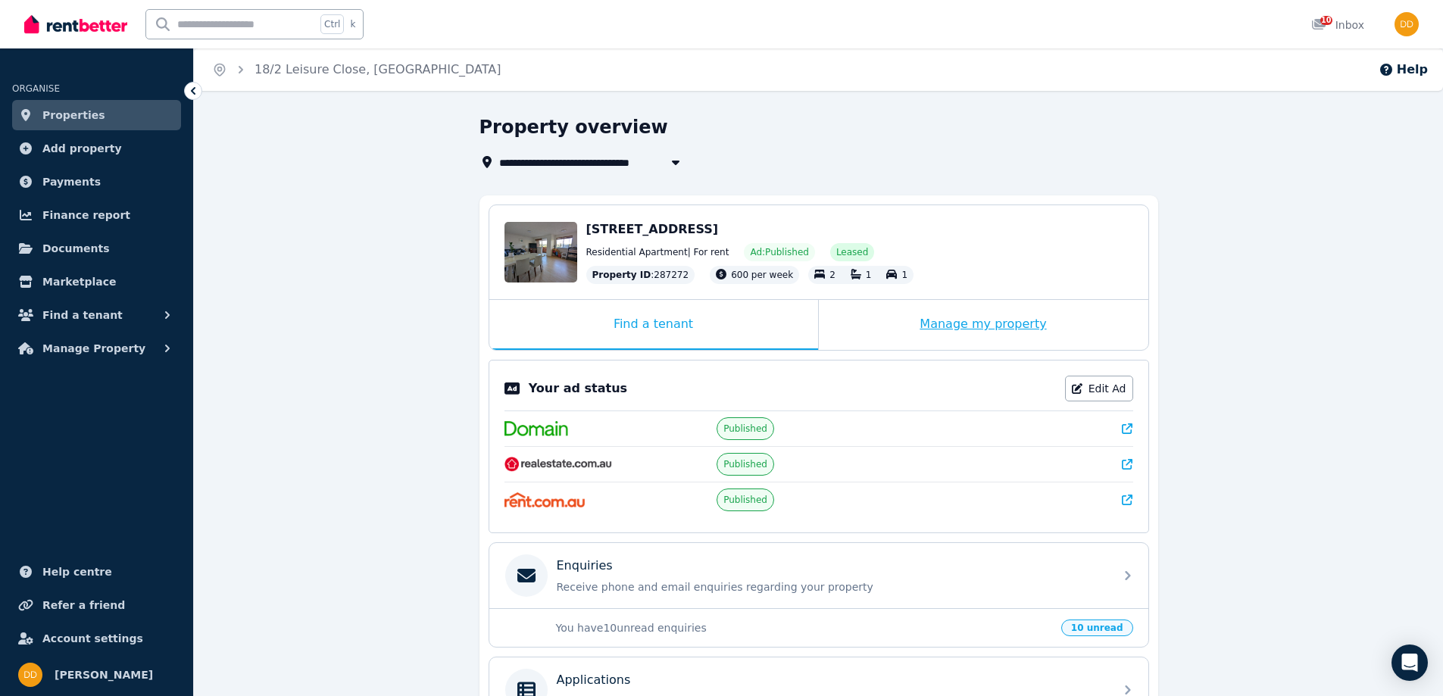
click at [903, 325] on div "Manage my property" at bounding box center [983, 325] width 329 height 50
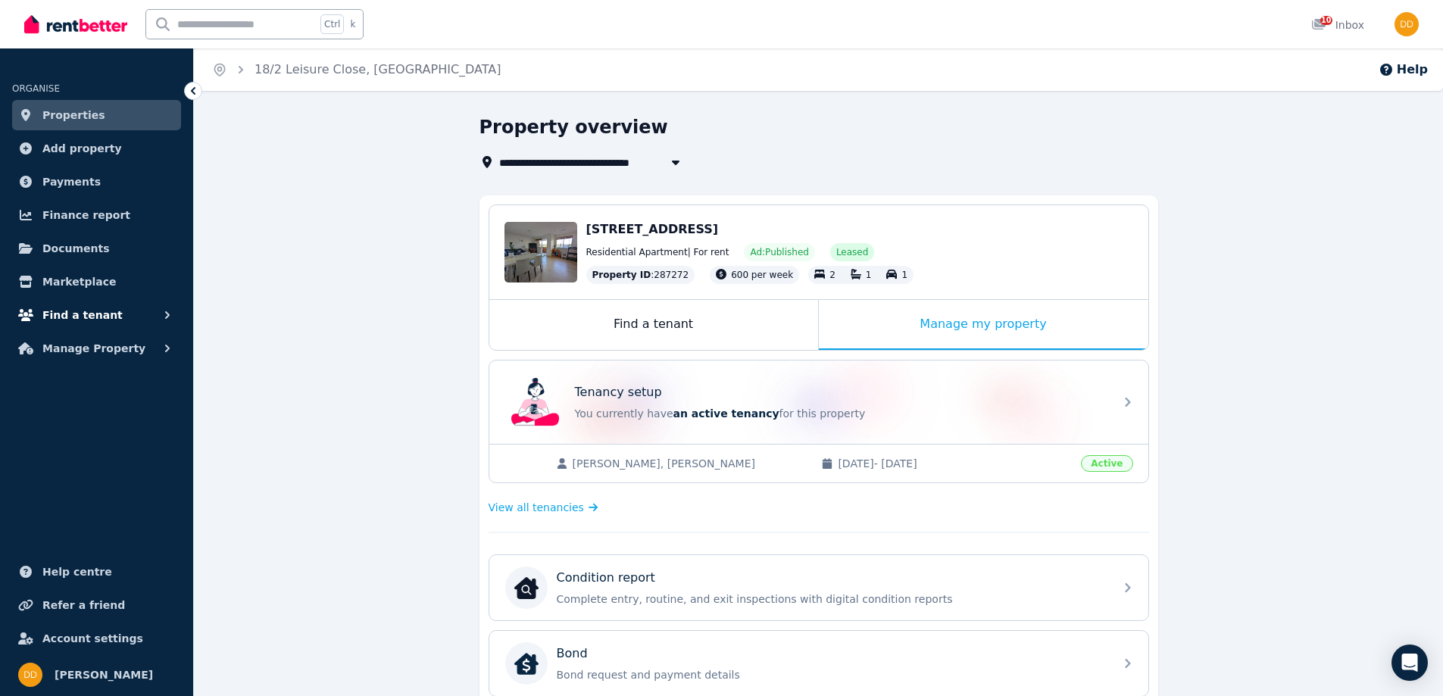
click at [110, 316] on button "Find a tenant" at bounding box center [96, 315] width 169 height 30
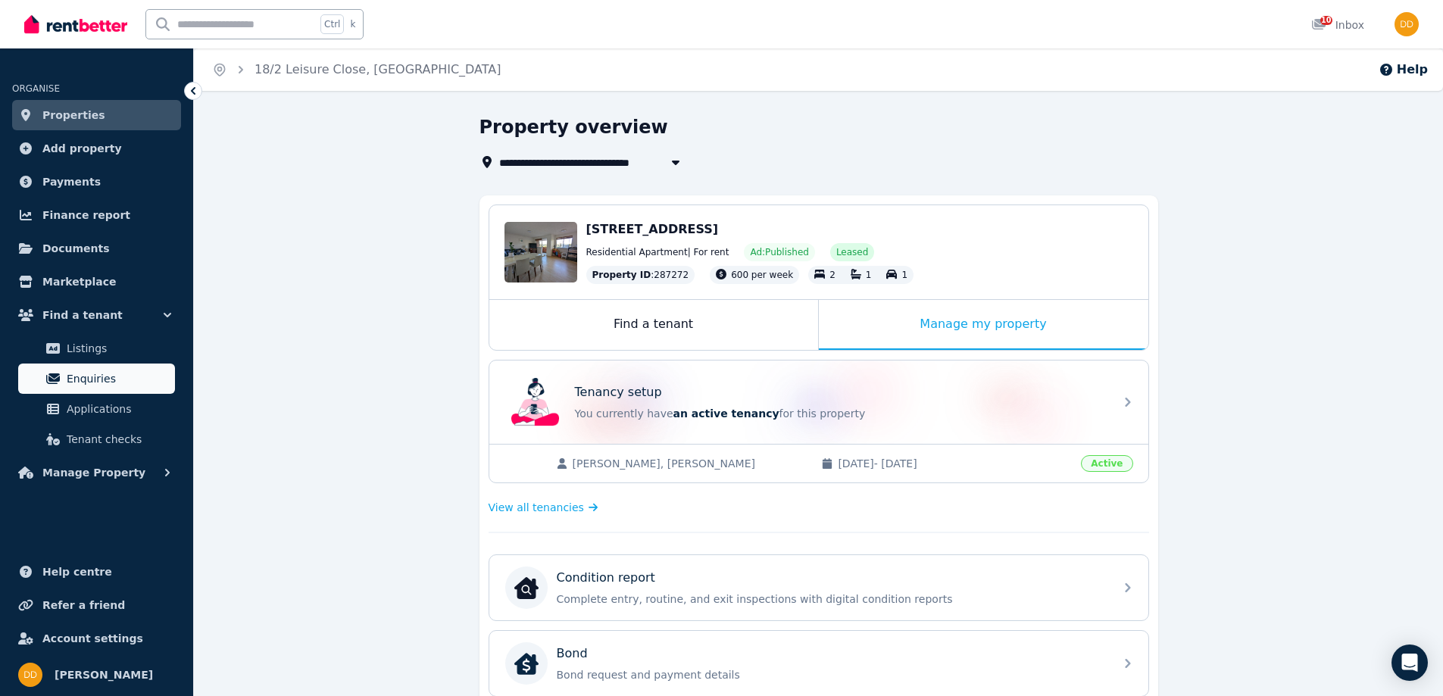
click at [142, 380] on span "Enquiries" at bounding box center [118, 379] width 102 height 18
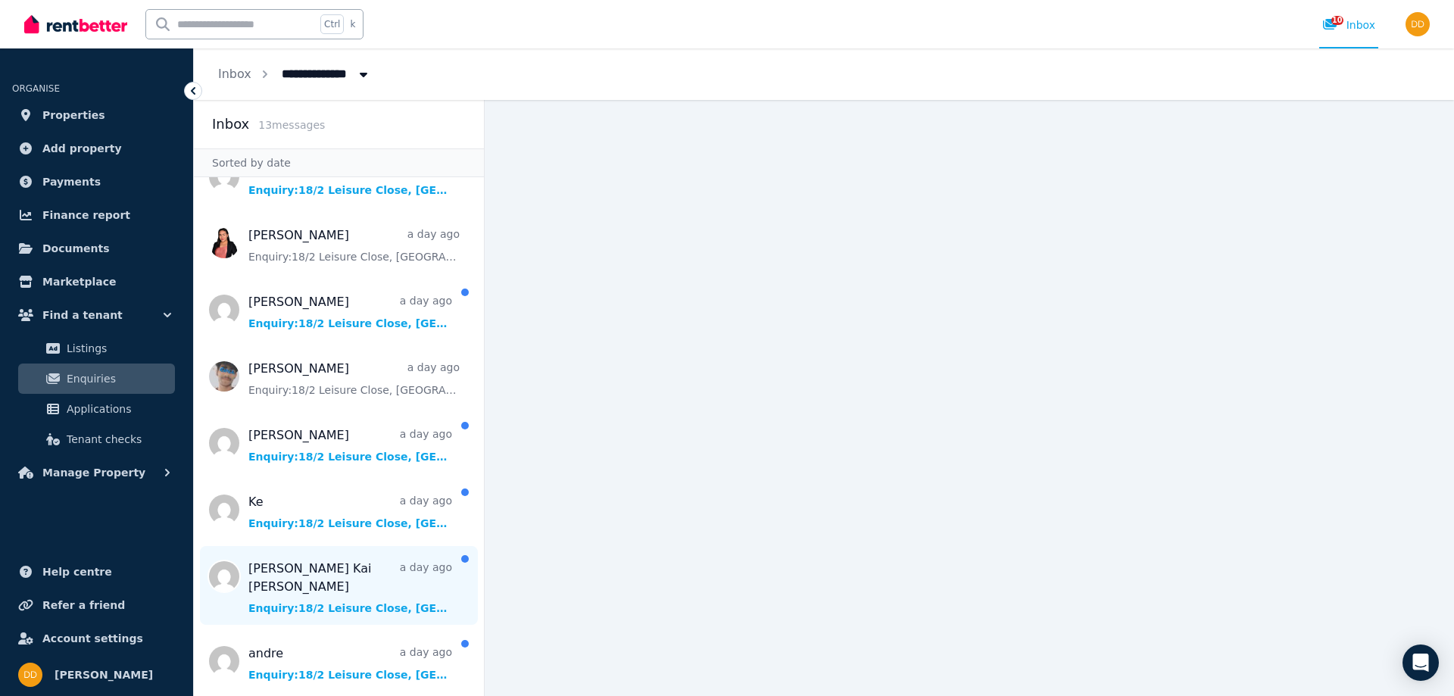
scroll to position [372, 0]
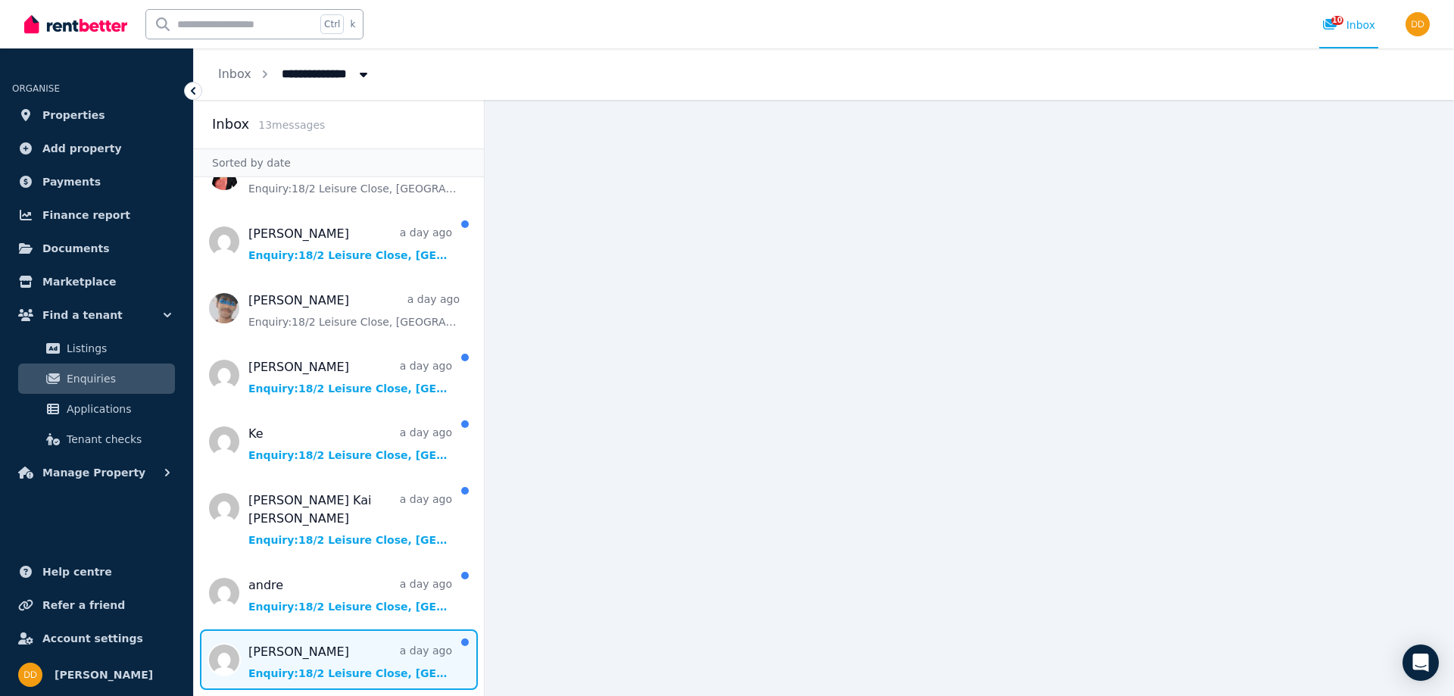
click at [367, 647] on span "Message list" at bounding box center [339, 659] width 290 height 61
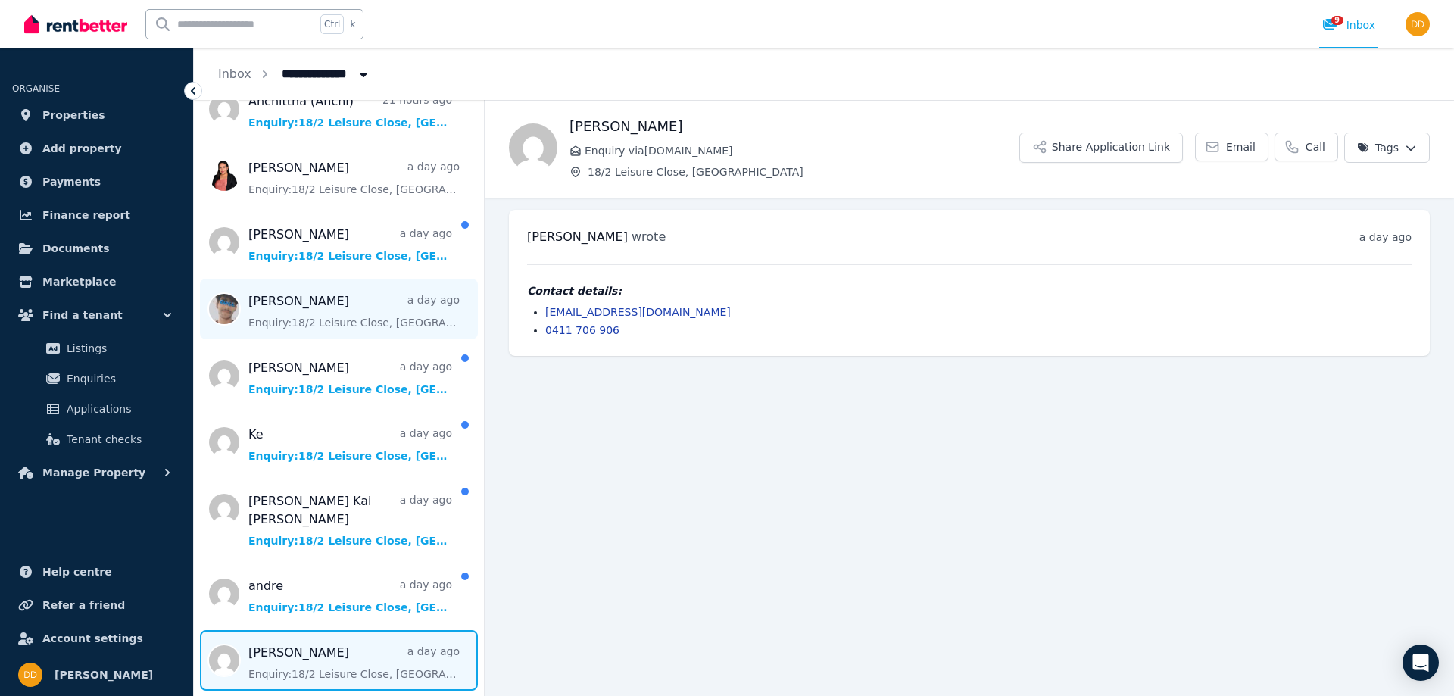
scroll to position [372, 0]
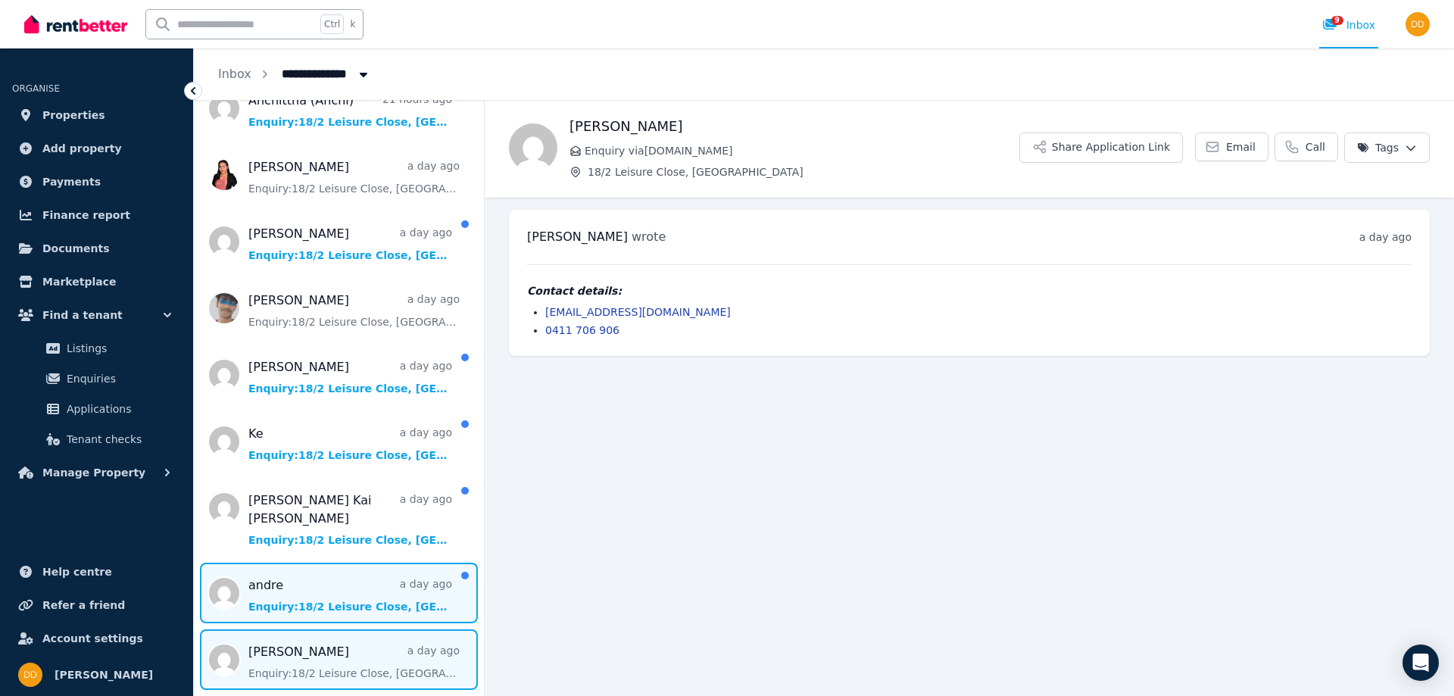
click at [341, 563] on span "Message list" at bounding box center [339, 593] width 290 height 61
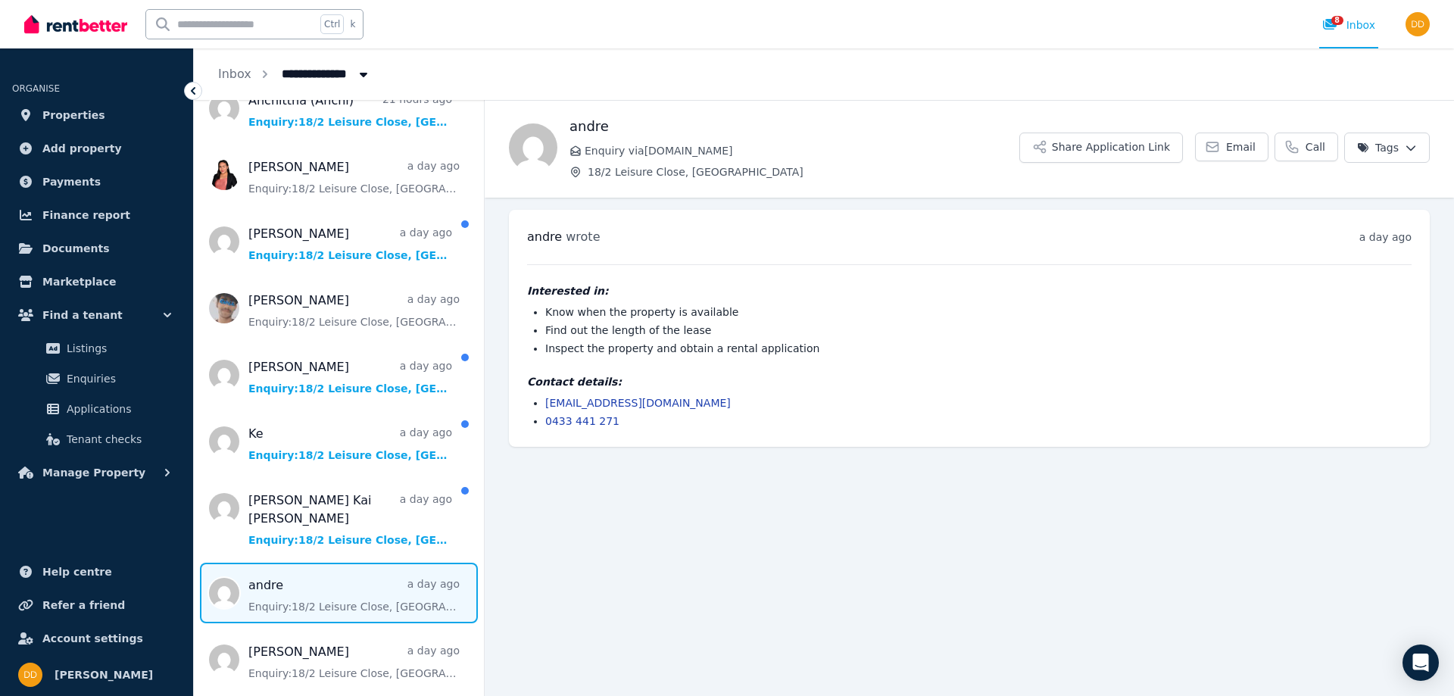
click at [1403, 138] on html "**********" at bounding box center [727, 348] width 1454 height 696
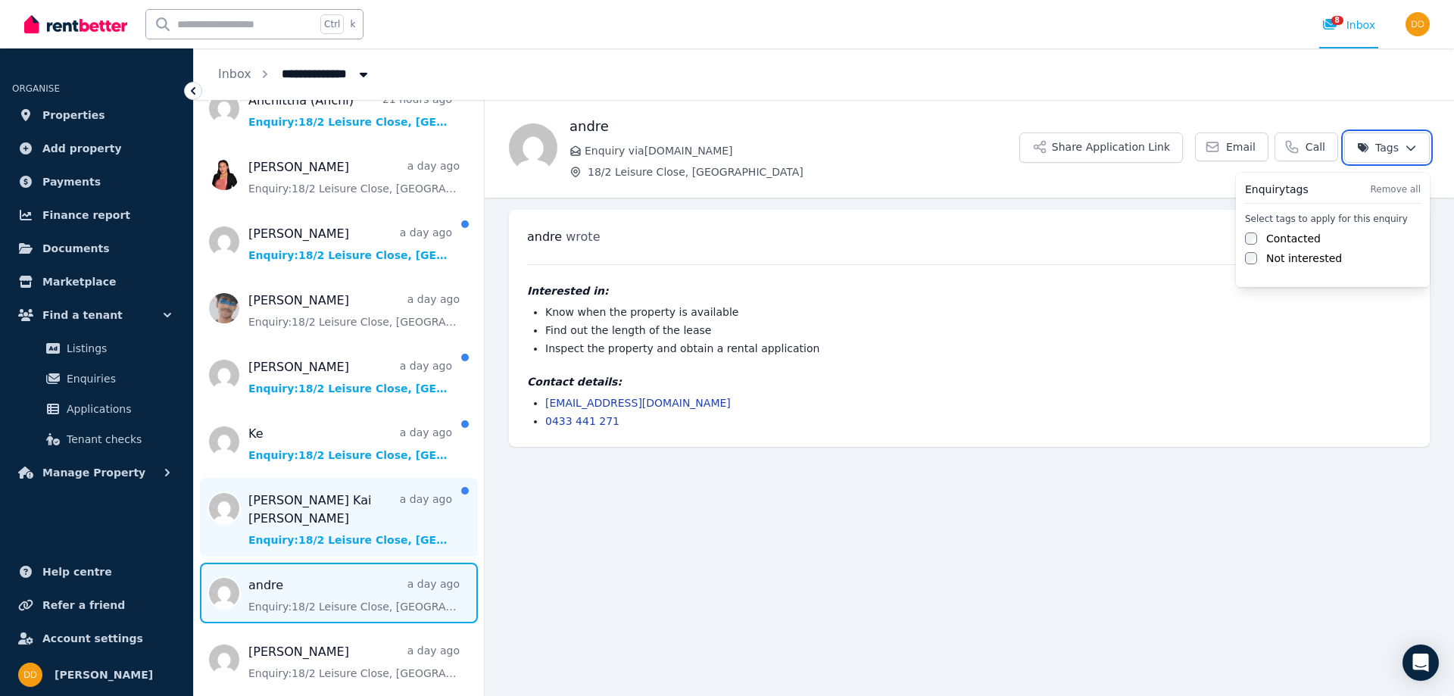
click at [368, 500] on html "**********" at bounding box center [727, 348] width 1454 height 696
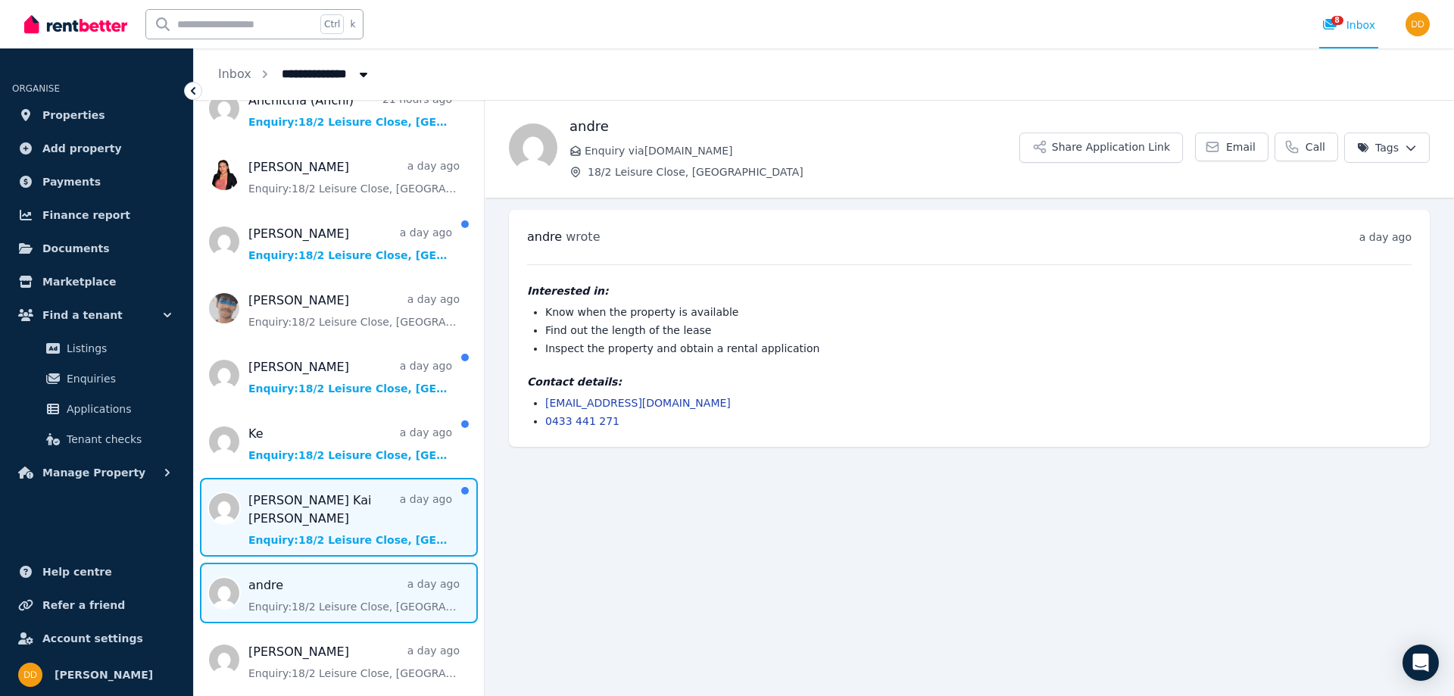
click at [365, 498] on span "Message list" at bounding box center [339, 517] width 290 height 79
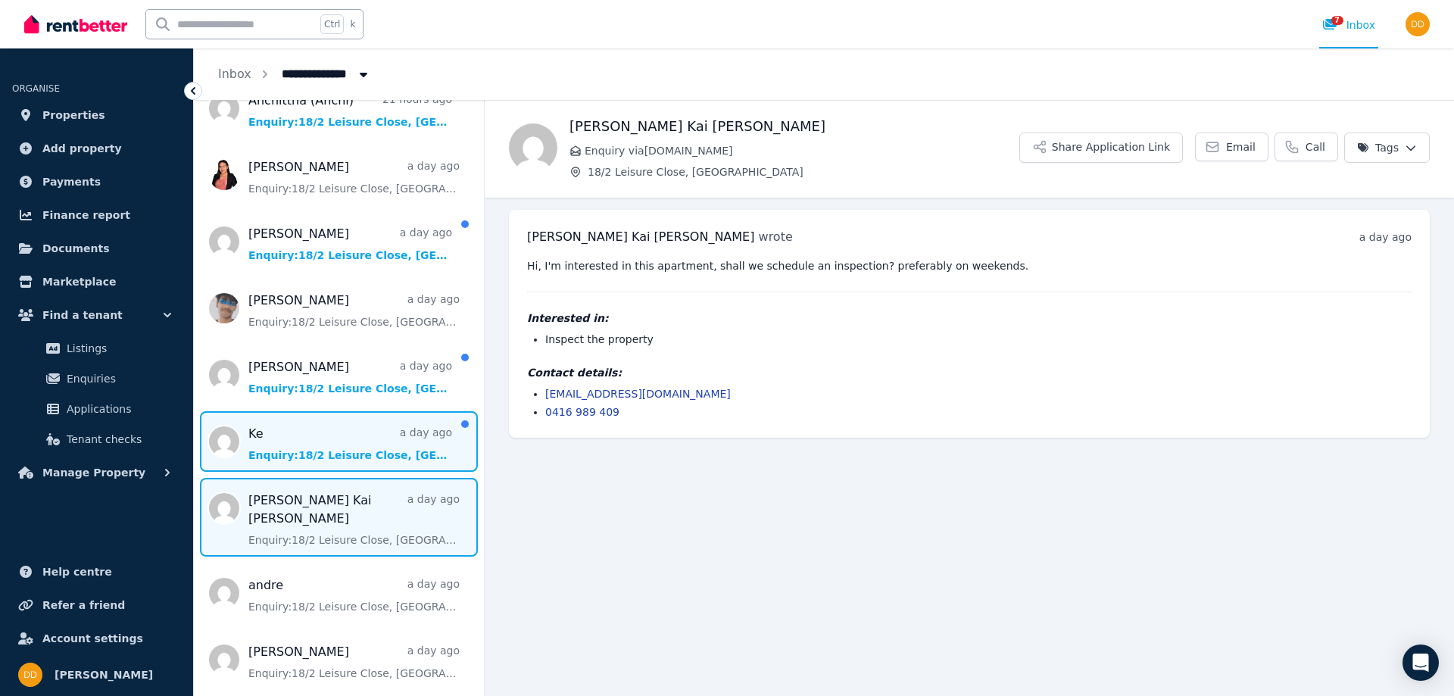
click at [341, 432] on span "Message list" at bounding box center [339, 441] width 290 height 61
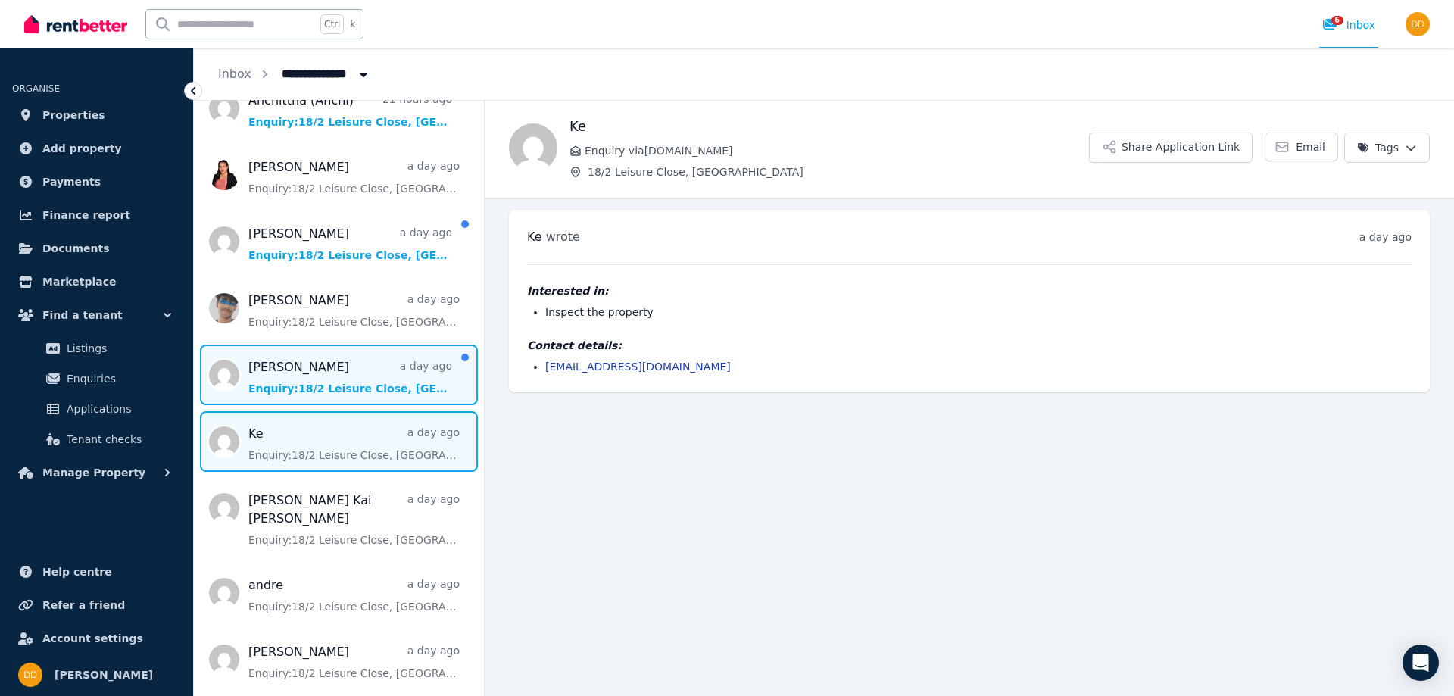
click at [348, 360] on span "Message list" at bounding box center [339, 375] width 290 height 61
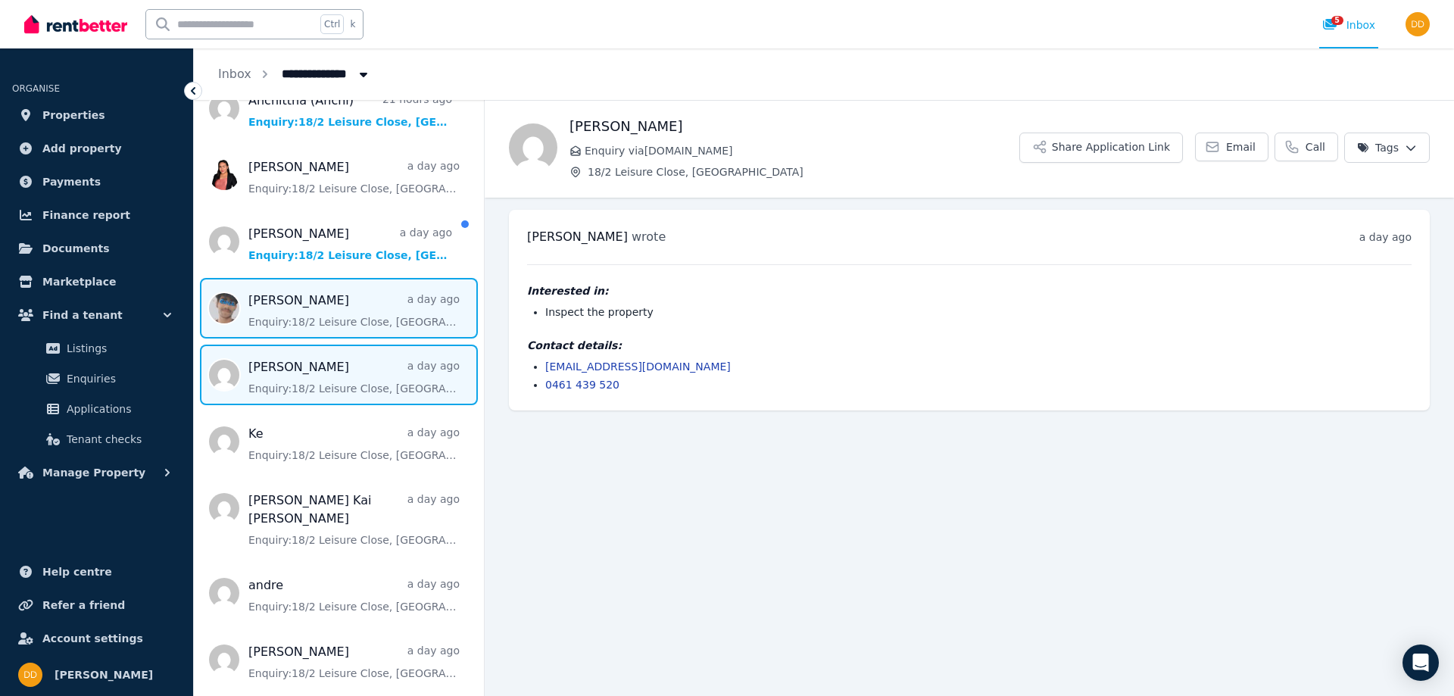
click at [344, 304] on span "Message list" at bounding box center [339, 308] width 290 height 61
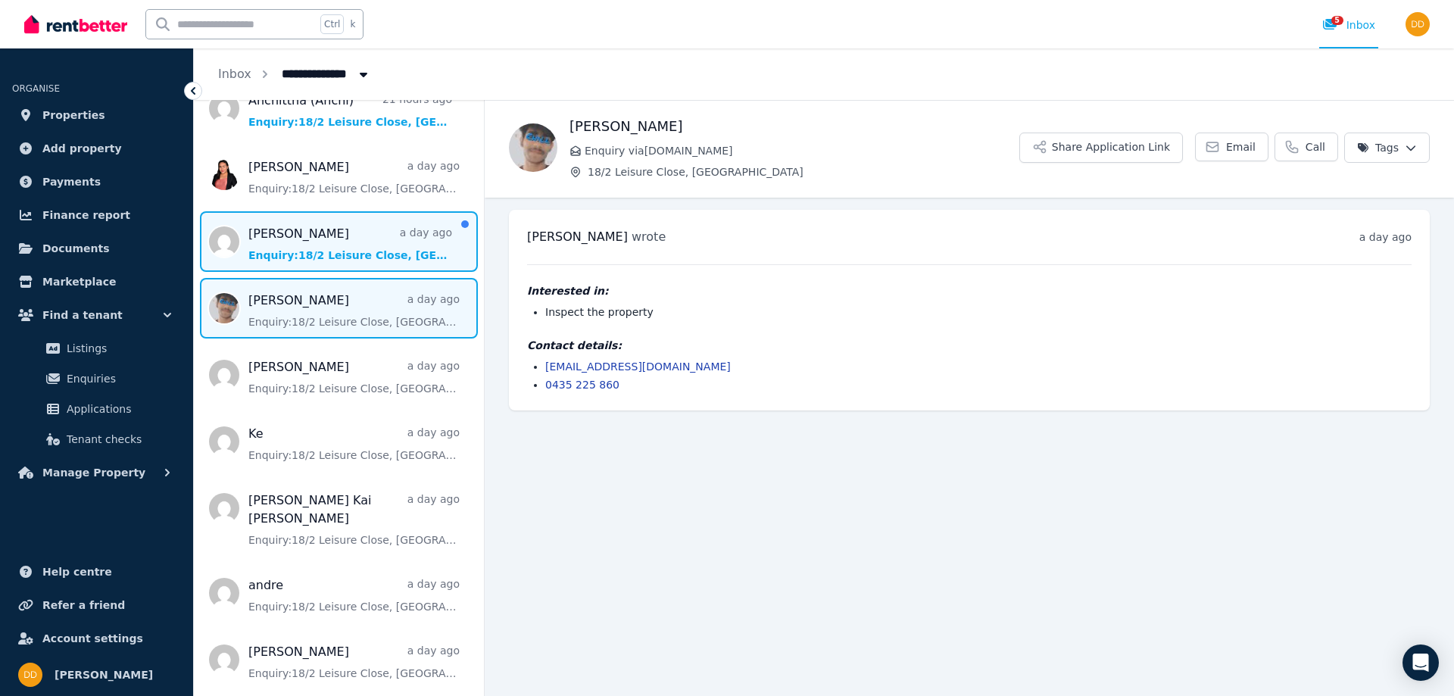
click at [354, 233] on span "Message list" at bounding box center [339, 241] width 290 height 61
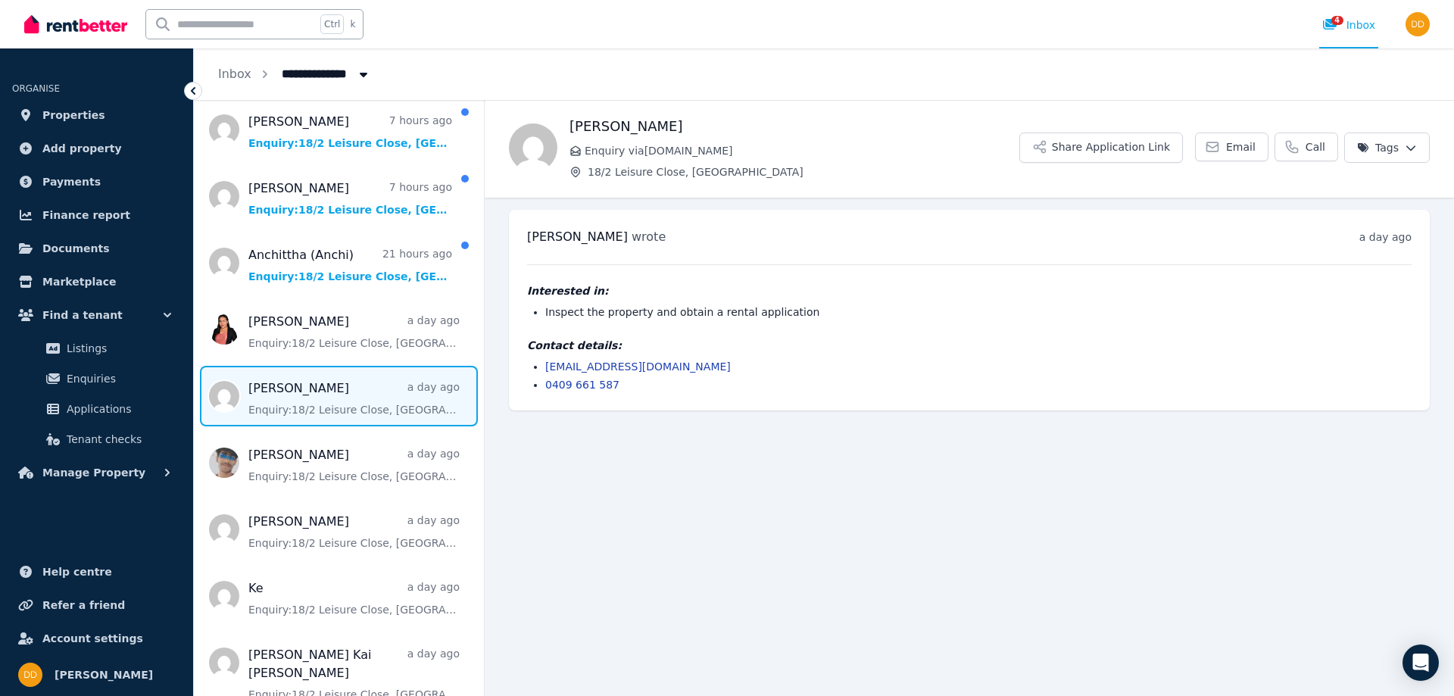
scroll to position [145, 0]
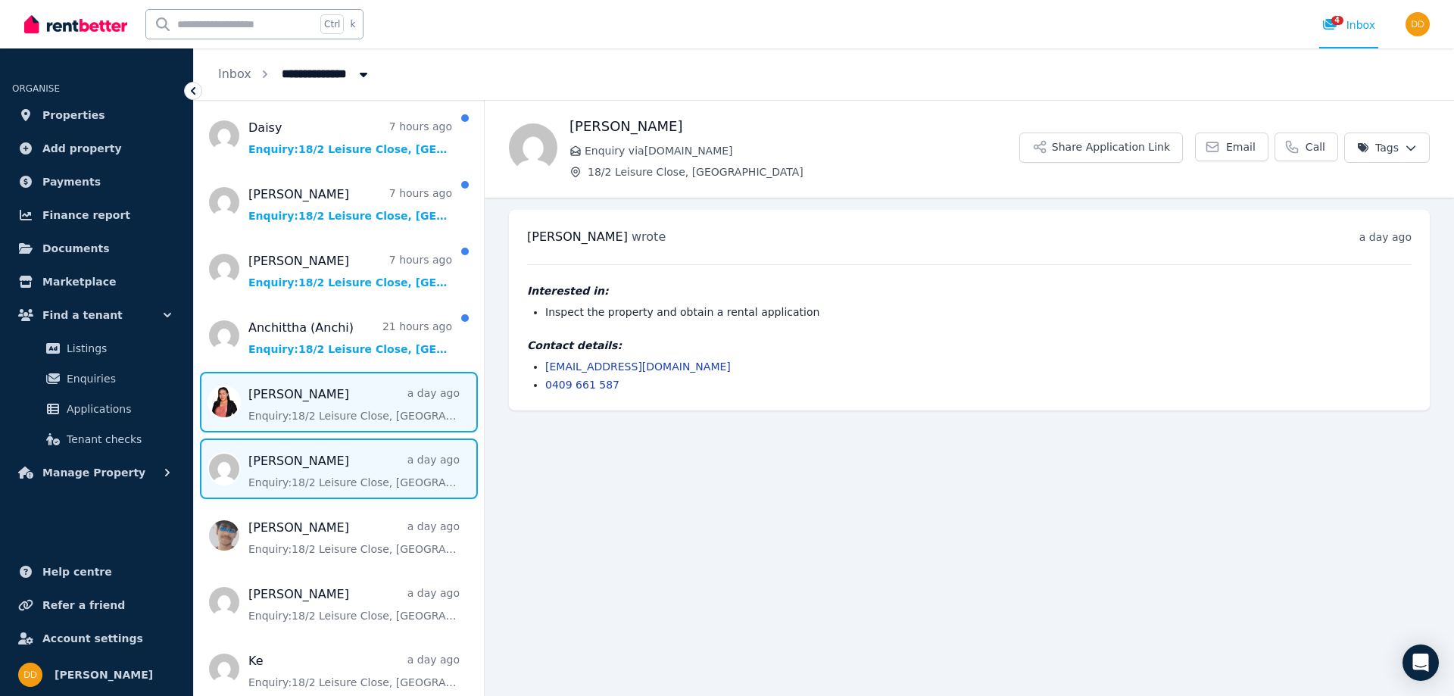
click at [385, 384] on span "Message list" at bounding box center [339, 402] width 290 height 61
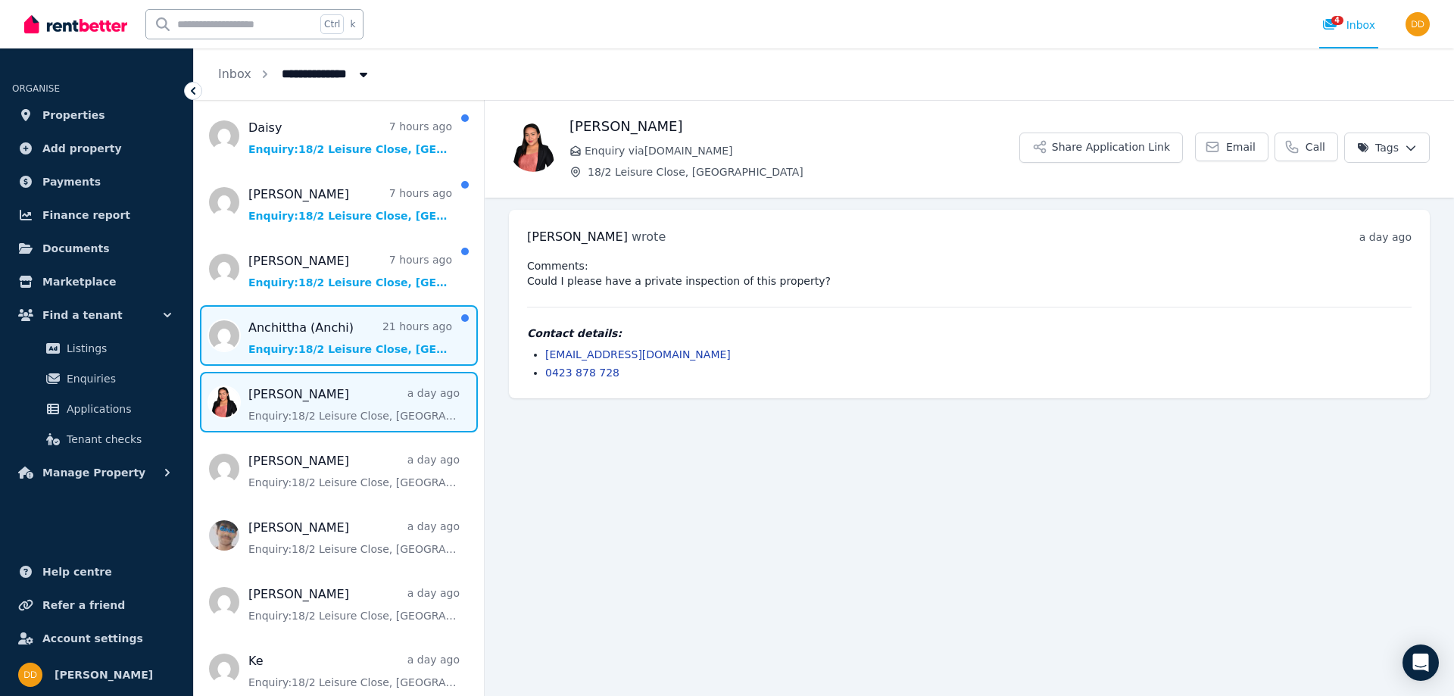
click at [370, 326] on span "Message list" at bounding box center [339, 335] width 290 height 61
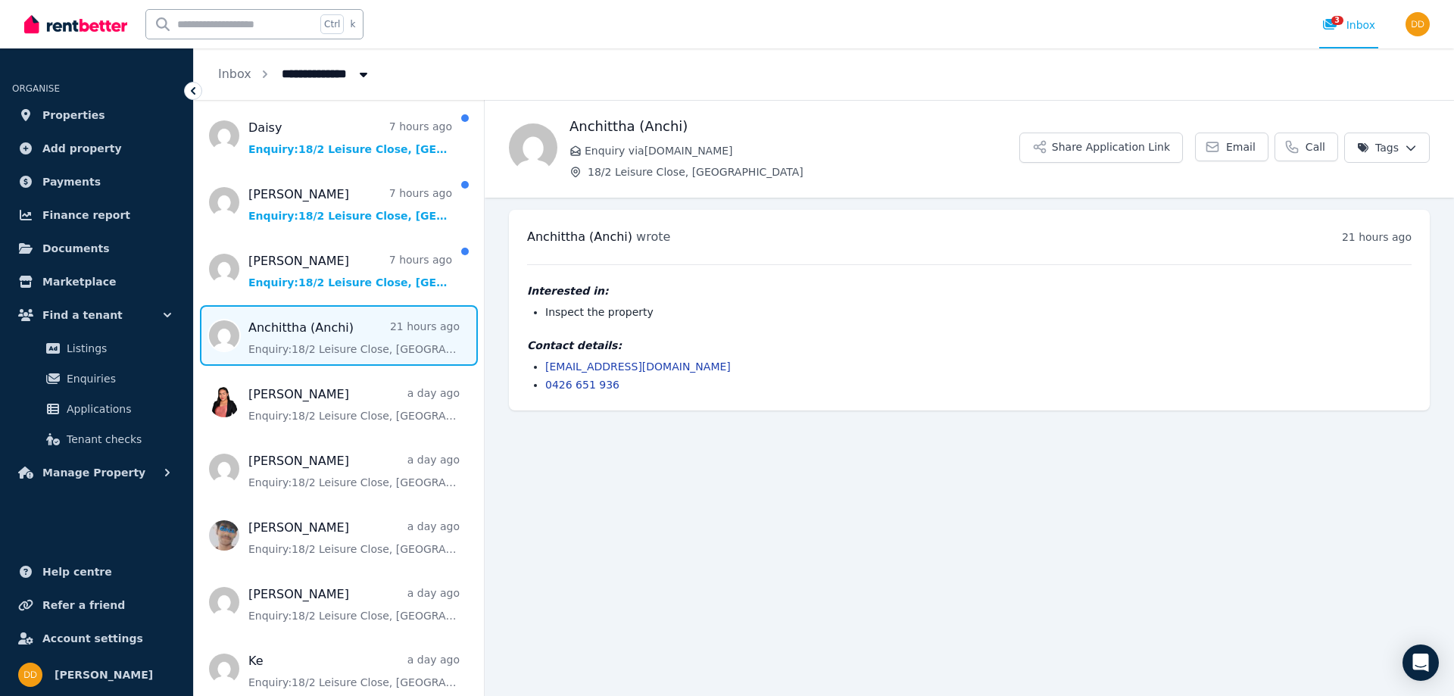
scroll to position [69, 0]
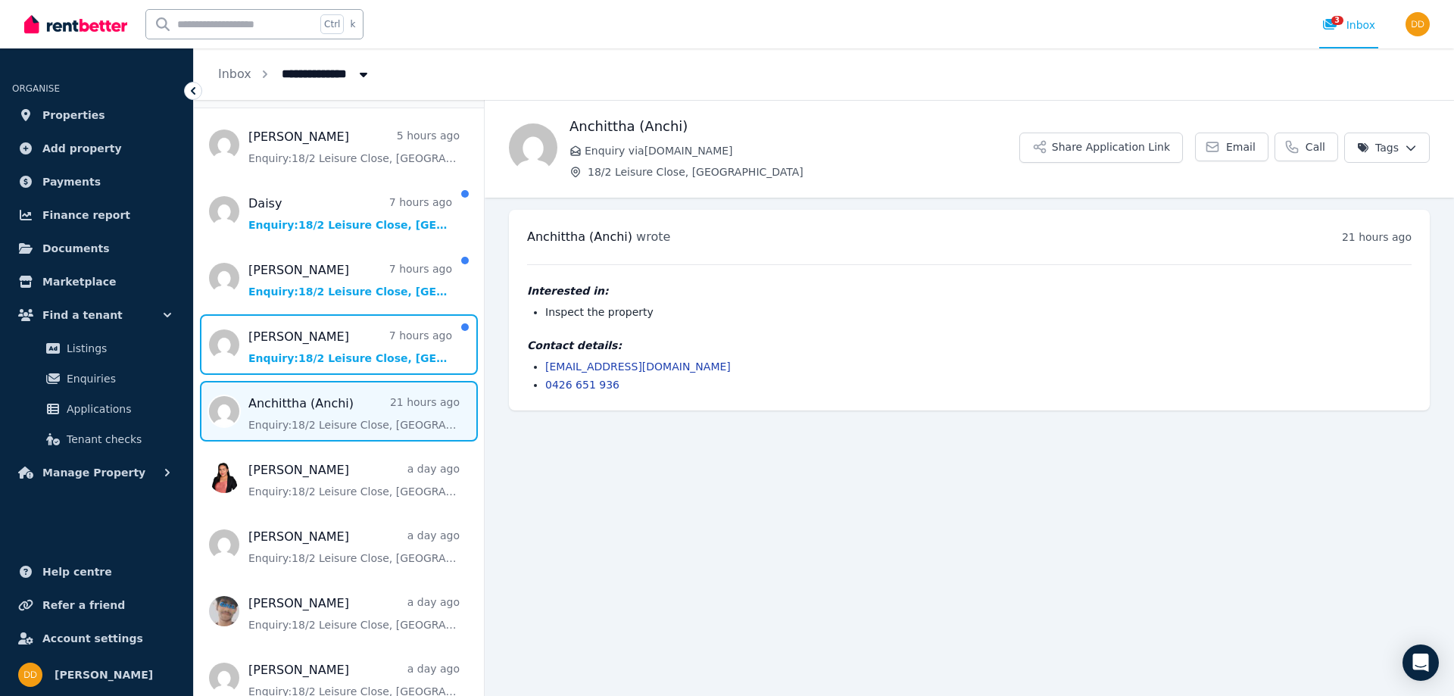
click at [370, 326] on span "Message list" at bounding box center [339, 344] width 290 height 61
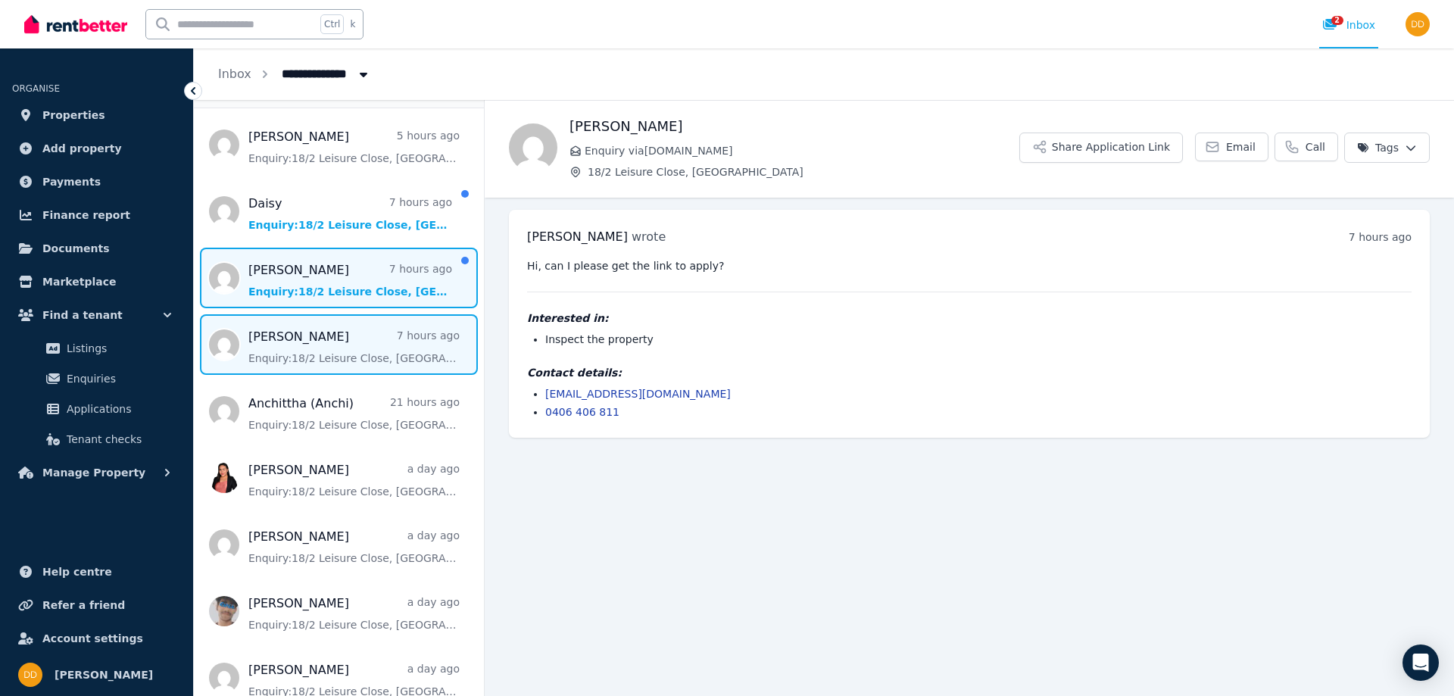
click at [361, 273] on span "Message list" at bounding box center [339, 278] width 290 height 61
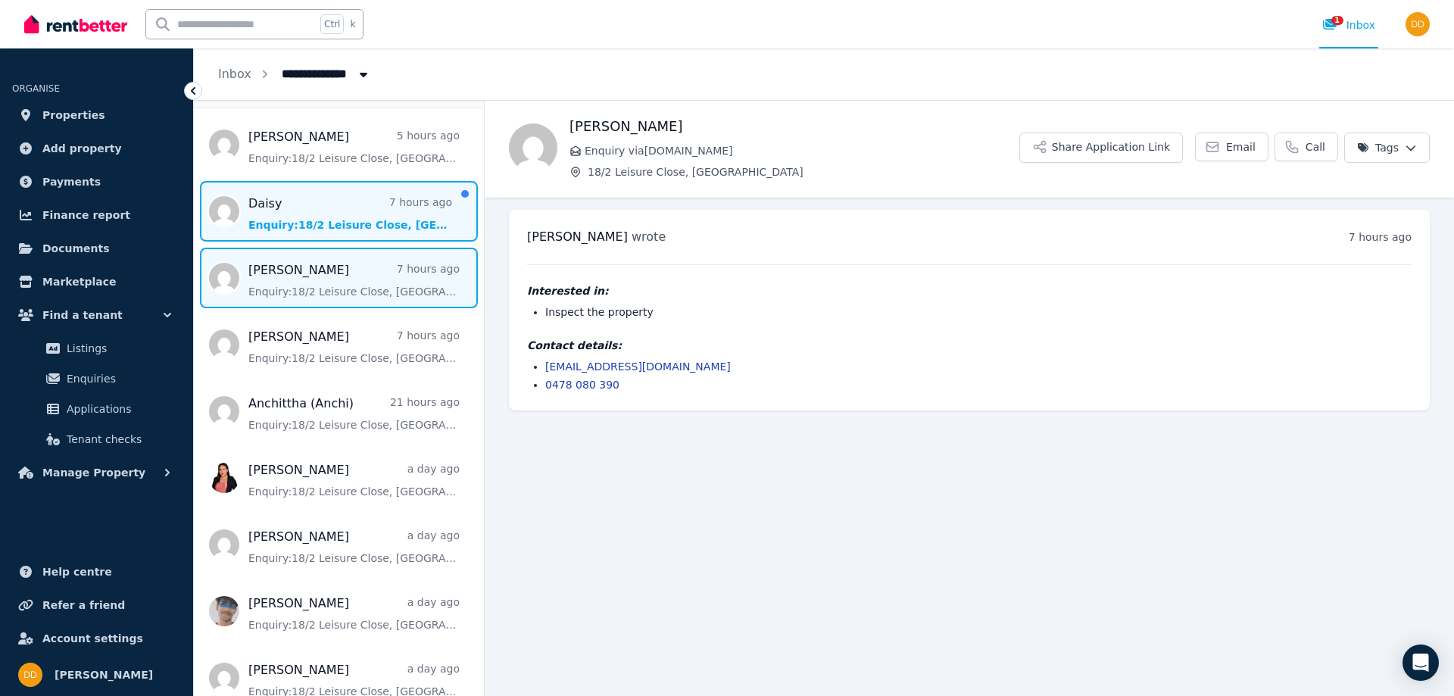
click at [345, 207] on span "Message list" at bounding box center [339, 211] width 290 height 61
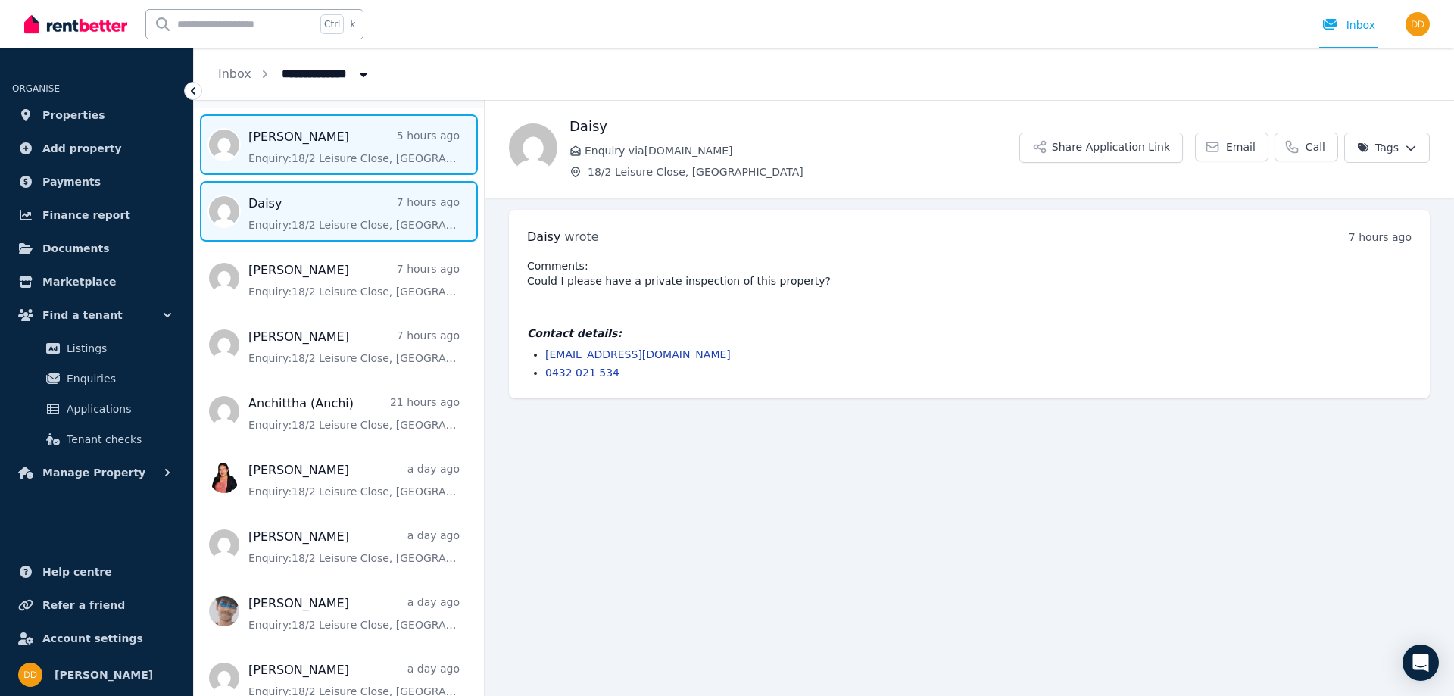
click at [354, 137] on span "Message list" at bounding box center [339, 144] width 290 height 61
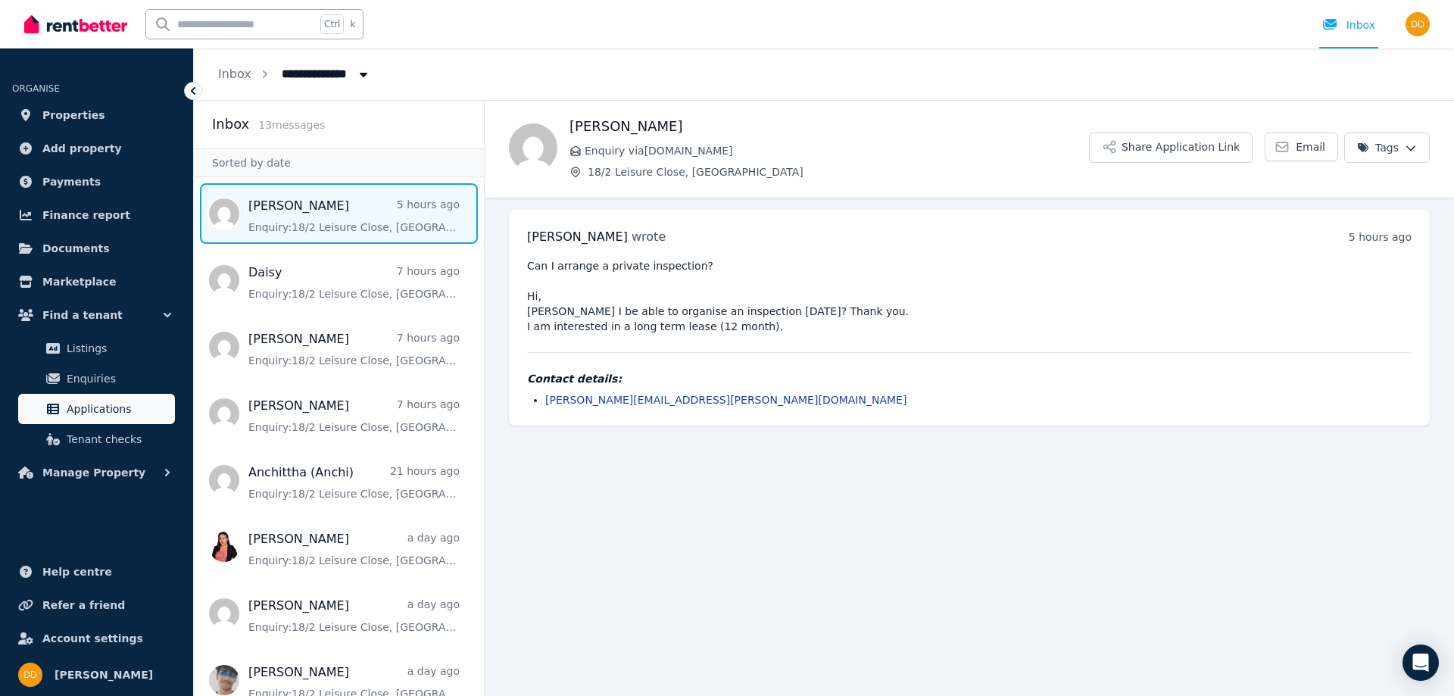
click at [92, 412] on span "Applications" at bounding box center [118, 409] width 102 height 18
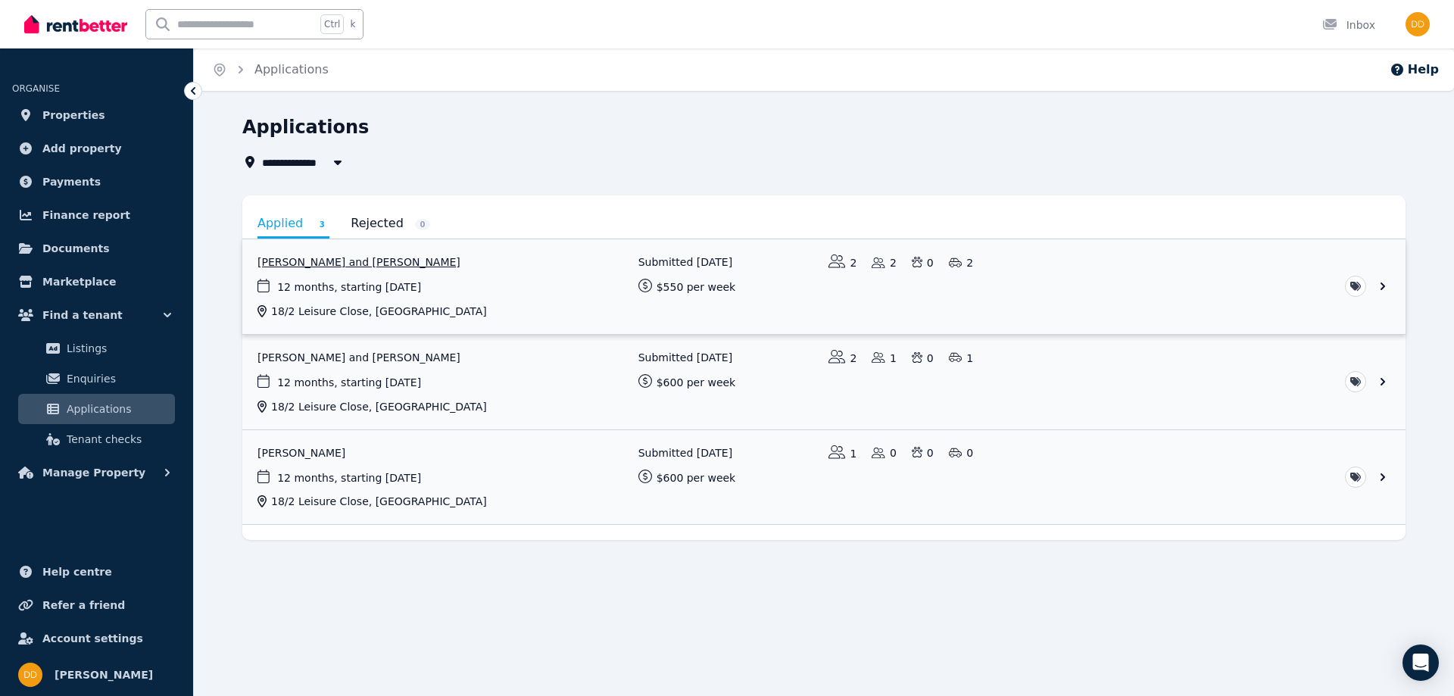
click at [1384, 283] on link "View application: Rahul Nagi and Arushi Nagi" at bounding box center [823, 286] width 1163 height 95
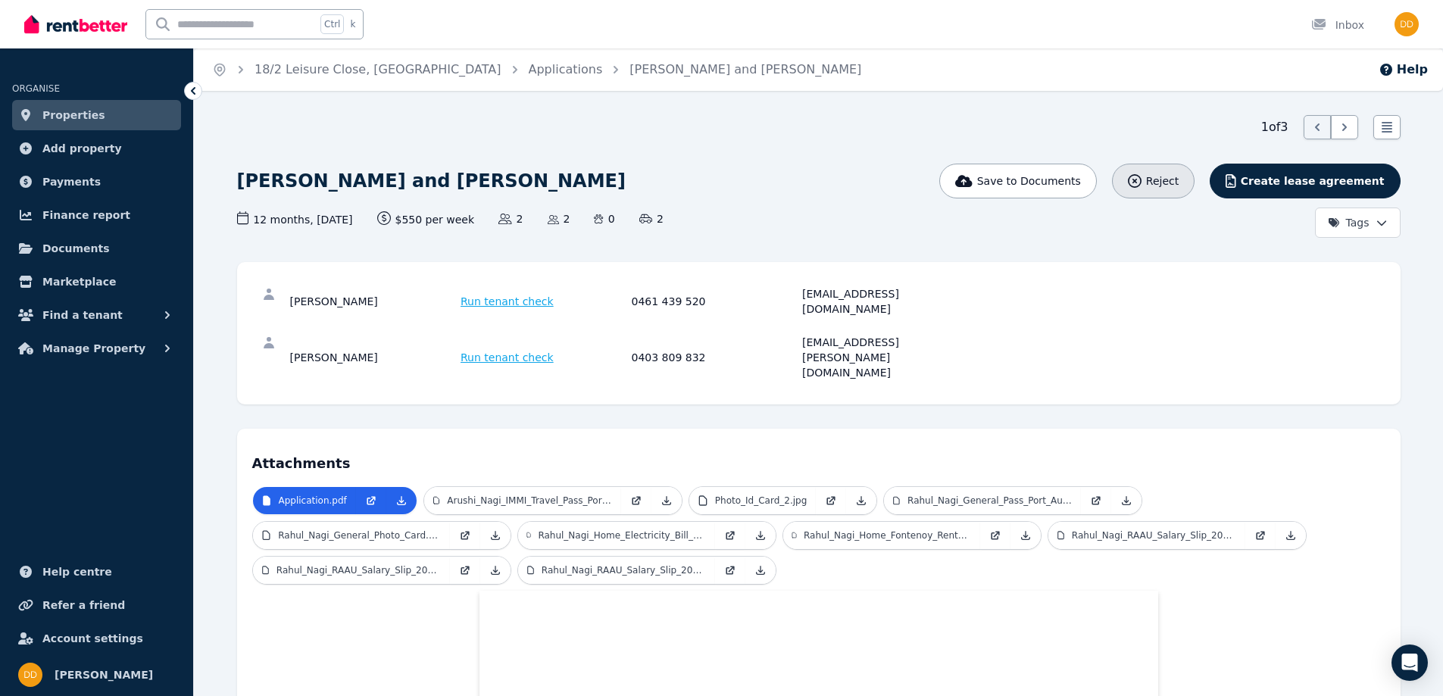
click at [1178, 176] on span "Reject" at bounding box center [1162, 180] width 33 height 15
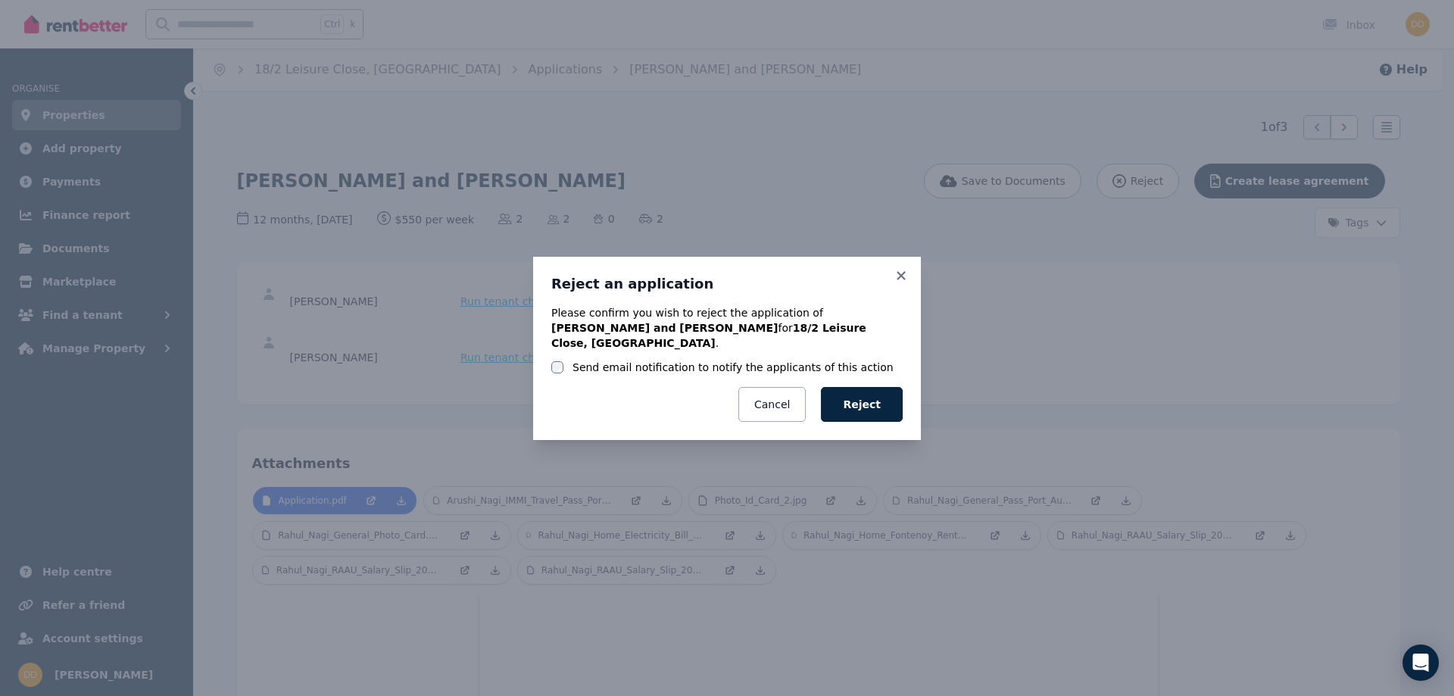
click at [607, 360] on label "Send email notification to notify the applicants of this action" at bounding box center [733, 367] width 321 height 15
click at [867, 395] on button "Reject" at bounding box center [862, 404] width 82 height 35
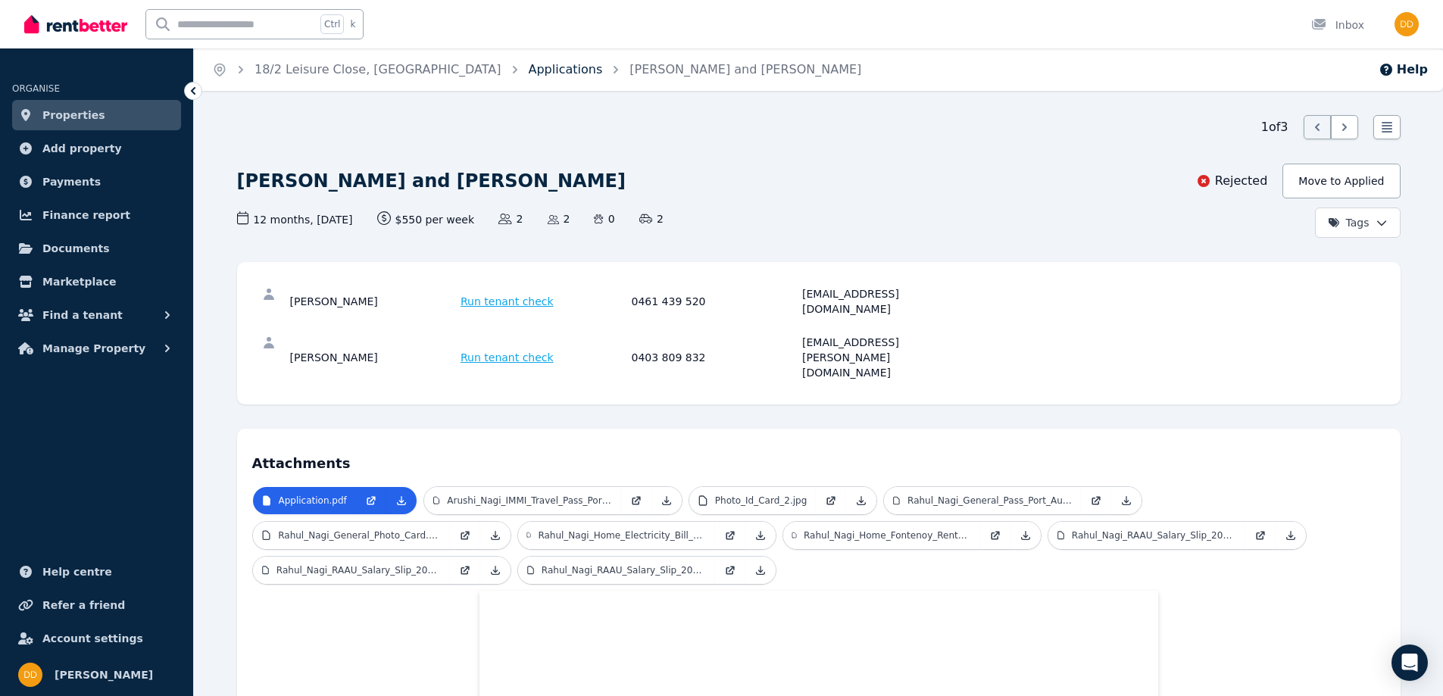
click at [529, 72] on link "Applications" at bounding box center [566, 69] width 74 height 14
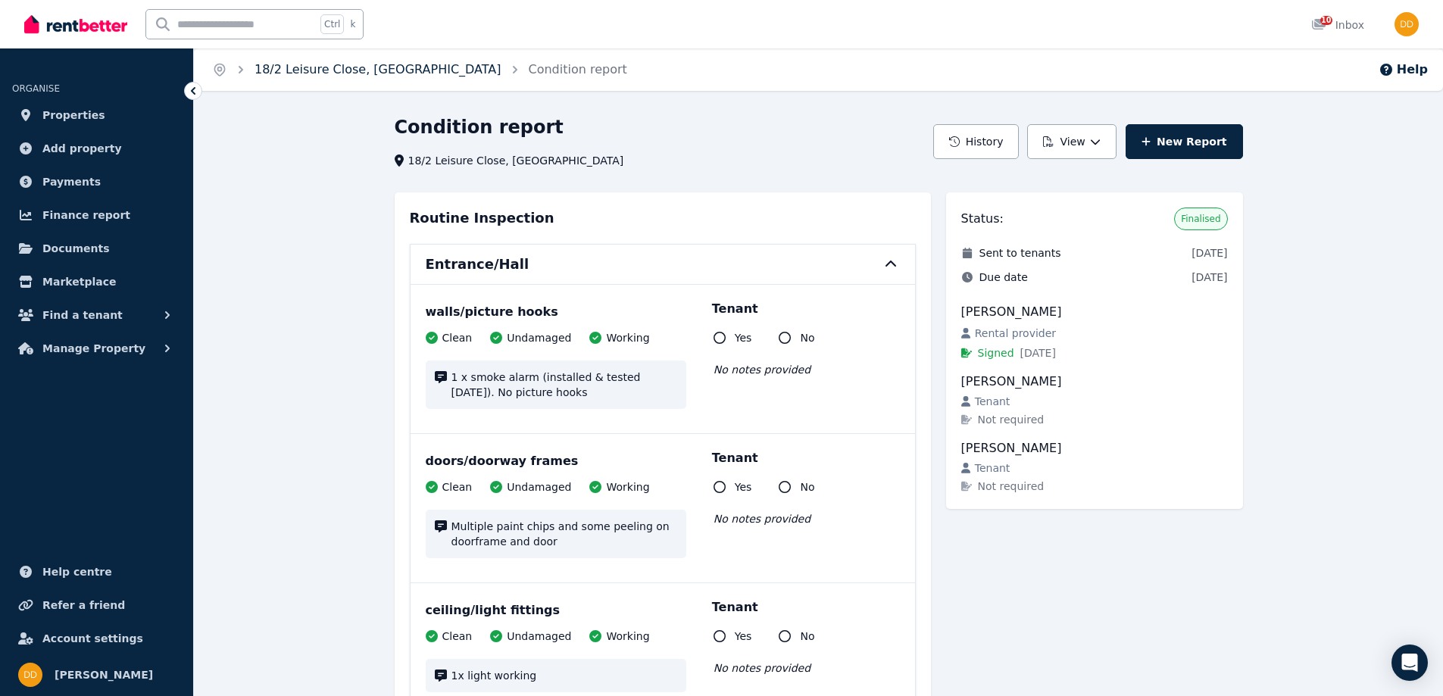
click at [388, 70] on link "18/2 Leisure Close, [GEOGRAPHIC_DATA]" at bounding box center [377, 69] width 247 height 14
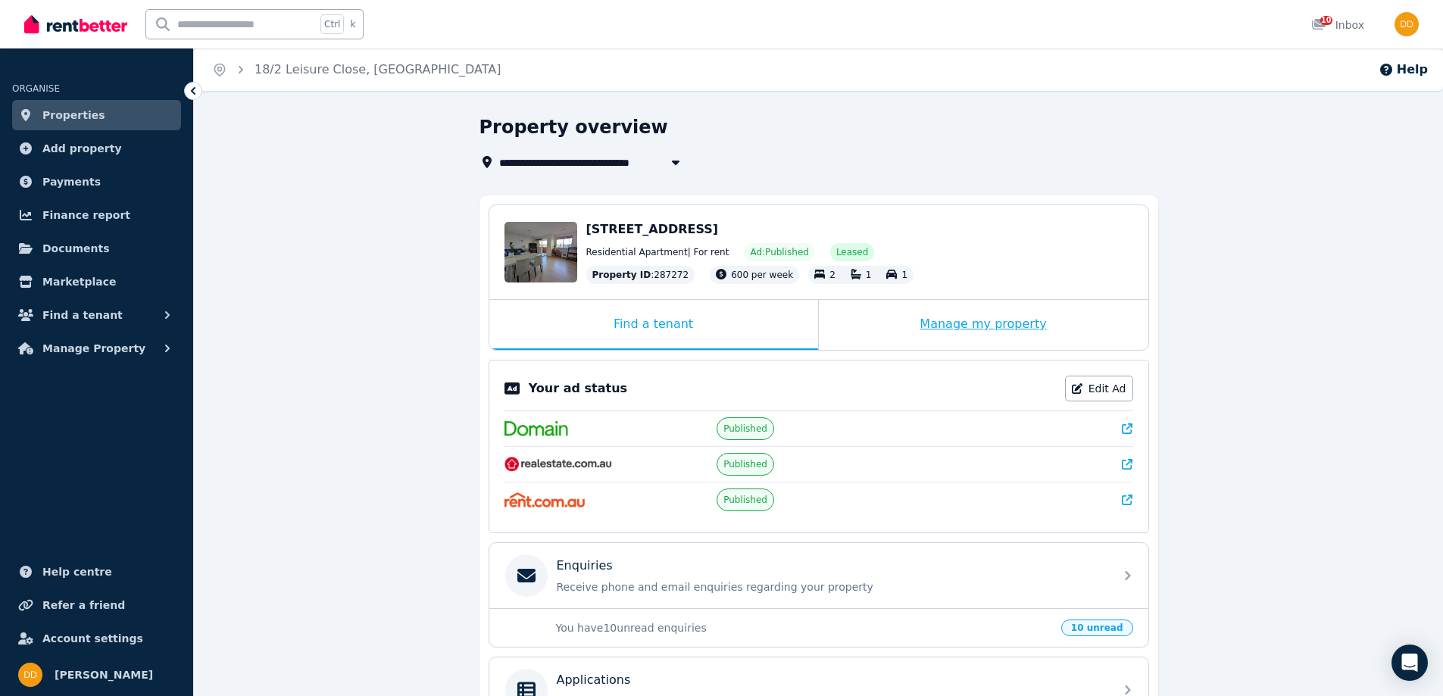
click at [987, 319] on div "Manage my property" at bounding box center [983, 325] width 329 height 50
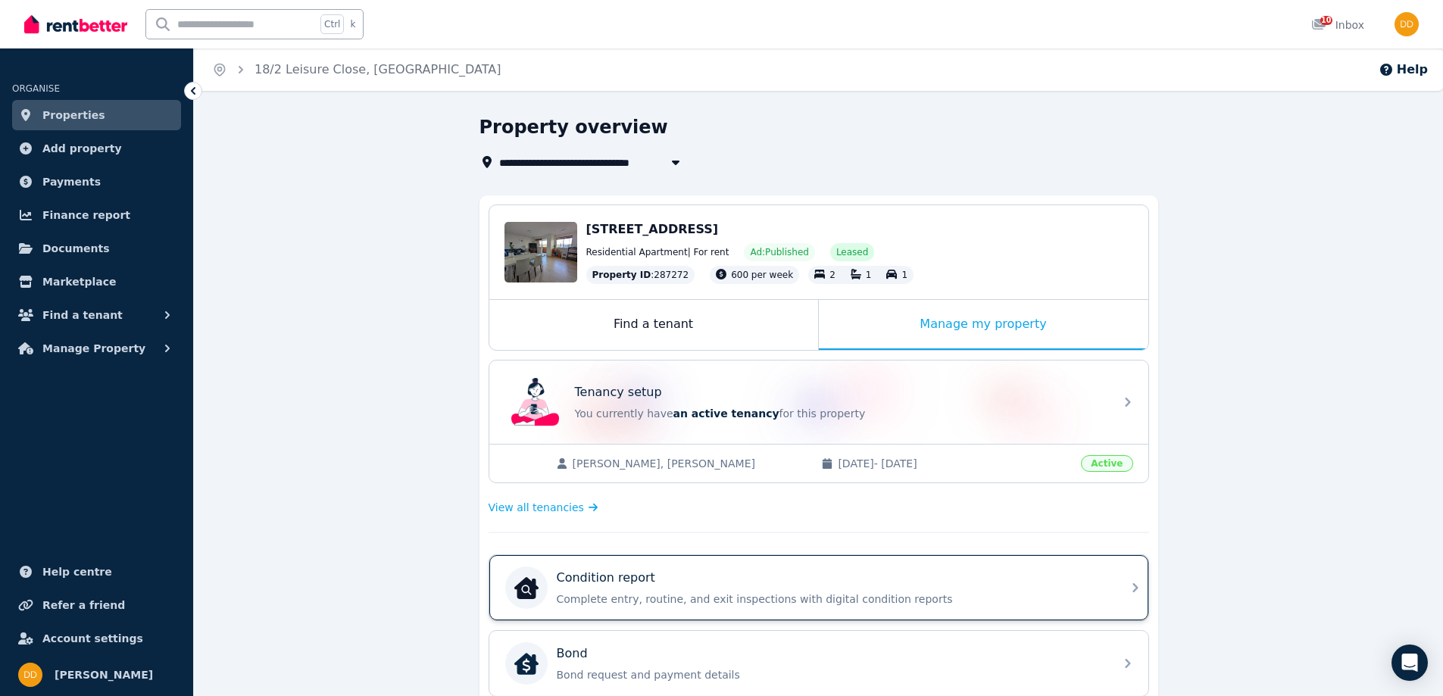
click at [623, 582] on p "Condition report" at bounding box center [606, 578] width 98 height 18
